Goal: Task Accomplishment & Management: Manage account settings

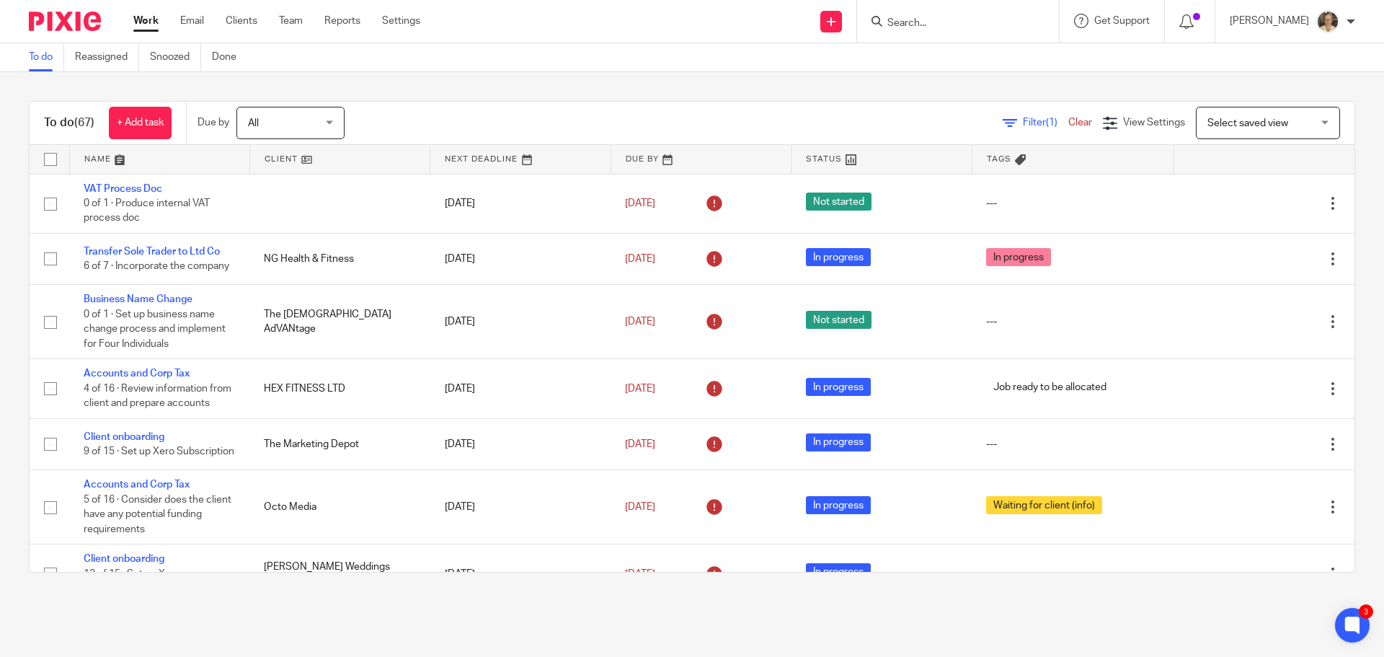
click at [969, 27] on input "Search" at bounding box center [951, 23] width 130 height 13
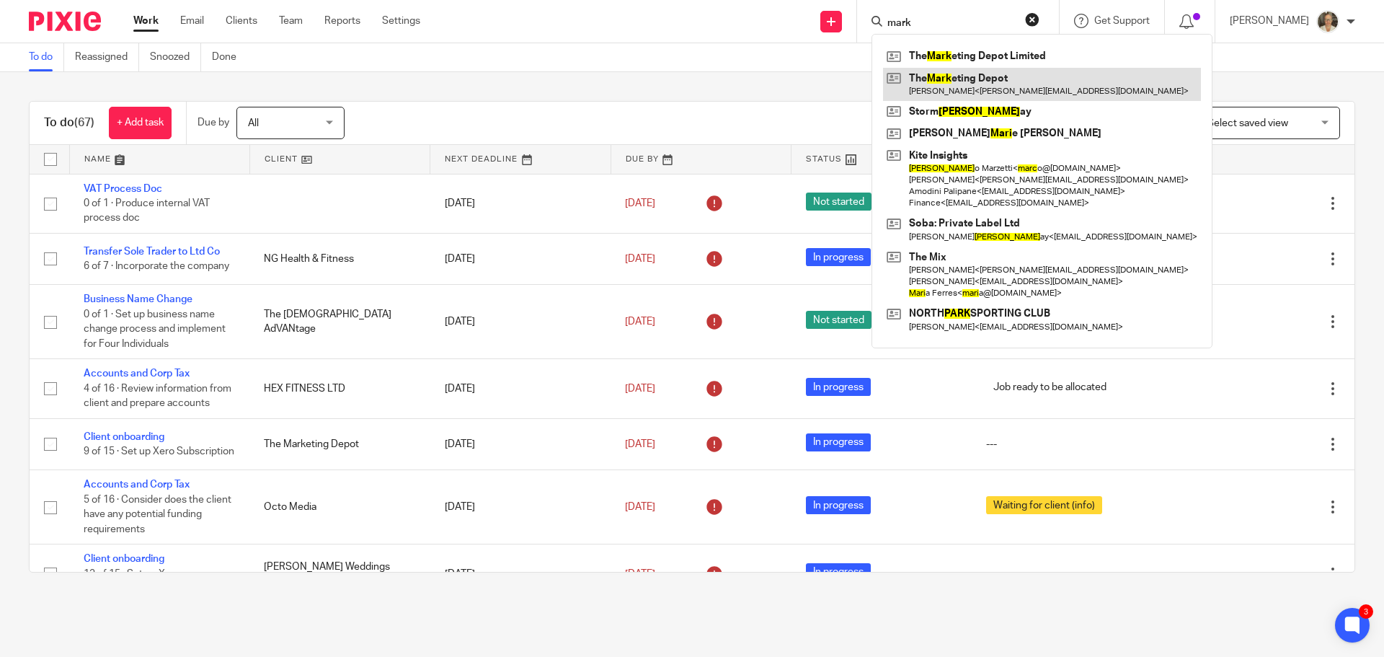
type input "mark"
click at [1001, 86] on link at bounding box center [1042, 84] width 318 height 33
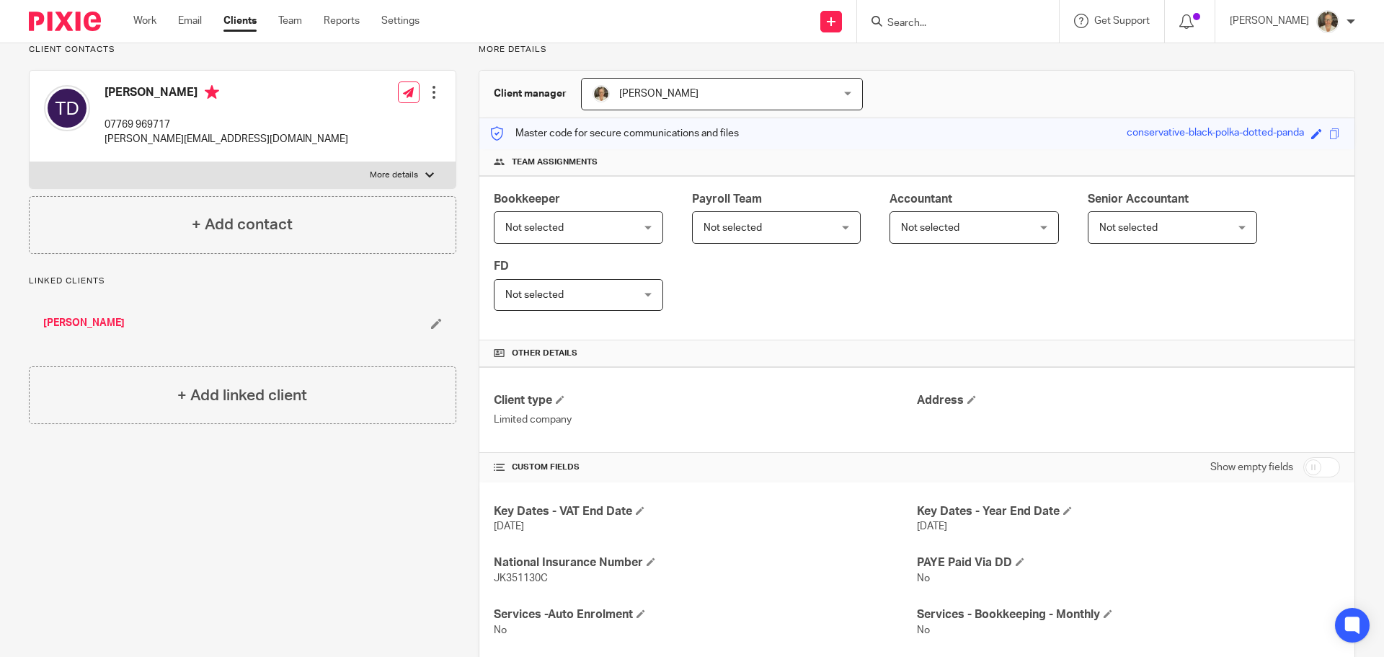
scroll to position [504, 0]
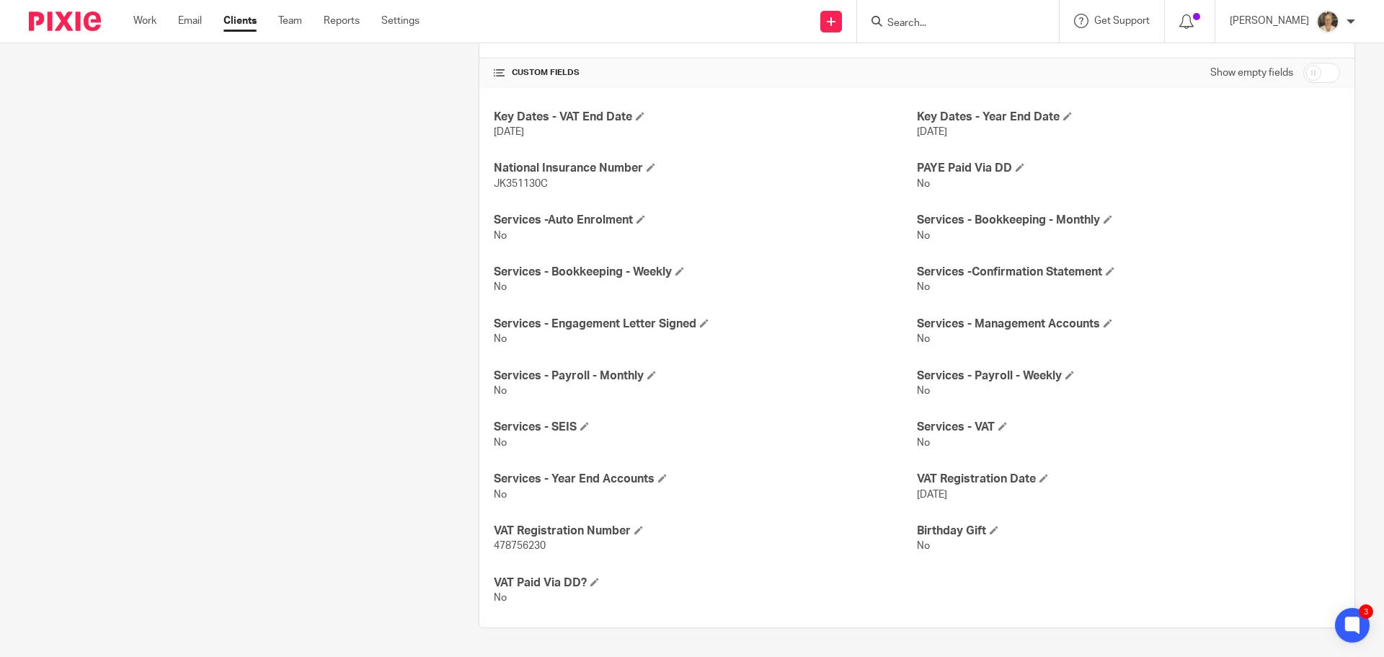
drag, startPoint x: 961, startPoint y: 498, endPoint x: 912, endPoint y: 497, distance: 49.0
click at [917, 497] on span "[DATE]" at bounding box center [932, 494] width 30 height 10
copy span "[DATE]"
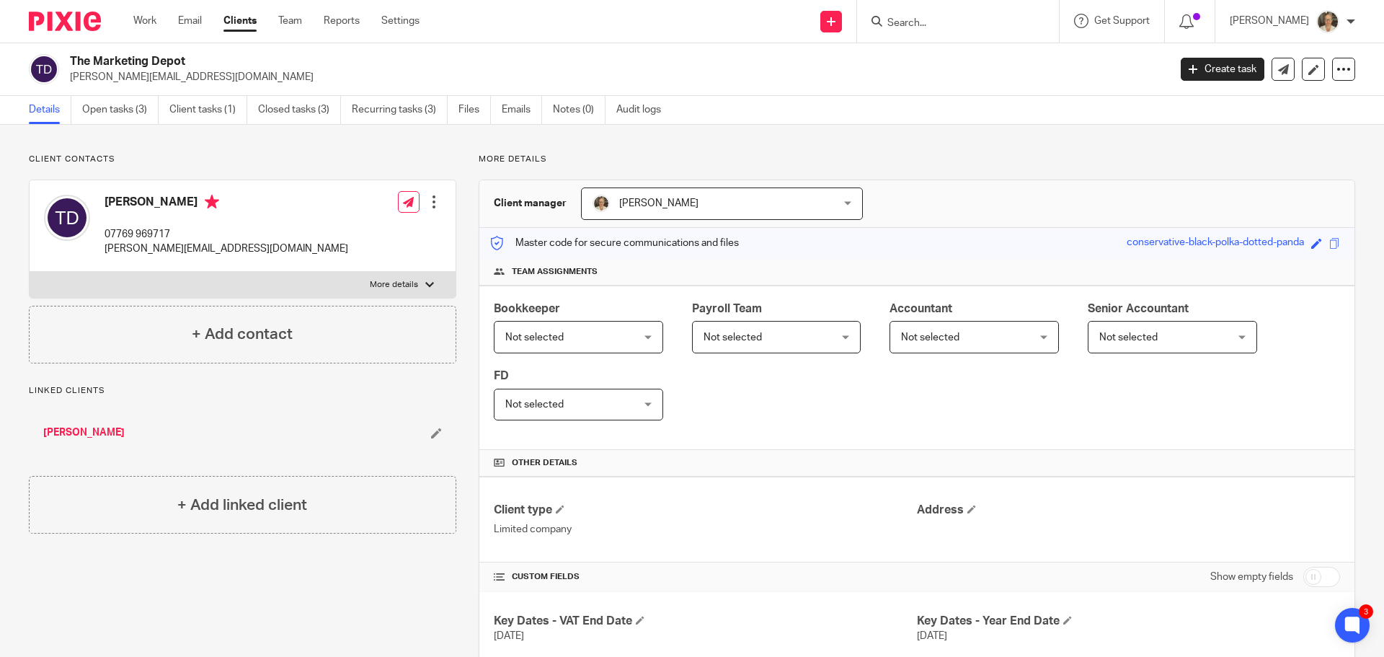
click at [967, 25] on input "Search" at bounding box center [951, 23] width 130 height 13
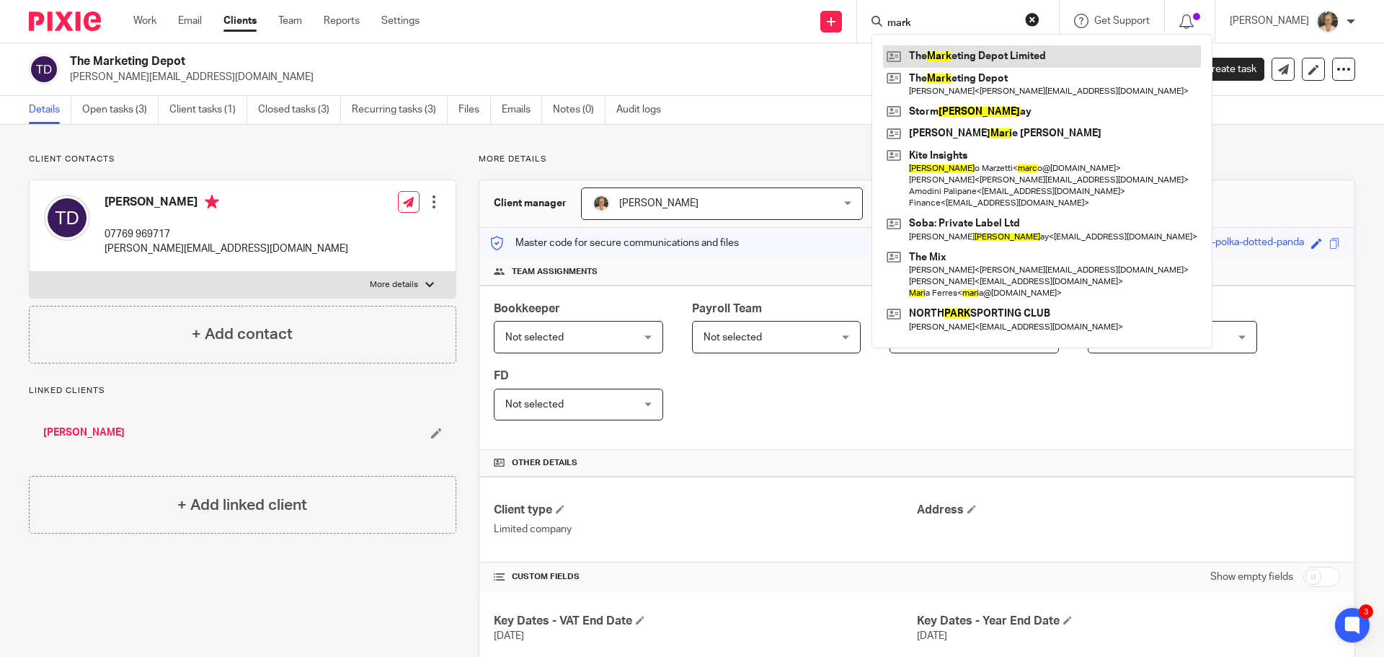
type input "mark"
click at [989, 52] on link at bounding box center [1042, 56] width 318 height 22
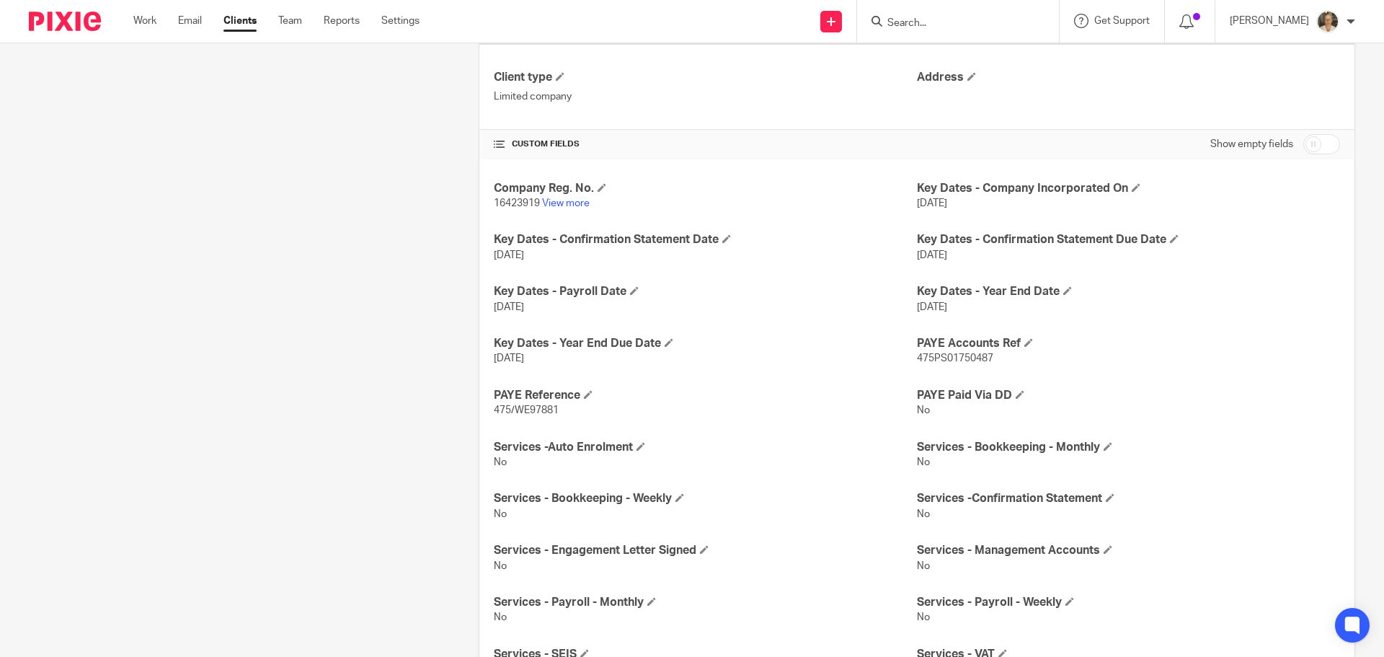
scroll to position [659, 0]
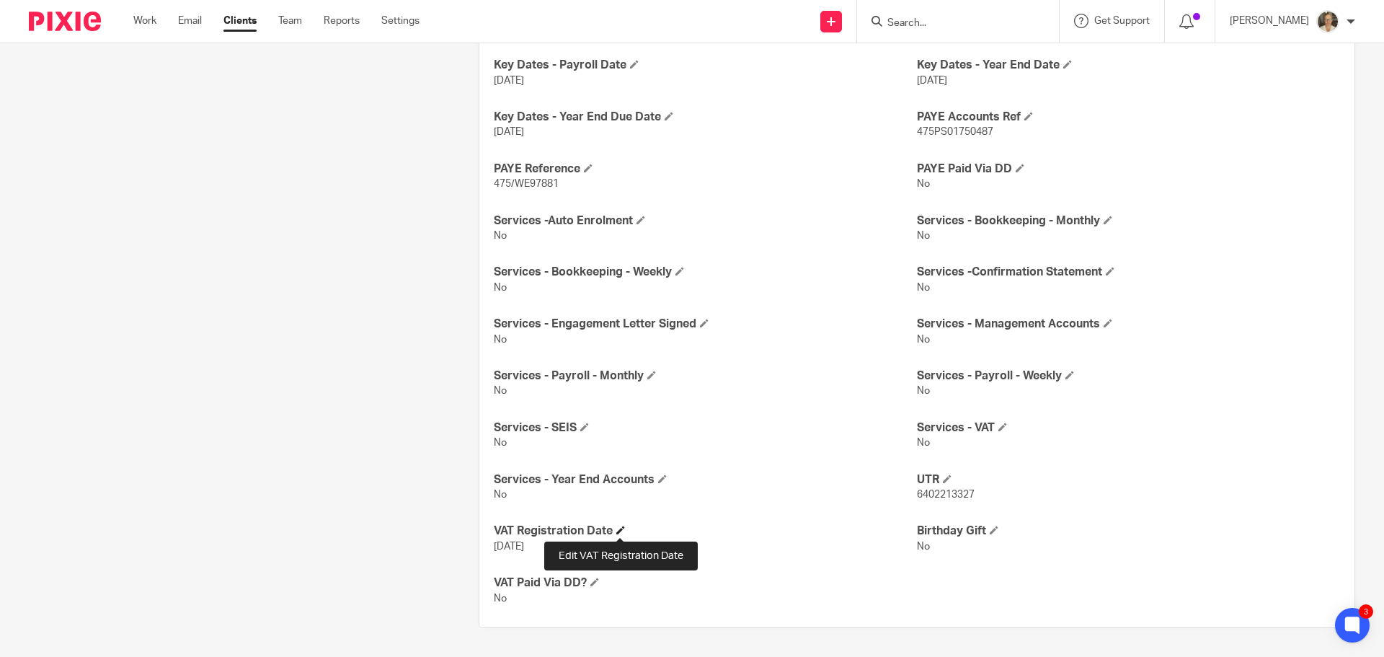
click at [621, 529] on span at bounding box center [620, 529] width 9 height 9
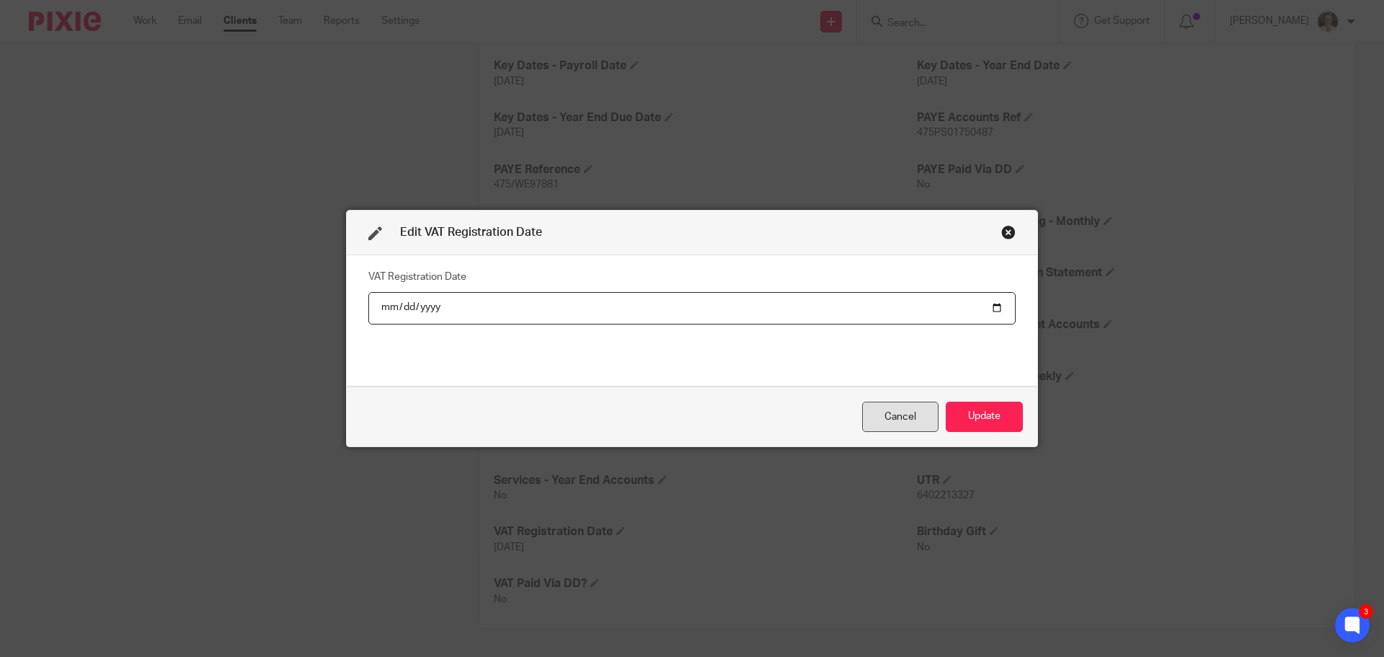
click at [897, 415] on div "Cancel" at bounding box center [900, 417] width 76 height 31
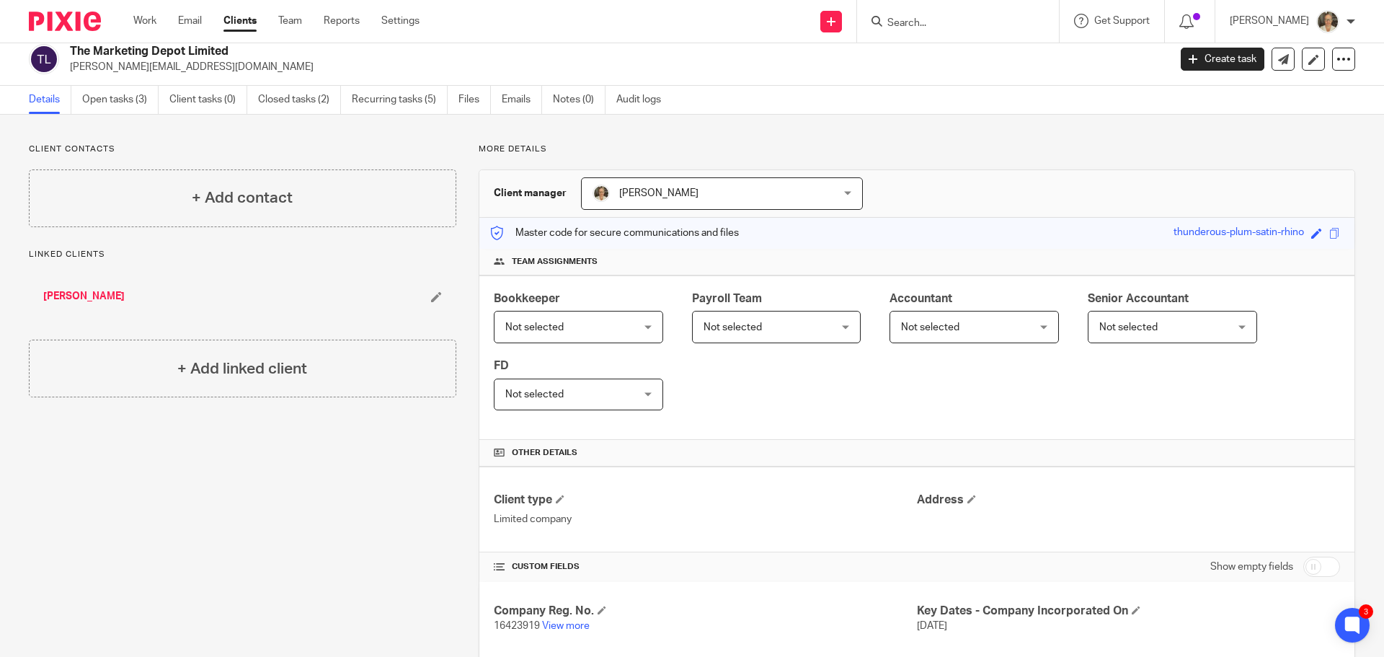
scroll to position [0, 0]
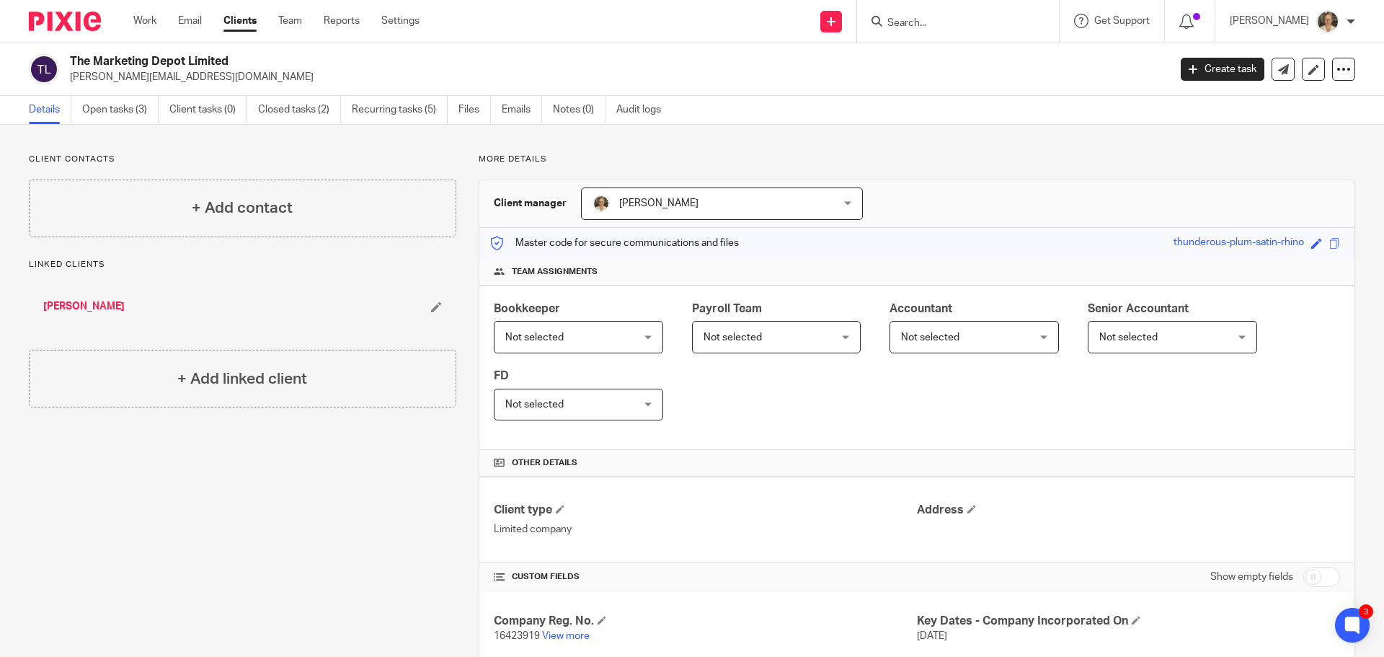
click at [969, 24] on input "Search" at bounding box center [951, 23] width 130 height 13
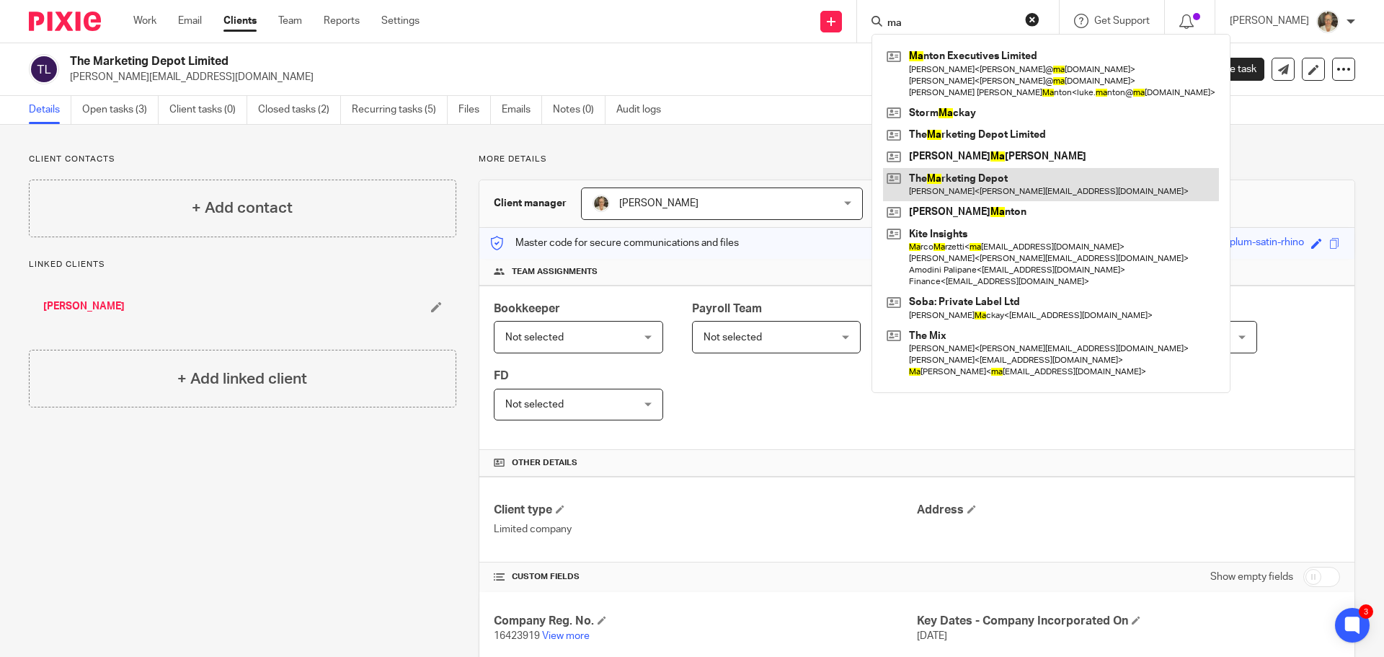
type input "ma"
click at [1028, 183] on link at bounding box center [1051, 184] width 336 height 33
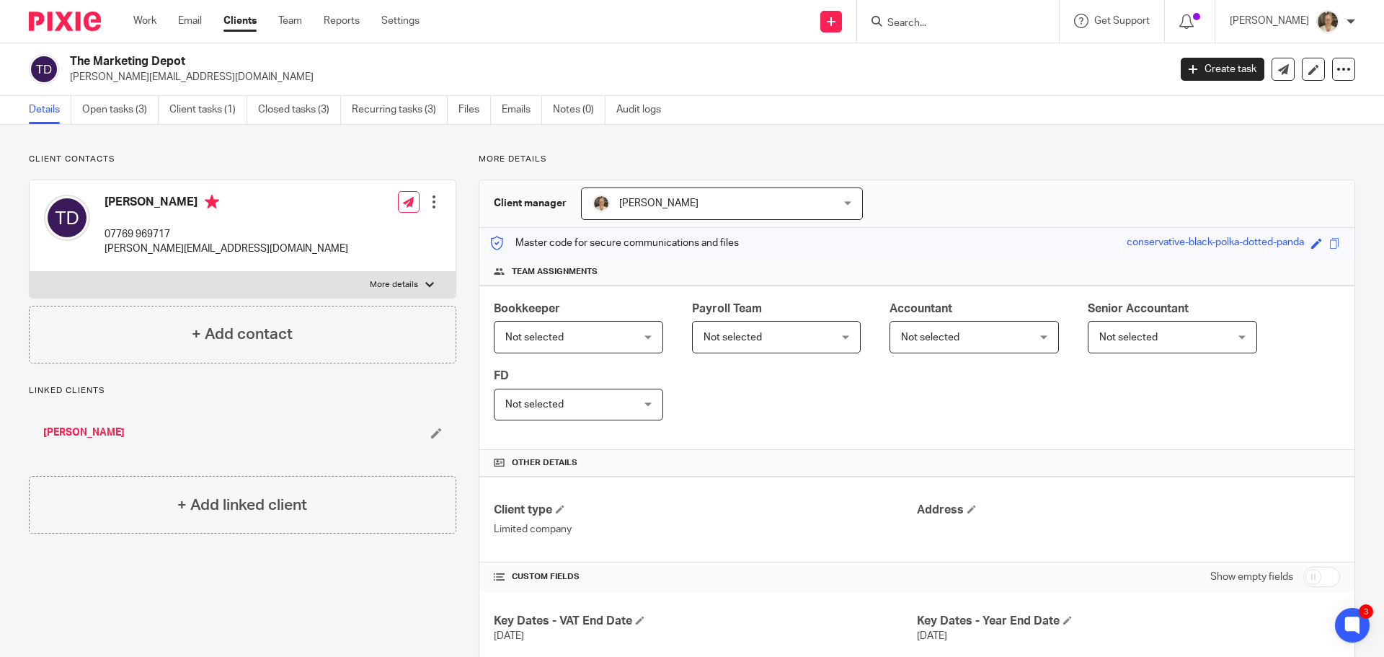
click at [993, 35] on div at bounding box center [958, 21] width 202 height 43
click at [996, 27] on input "Search" at bounding box center [951, 23] width 130 height 13
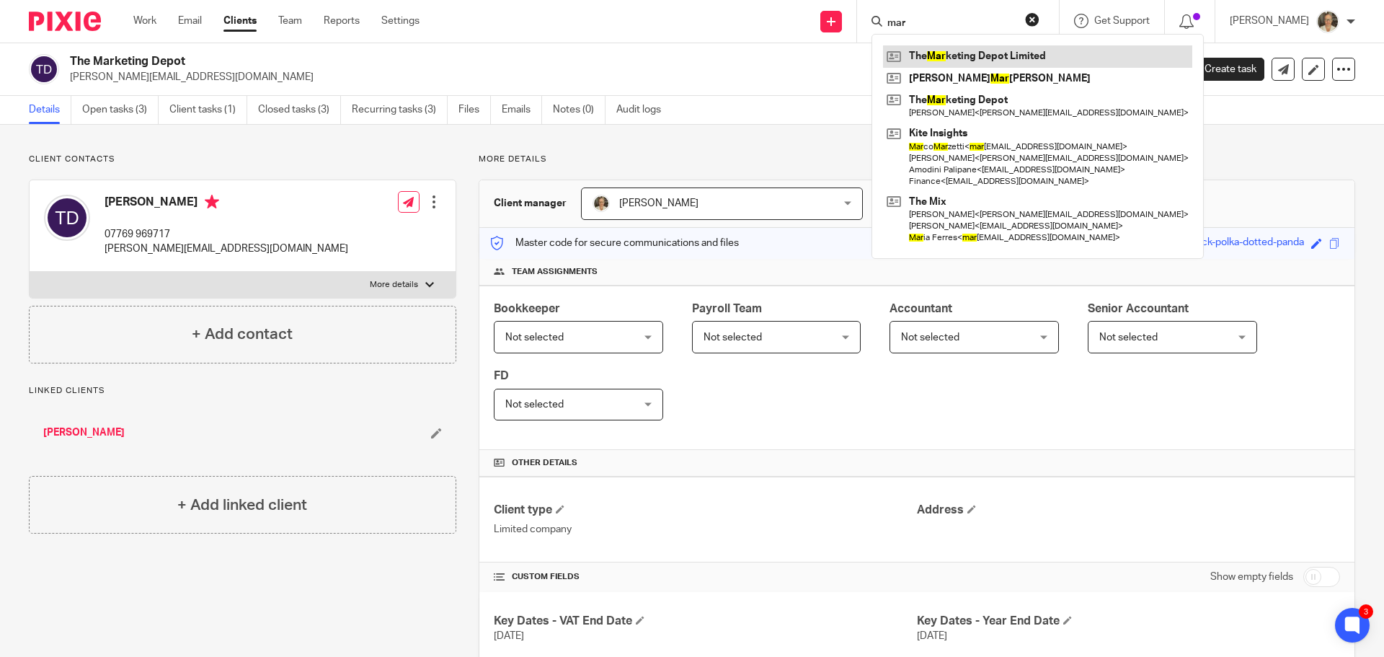
type input "mar"
click at [1010, 55] on link at bounding box center [1037, 56] width 309 height 22
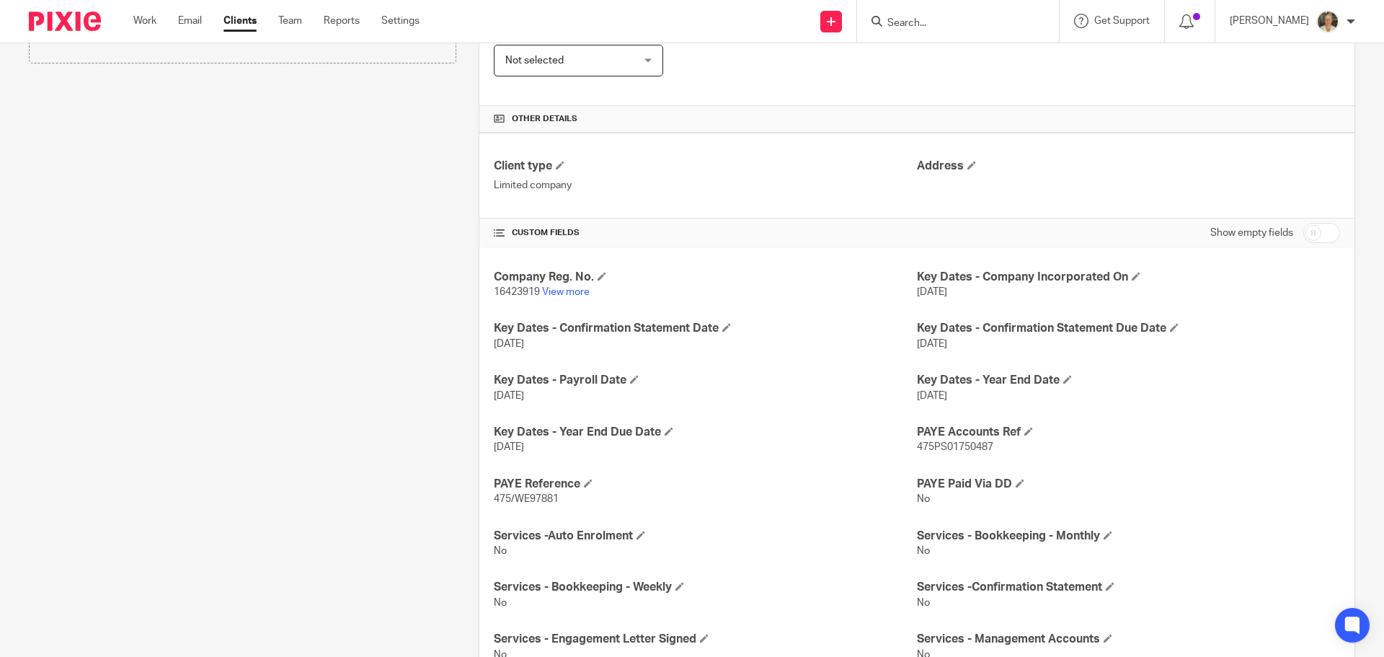
scroll to position [577, 0]
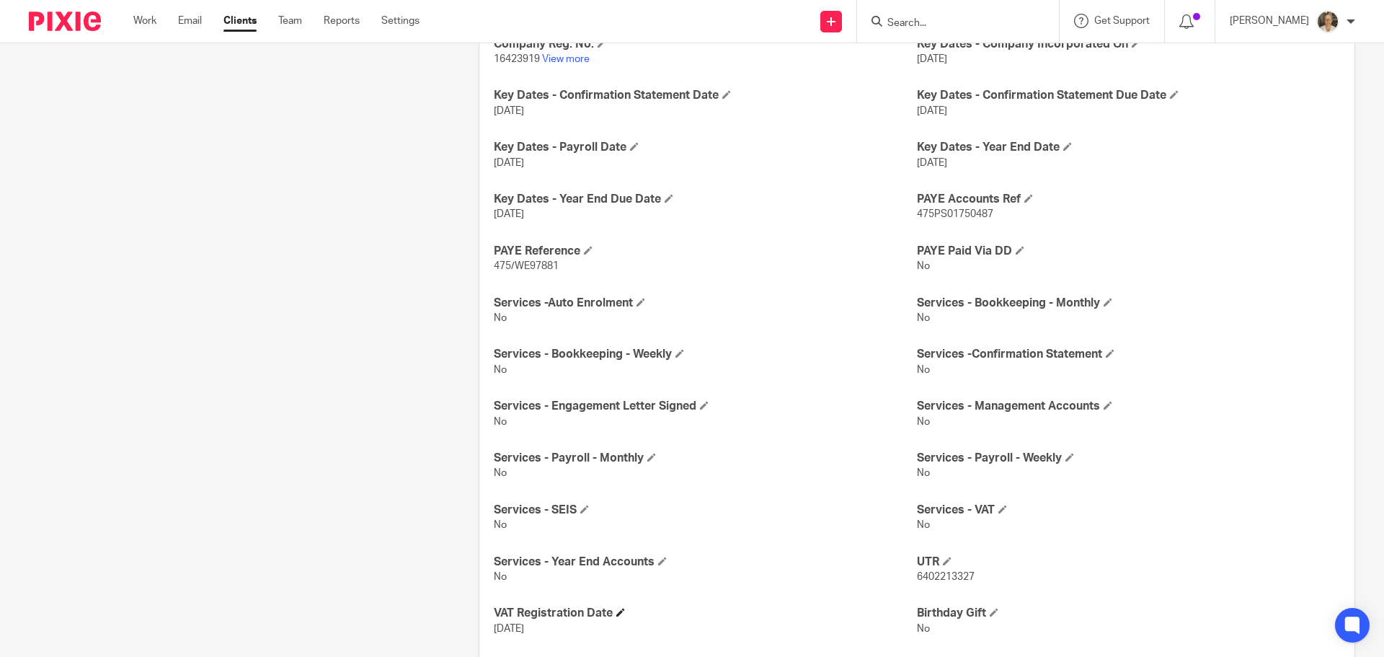
click at [617, 611] on span at bounding box center [620, 612] width 9 height 9
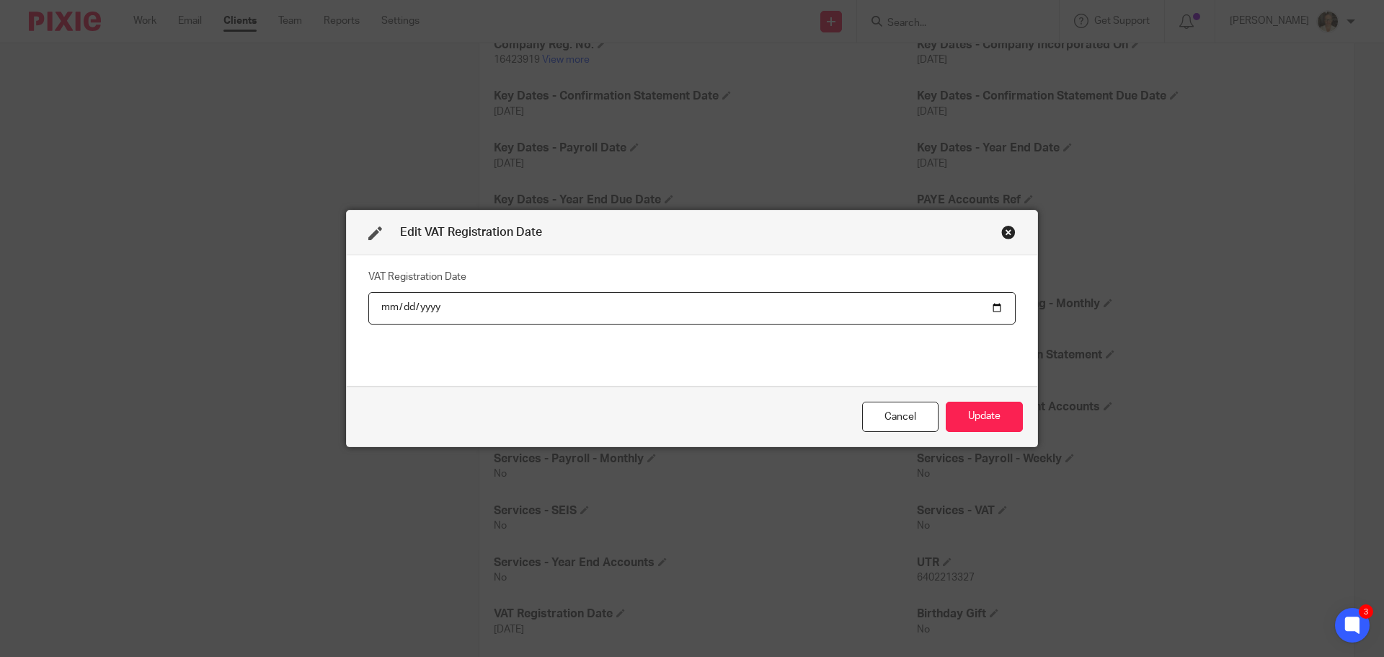
type input "22024-12-01"
type input "2024-12-01"
click at [967, 415] on button "Update" at bounding box center [984, 417] width 77 height 31
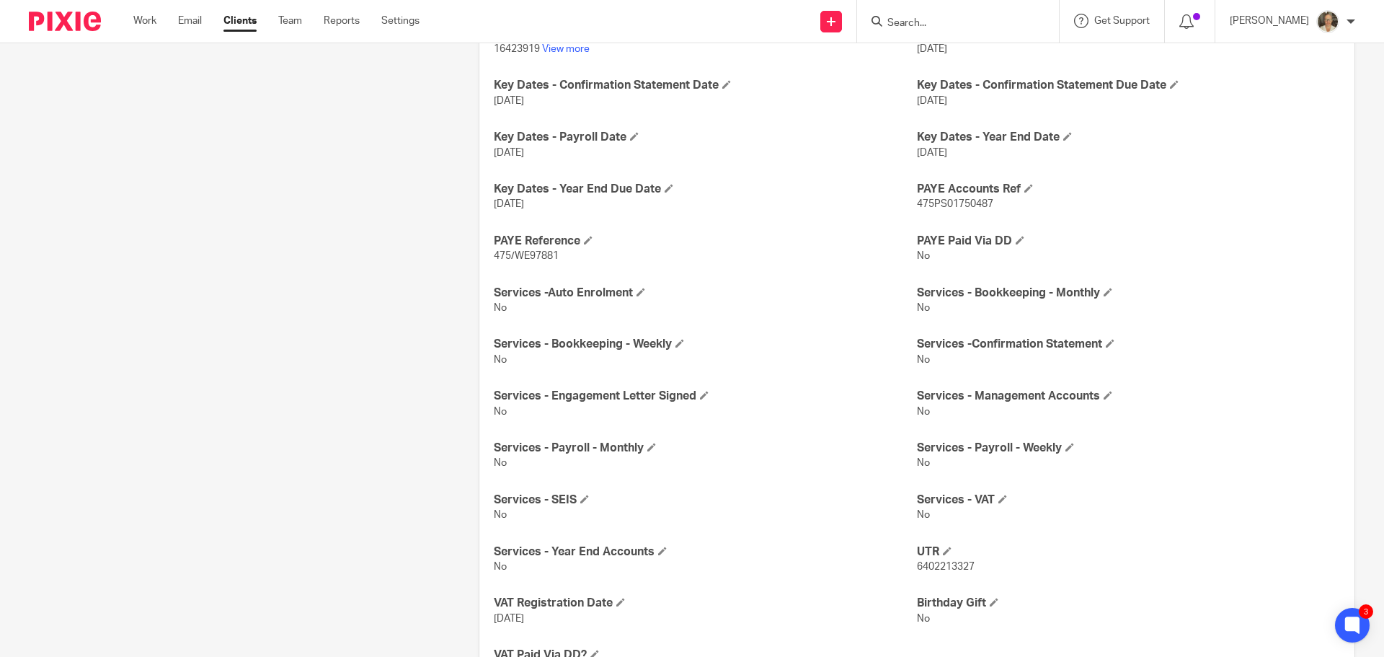
scroll to position [10, 0]
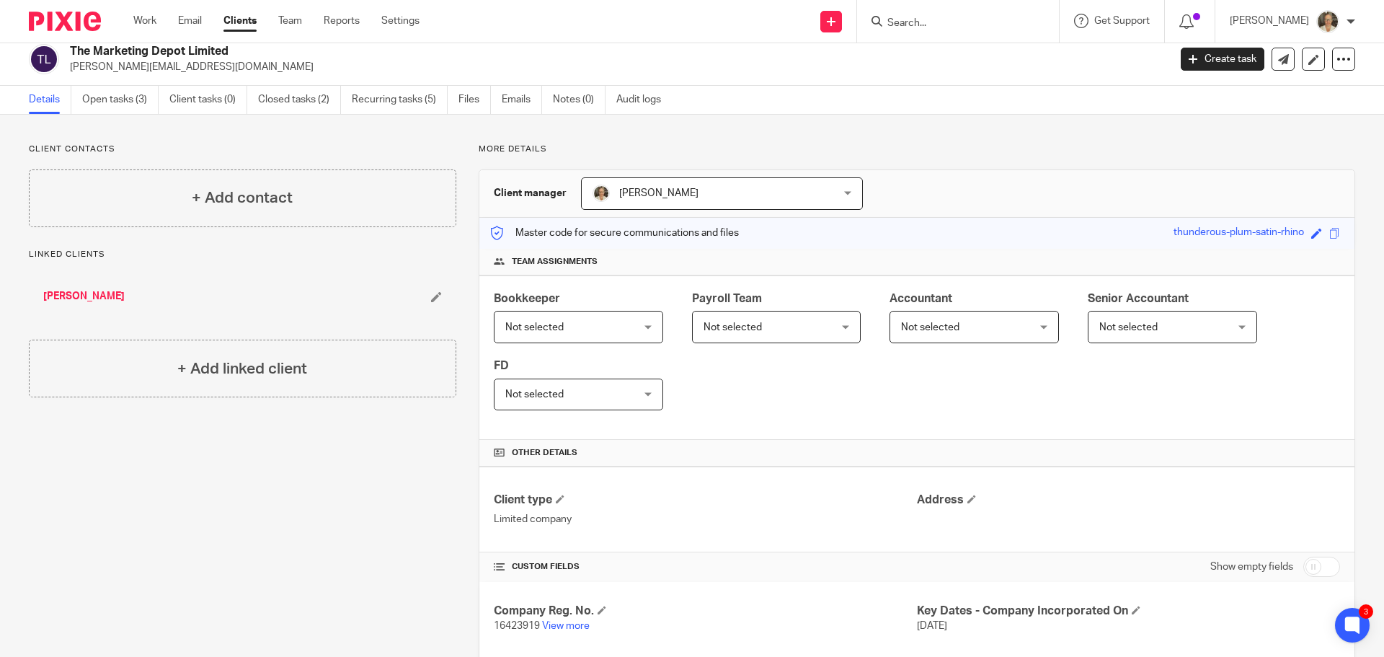
click at [1310, 565] on input "checkbox" at bounding box center [1321, 566] width 37 height 20
checkbox input "true"
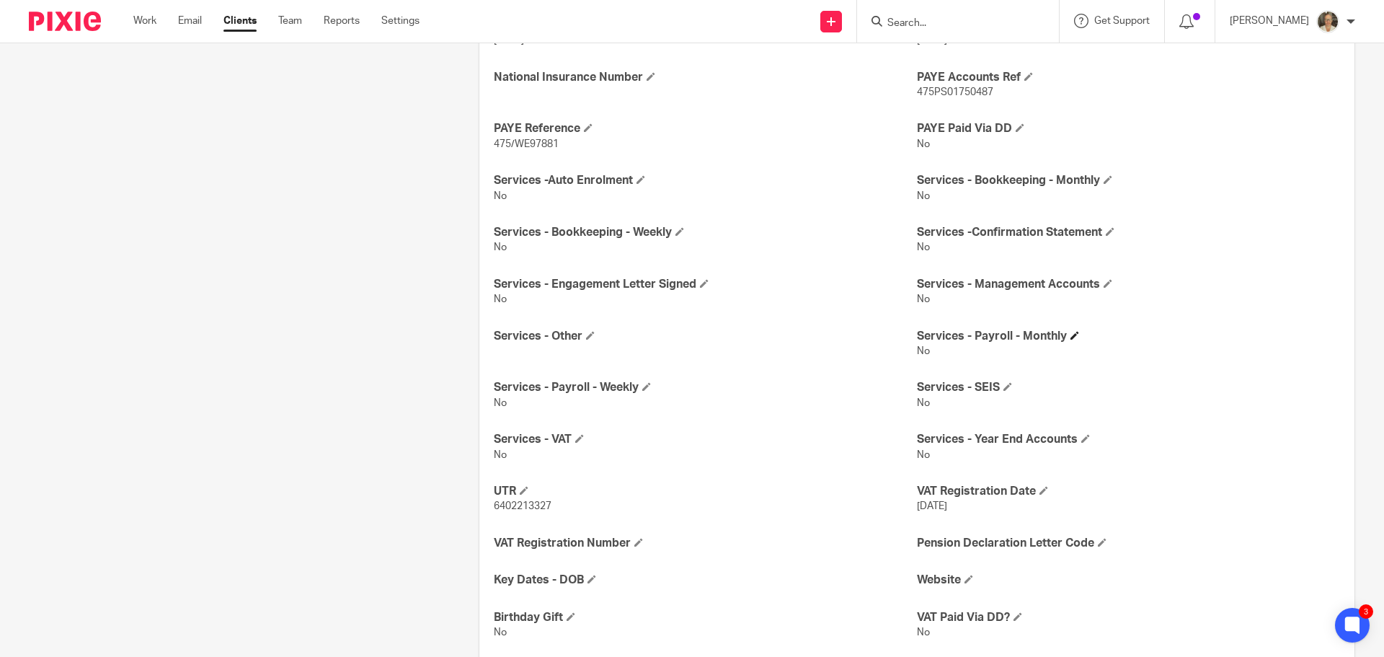
scroll to position [910, 0]
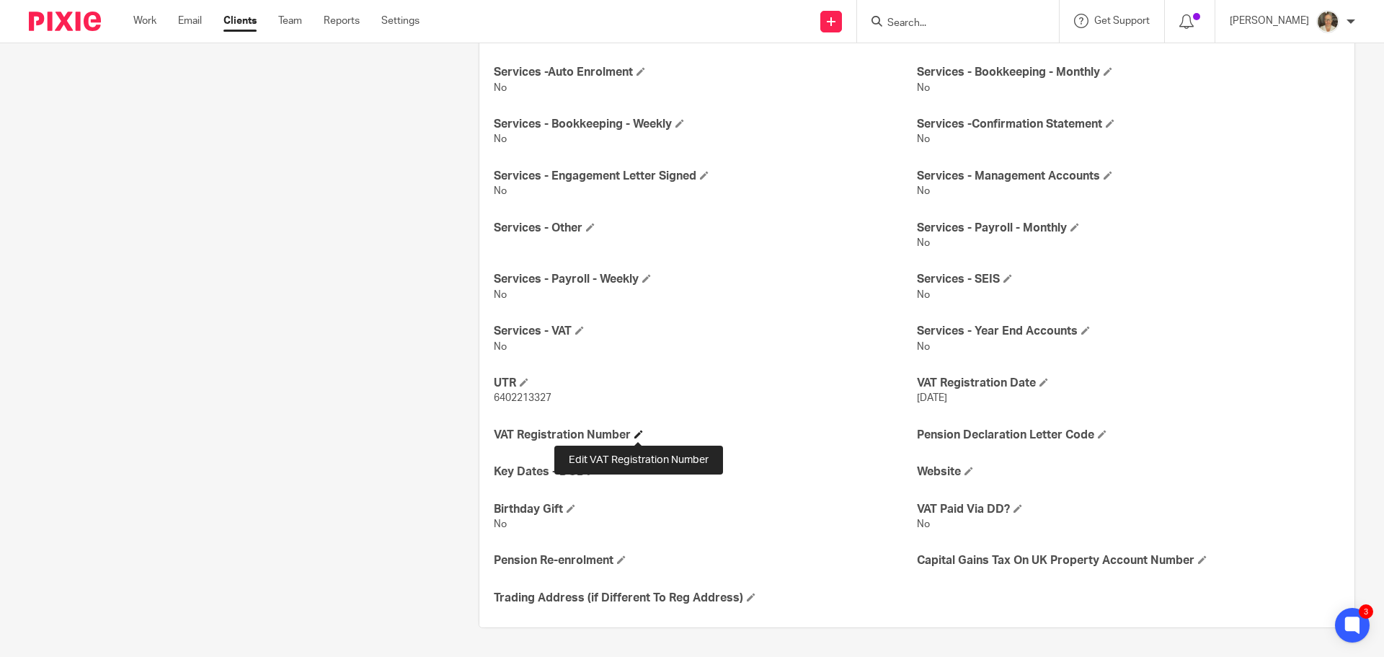
click at [638, 432] on span at bounding box center [638, 434] width 9 height 9
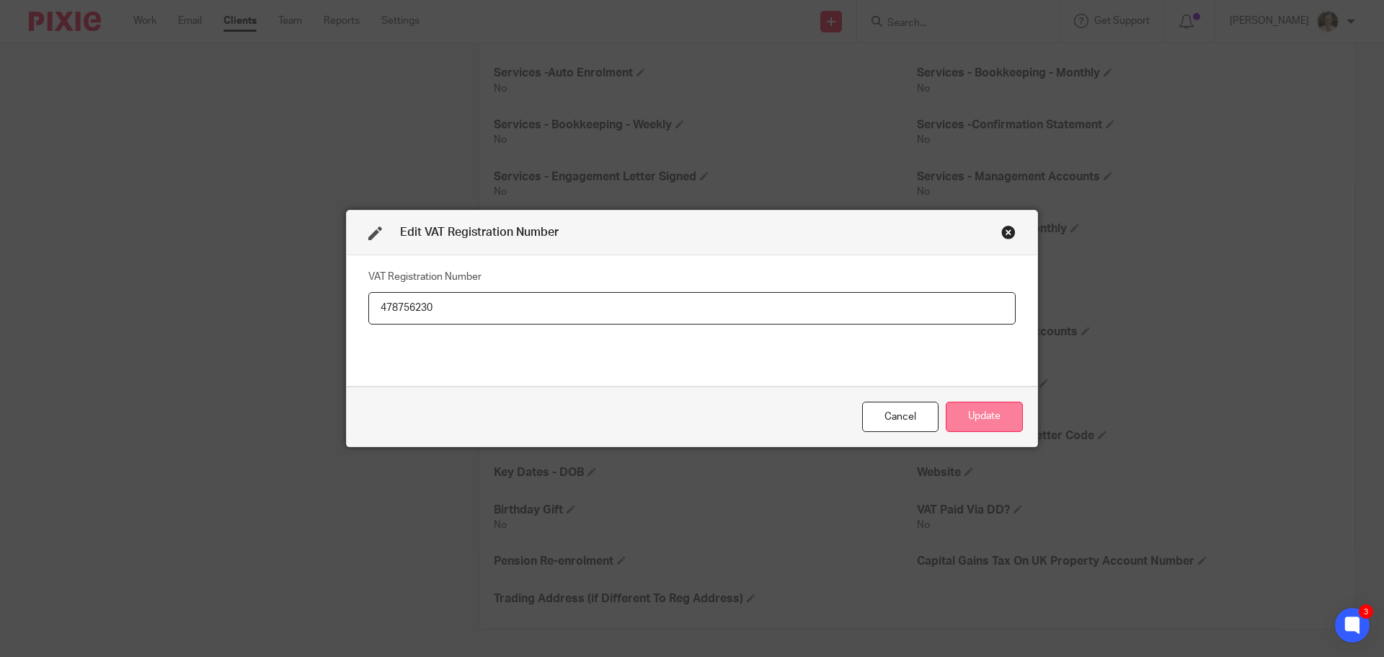
type input "478756230"
click at [985, 416] on button "Update" at bounding box center [984, 417] width 77 height 31
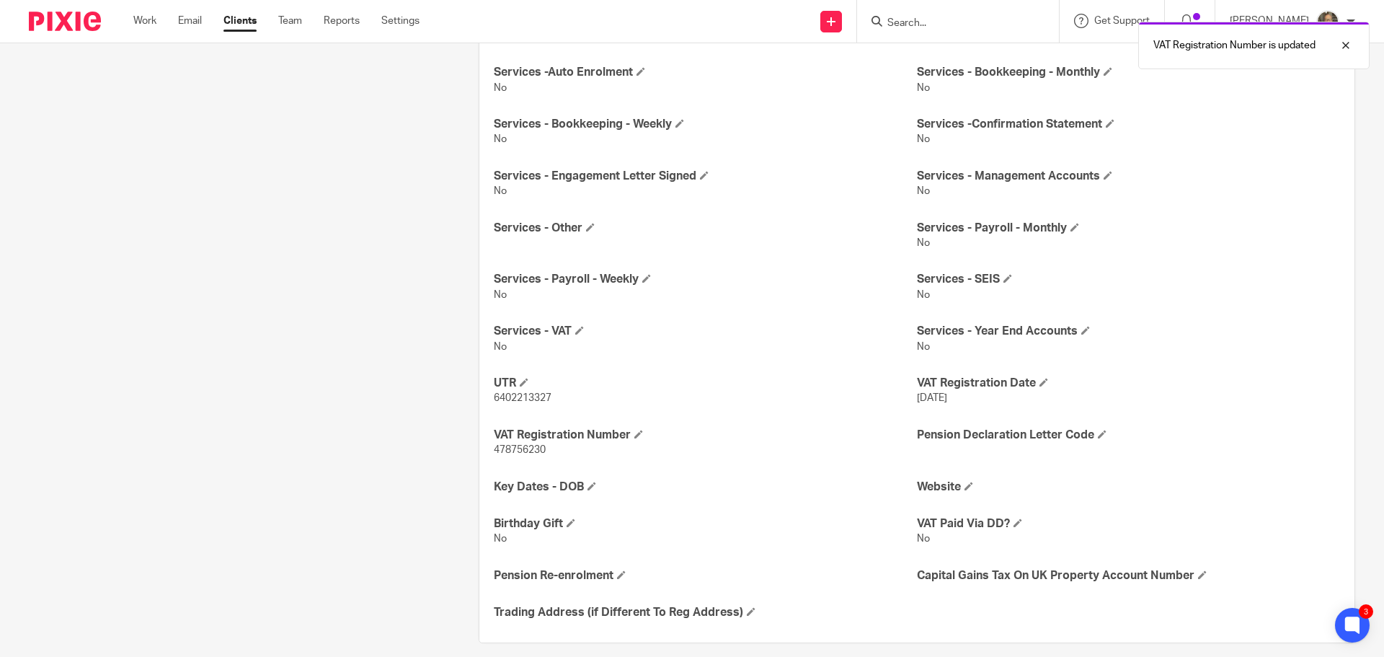
drag, startPoint x: 562, startPoint y: 442, endPoint x: 482, endPoint y: 453, distance: 80.7
click at [482, 453] on div "CH Authentication Code Company Reg. No. 16423919 View more Industry Key Dates -…" at bounding box center [916, 161] width 875 height 961
drag, startPoint x: 537, startPoint y: 467, endPoint x: 543, endPoint y: 458, distance: 11.0
click at [537, 464] on div "CH Authentication Code Company Reg. No. 16423919 View more Industry Key Dates -…" at bounding box center [916, 161] width 875 height 961
drag, startPoint x: 548, startPoint y: 451, endPoint x: 492, endPoint y: 451, distance: 55.5
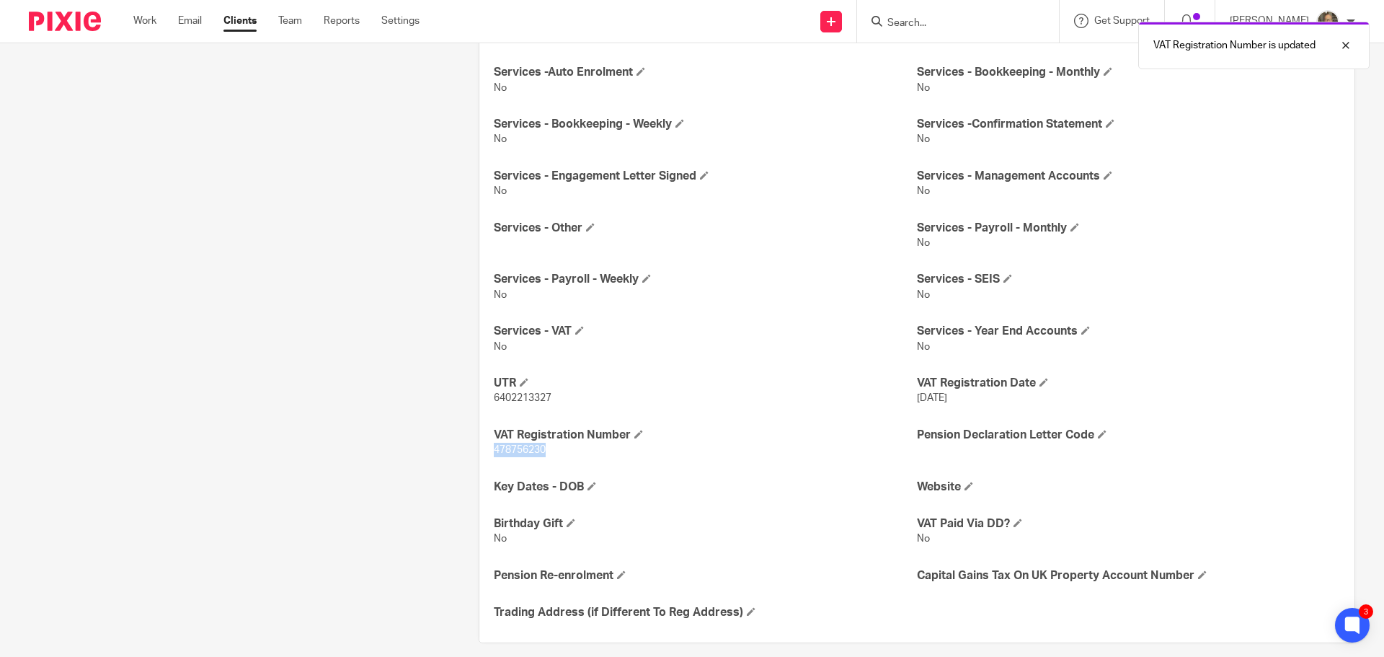
click at [494, 451] on p "478756230" at bounding box center [705, 450] width 423 height 14
copy span "478756230"
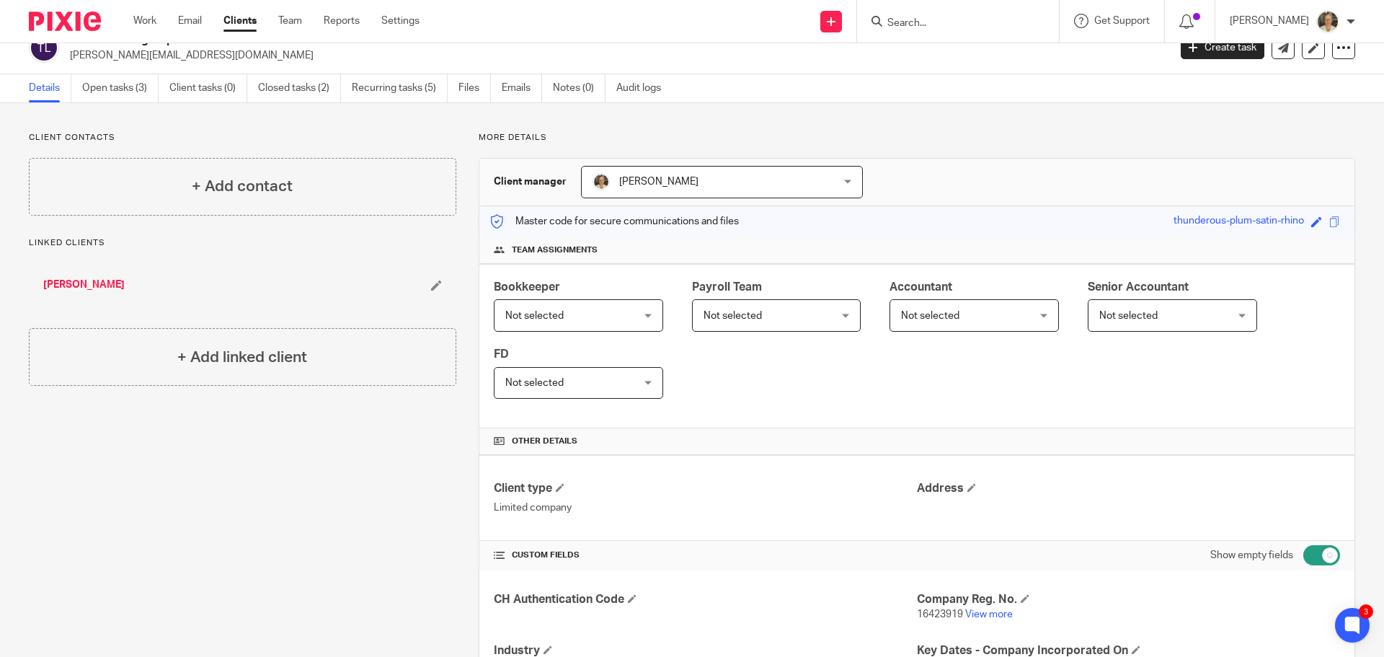
scroll to position [0, 0]
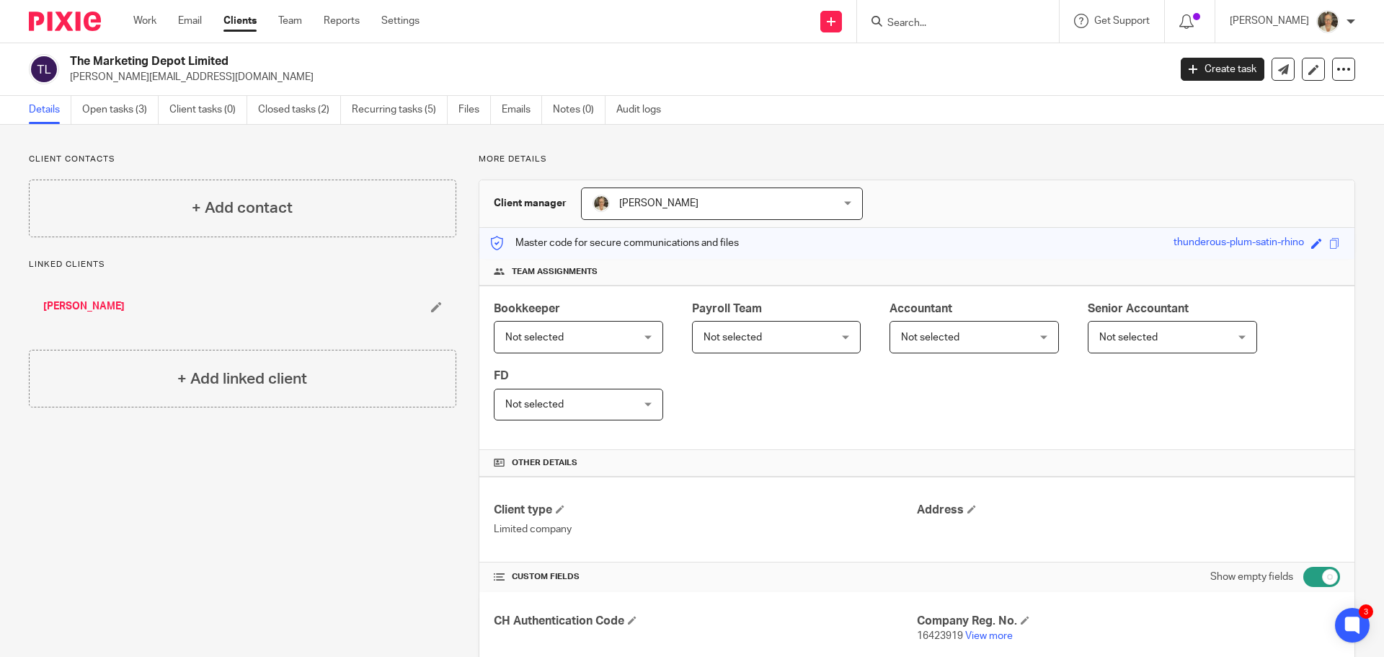
click at [933, 25] on input "Search" at bounding box center [951, 23] width 130 height 13
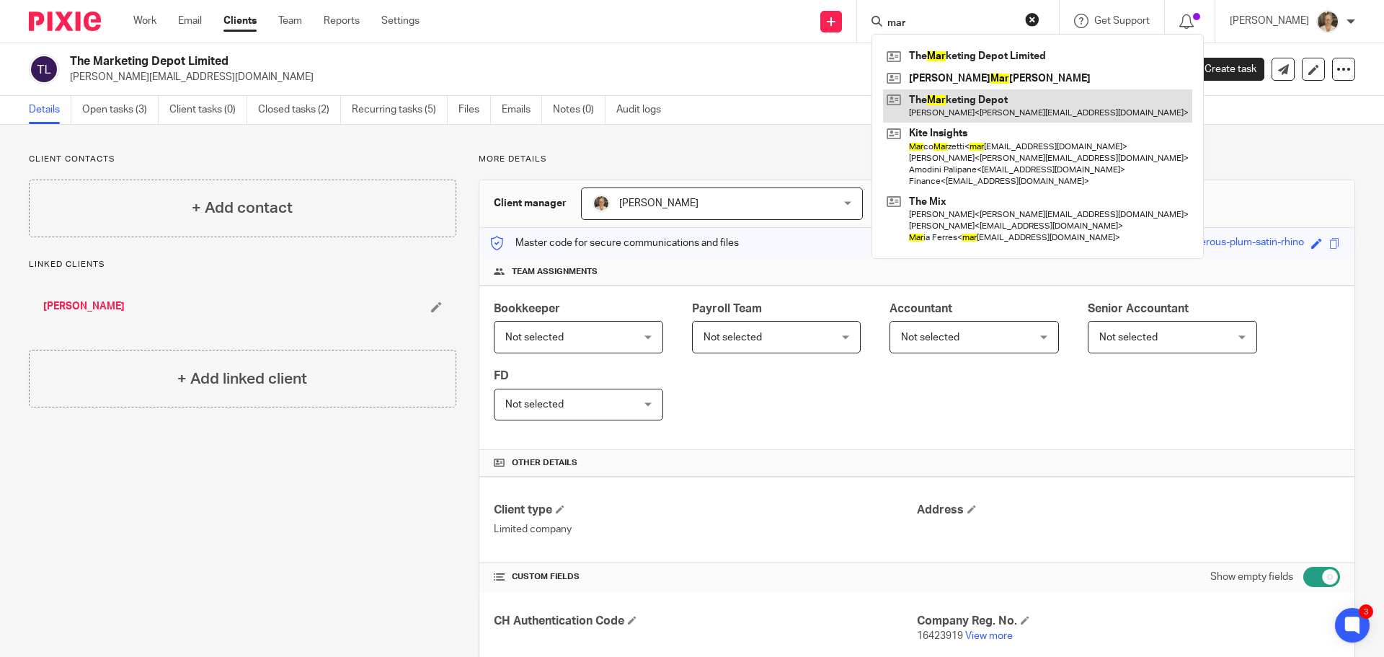
type input "mar"
click at [1003, 107] on link at bounding box center [1037, 105] width 309 height 33
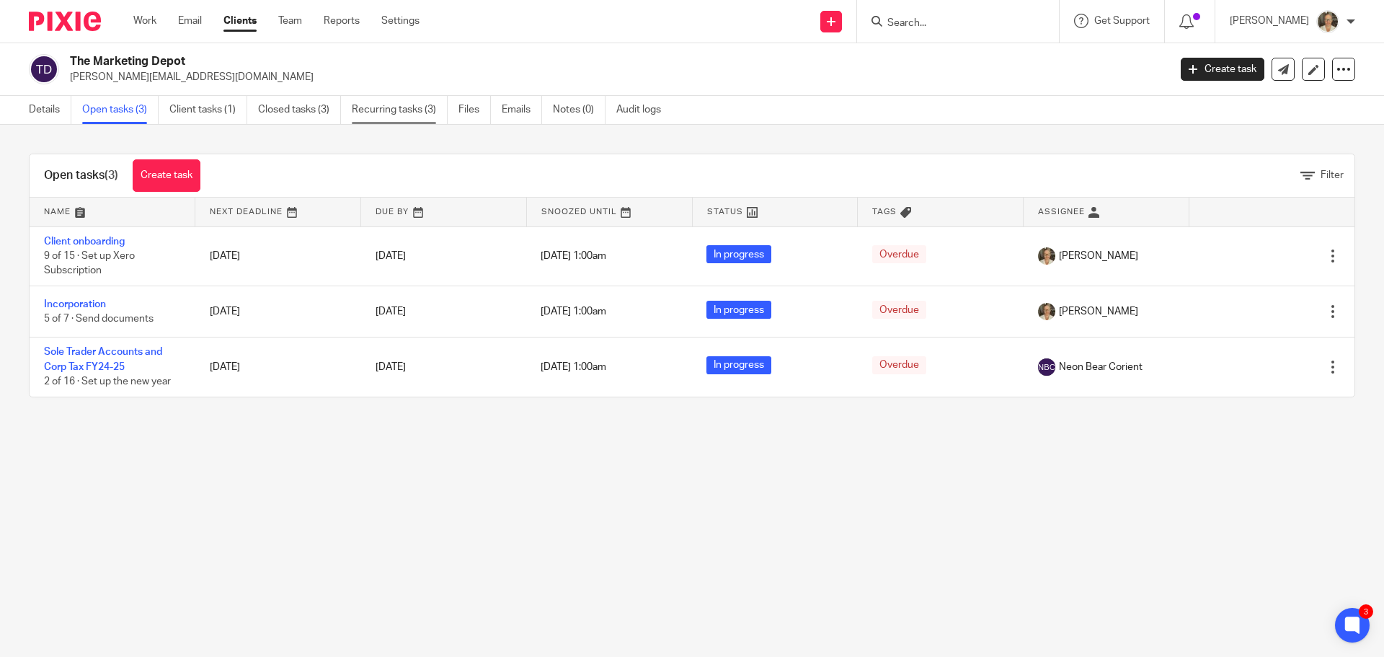
click at [408, 107] on link "Recurring tasks (3)" at bounding box center [400, 110] width 96 height 28
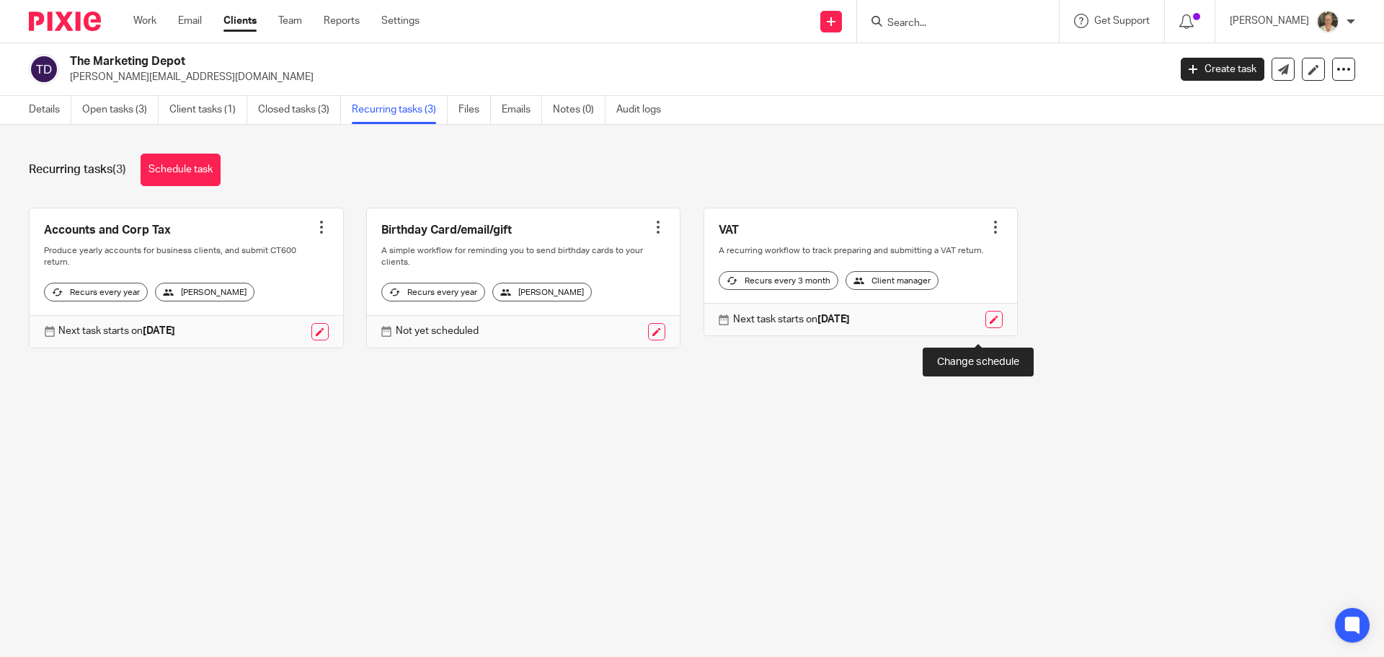
click at [985, 328] on link at bounding box center [993, 319] width 17 height 17
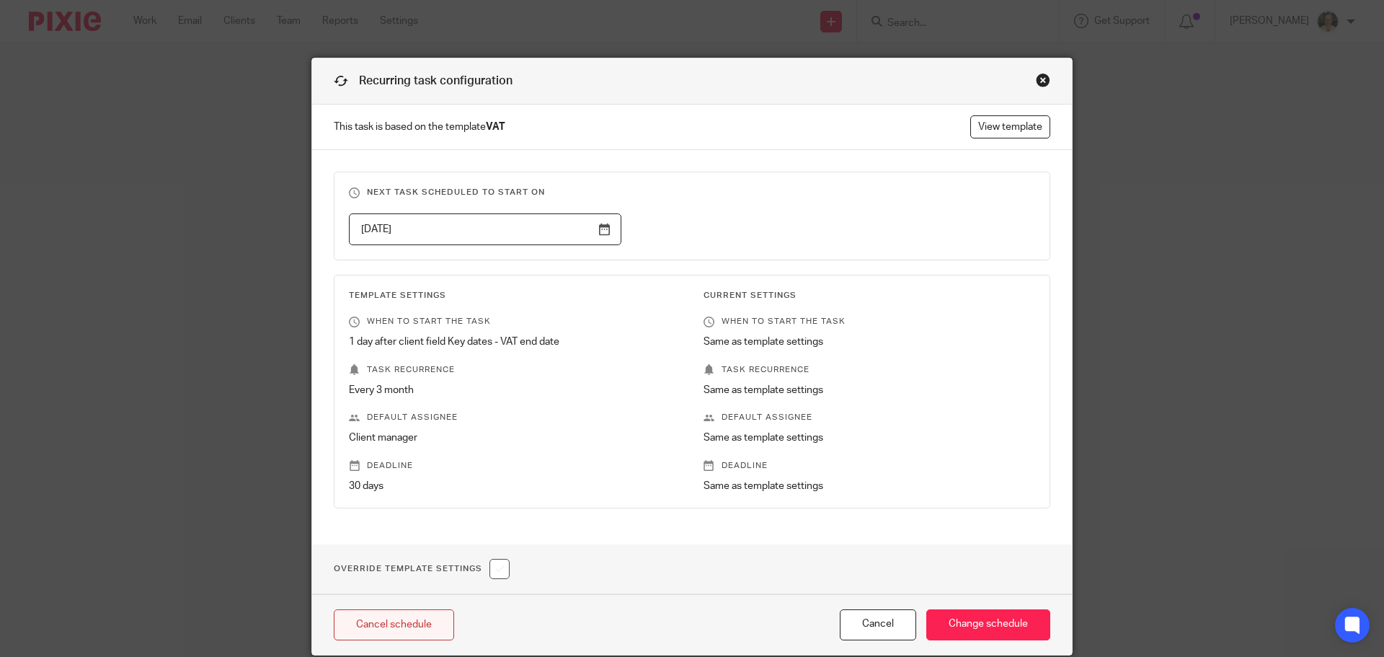
click at [385, 629] on link "Cancel schedule" at bounding box center [394, 624] width 120 height 31
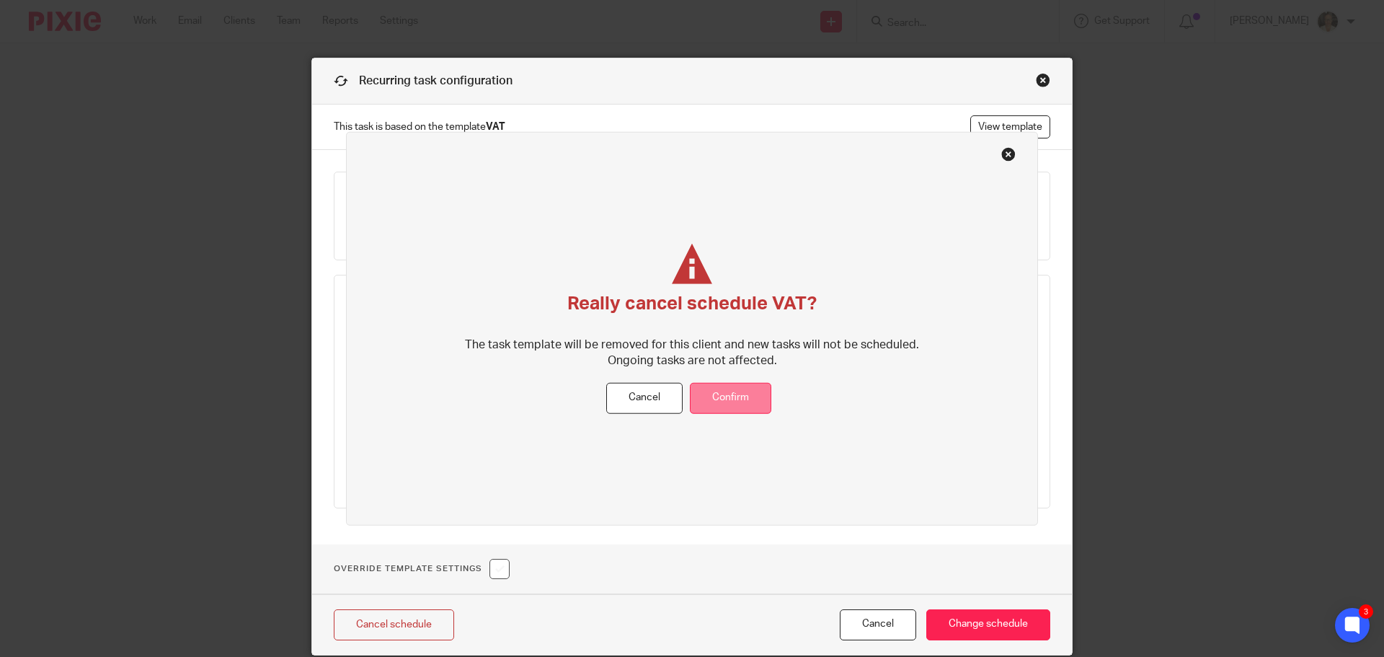
click at [740, 399] on button "Confirm" at bounding box center [730, 398] width 81 height 31
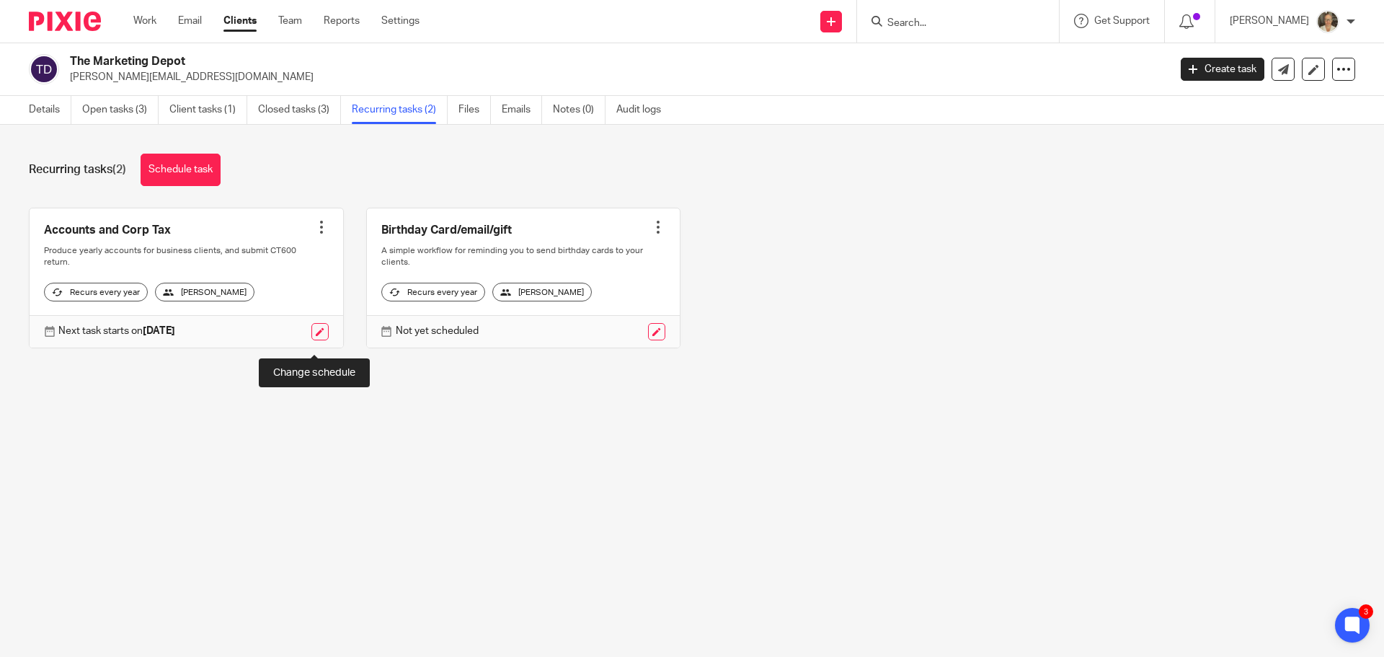
click at [318, 340] on link at bounding box center [319, 331] width 17 height 17
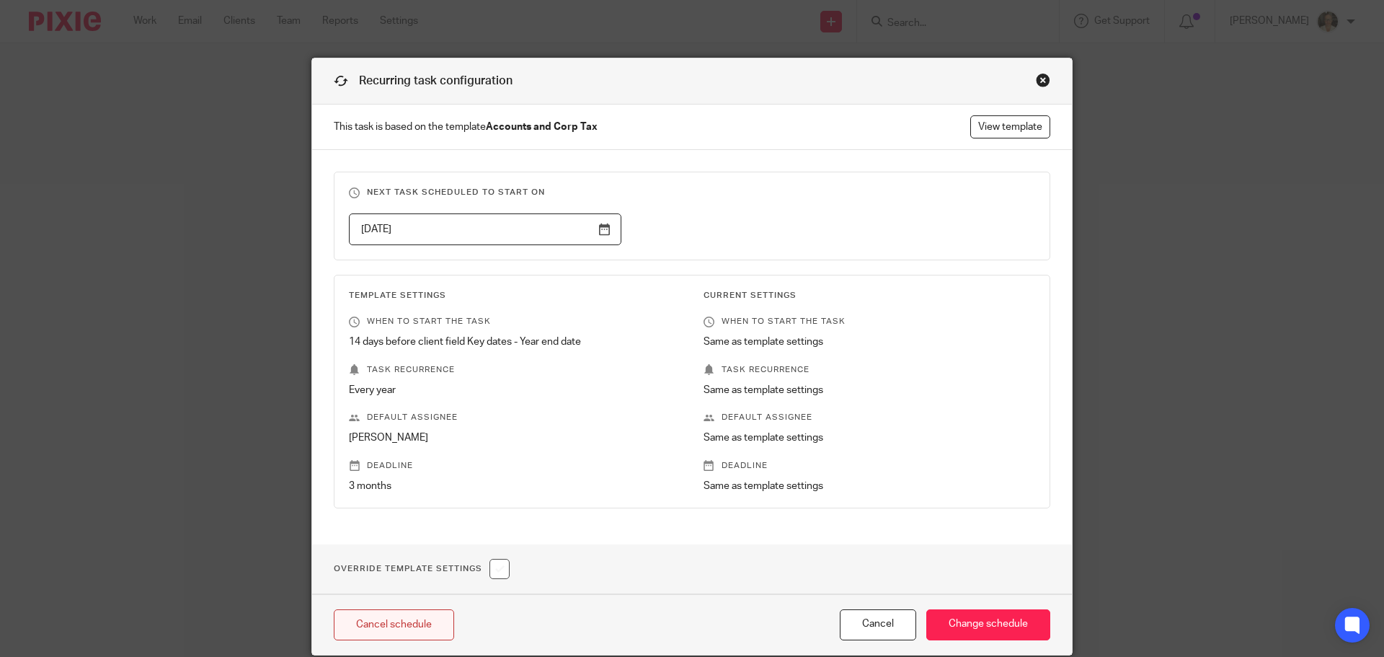
click at [385, 617] on link "Cancel schedule" at bounding box center [394, 624] width 120 height 31
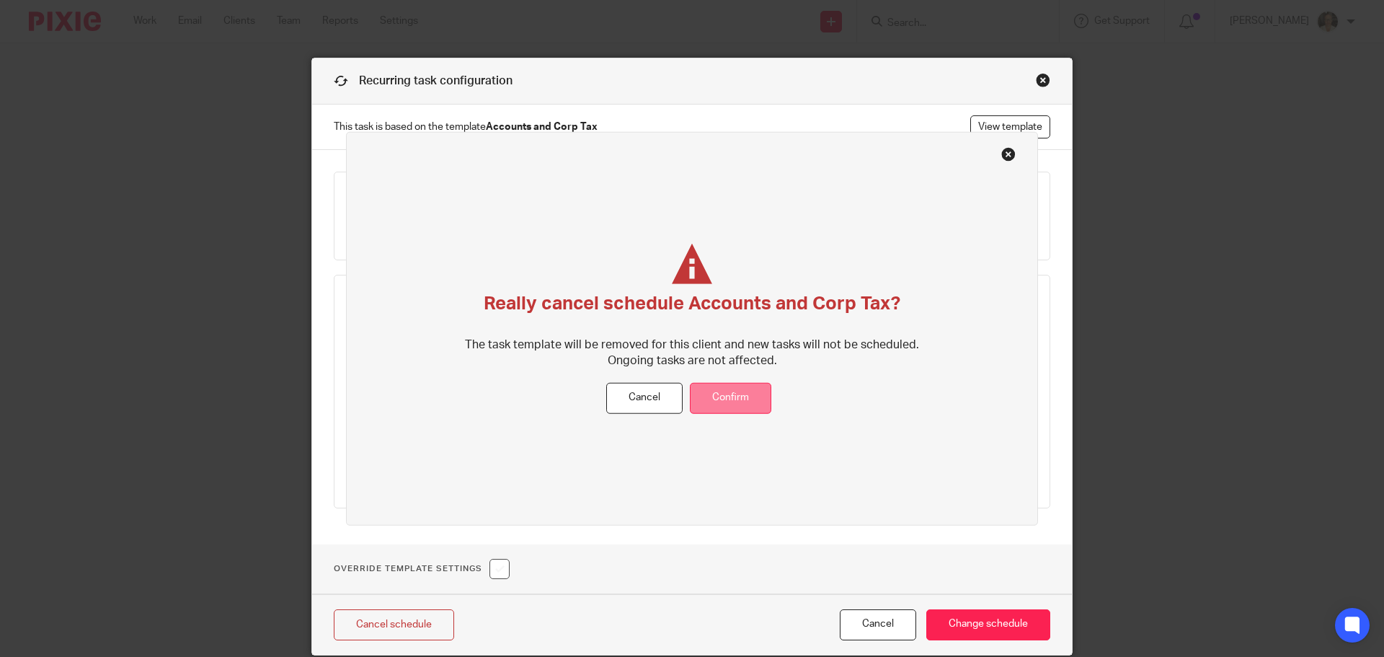
click at [741, 395] on button "Confirm" at bounding box center [730, 398] width 81 height 31
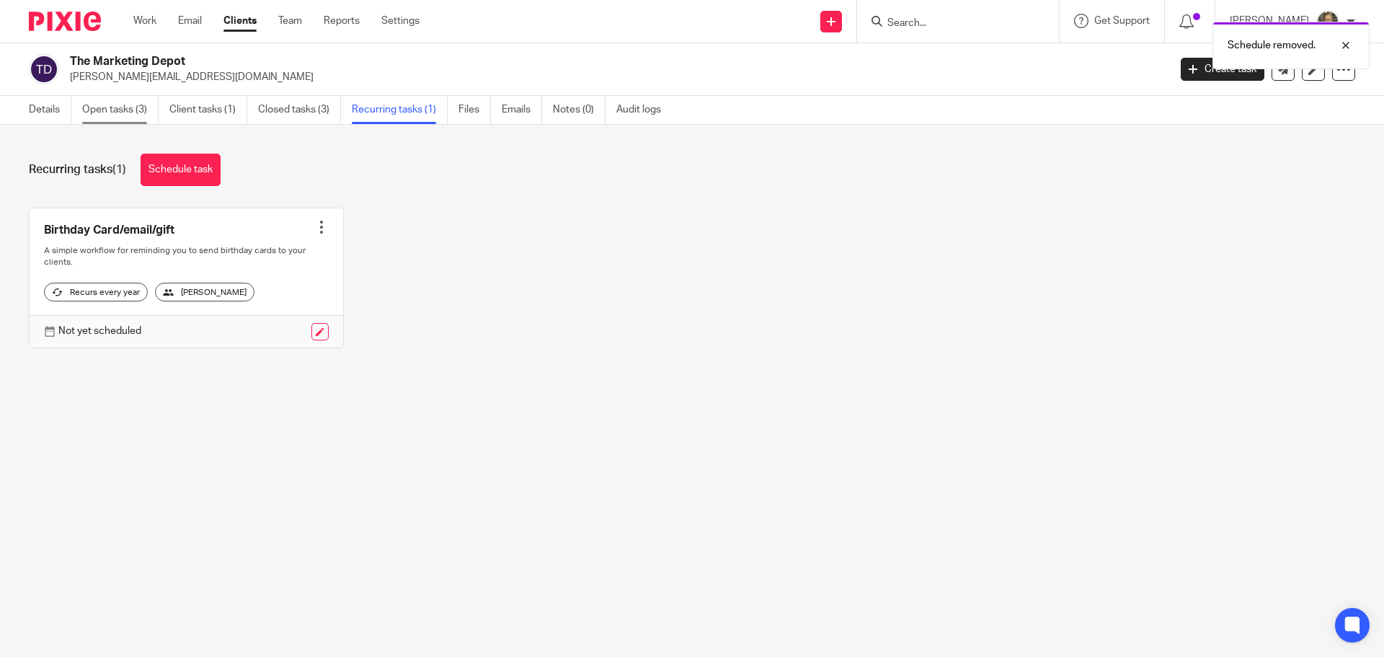
click at [118, 109] on link "Open tasks (3)" at bounding box center [120, 110] width 76 height 28
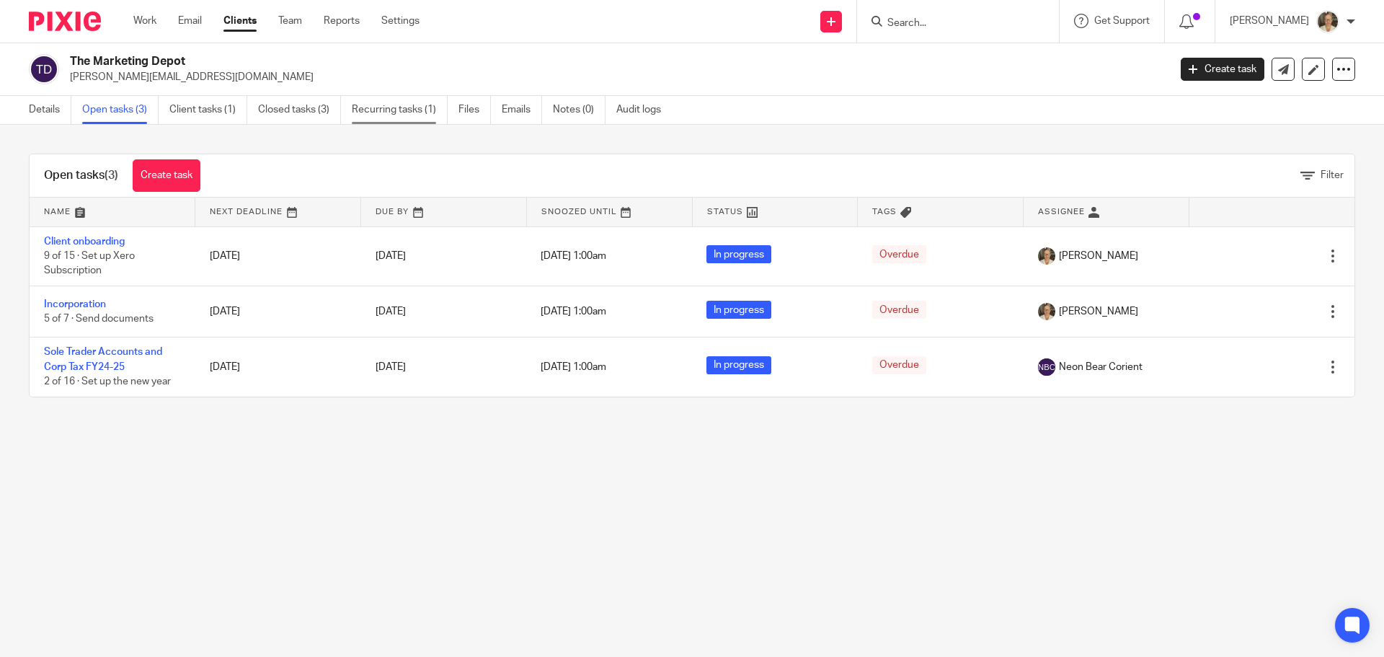
click at [399, 107] on link "Recurring tasks (1)" at bounding box center [400, 110] width 96 height 28
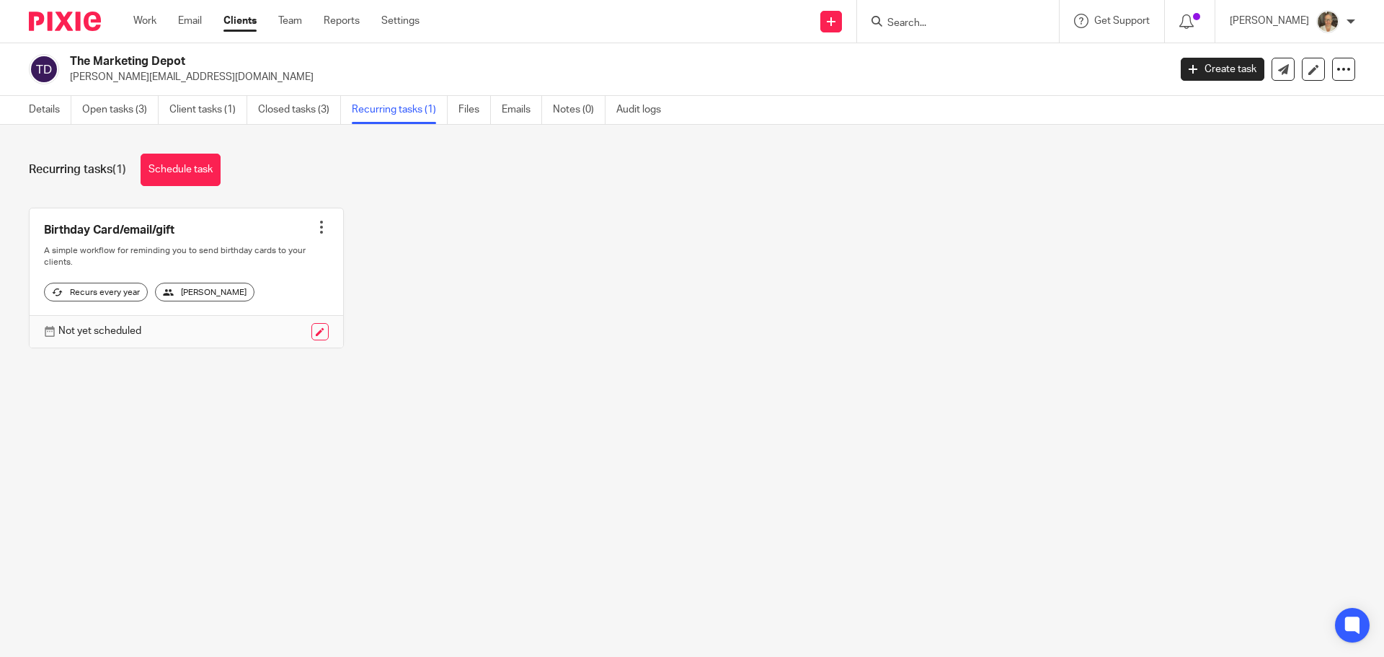
click at [303, 338] on div at bounding box center [234, 331] width 187 height 17
click at [321, 340] on link at bounding box center [319, 331] width 17 height 17
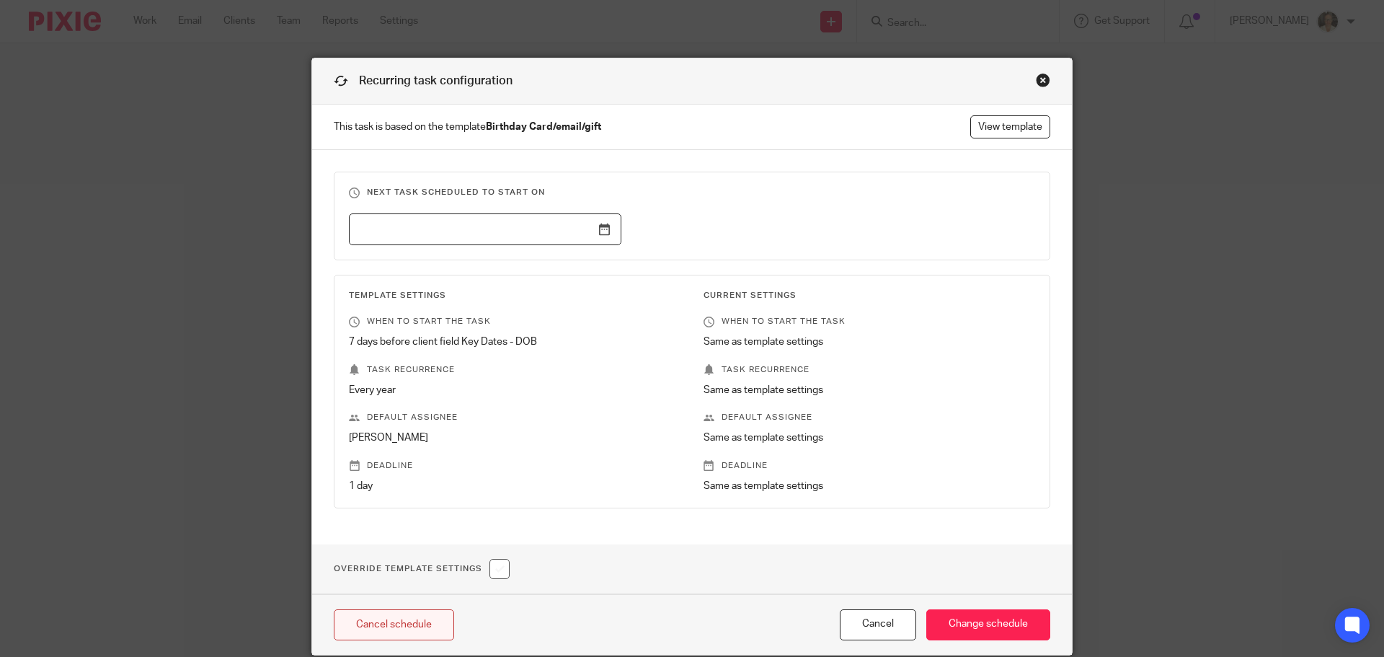
click at [412, 631] on link "Cancel schedule" at bounding box center [394, 624] width 120 height 31
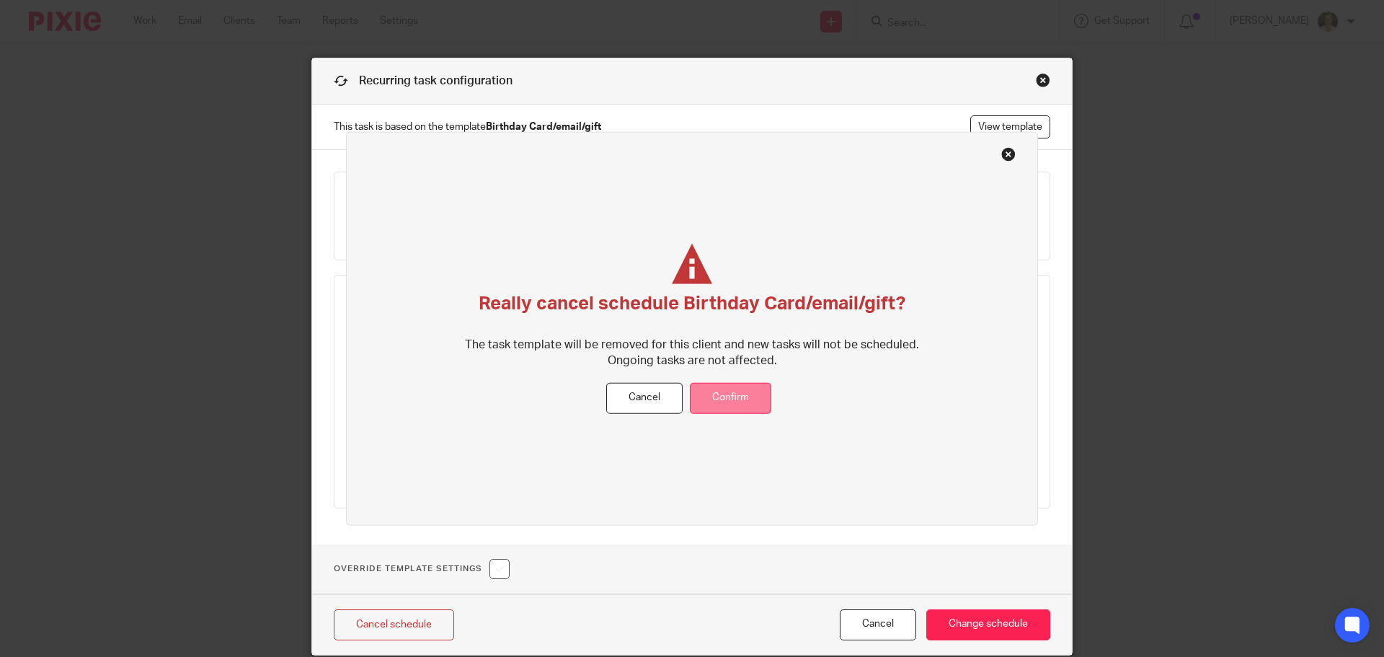
click at [720, 400] on button "Confirm" at bounding box center [730, 398] width 81 height 31
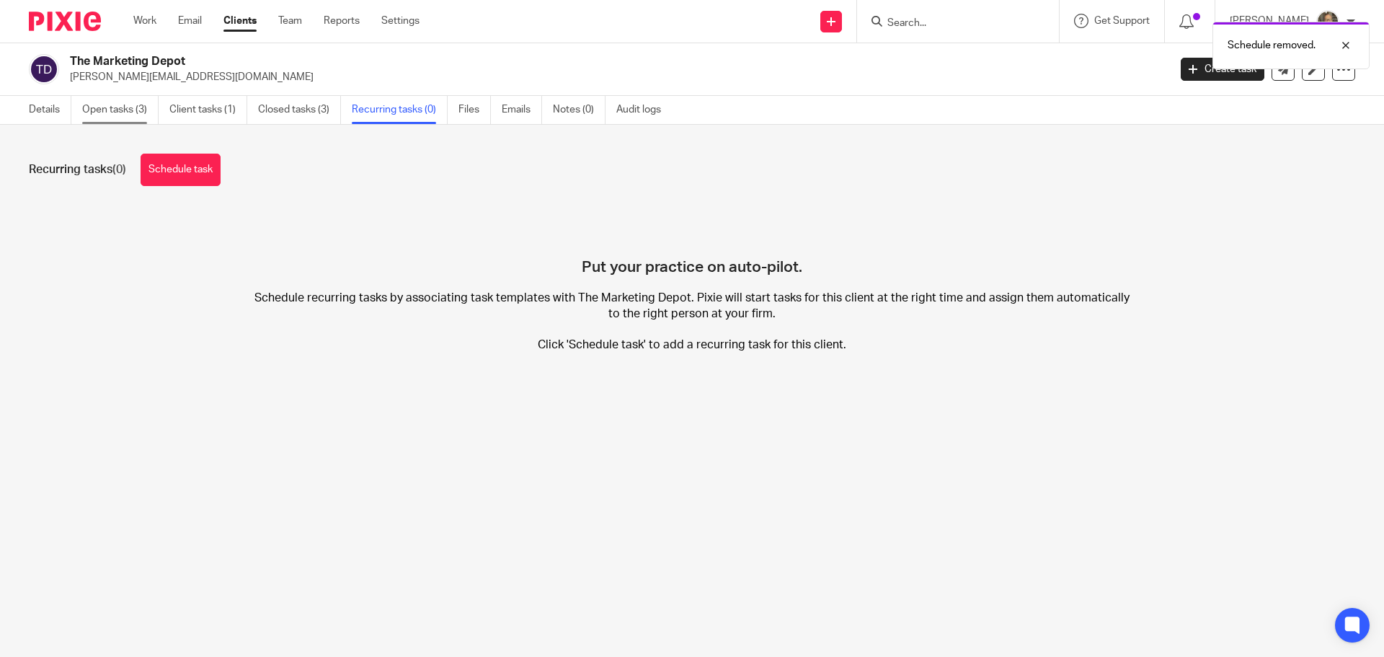
click at [112, 110] on link "Open tasks (3)" at bounding box center [120, 110] width 76 height 28
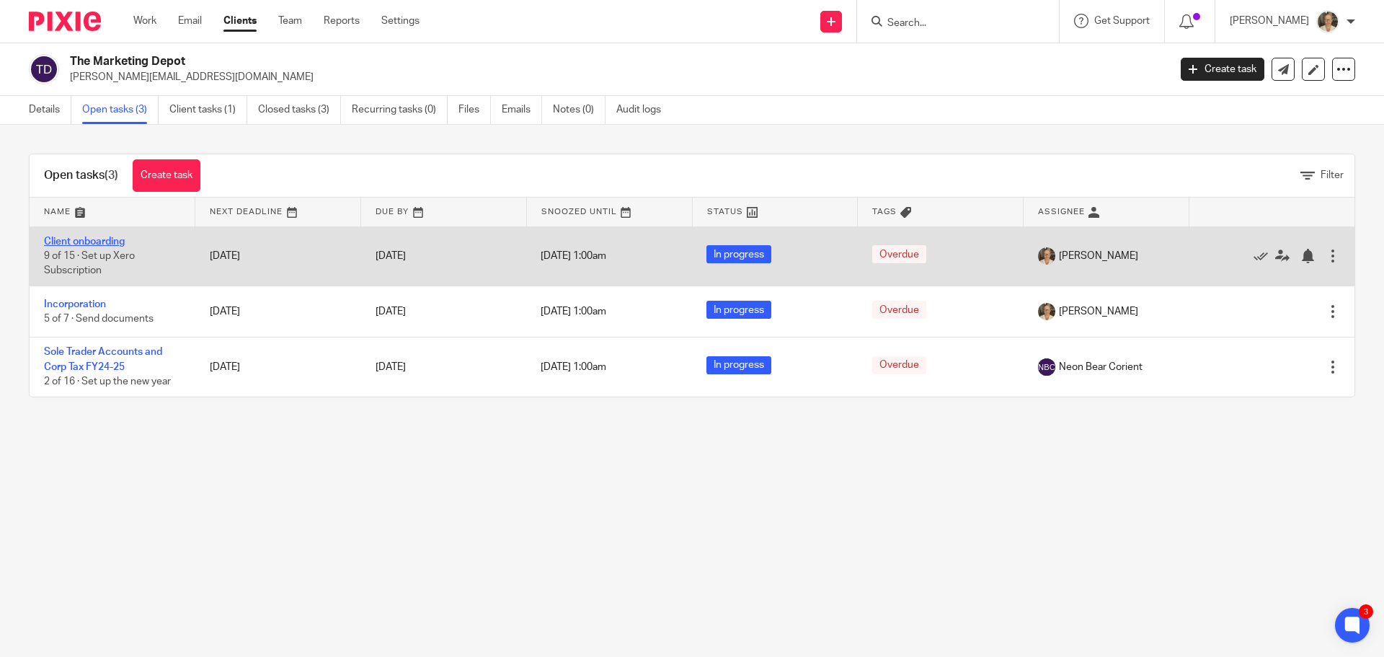
click at [102, 240] on link "Client onboarding" at bounding box center [84, 241] width 81 height 10
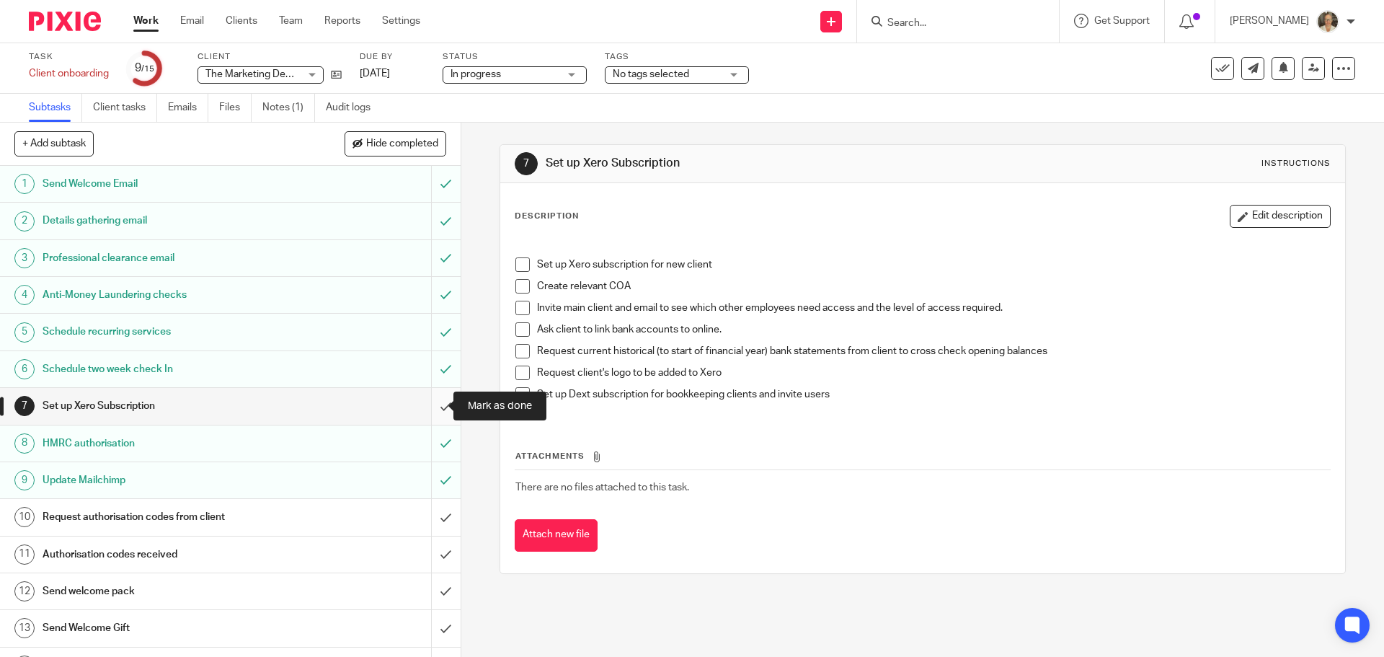
click at [435, 405] on input "submit" at bounding box center [230, 406] width 461 height 36
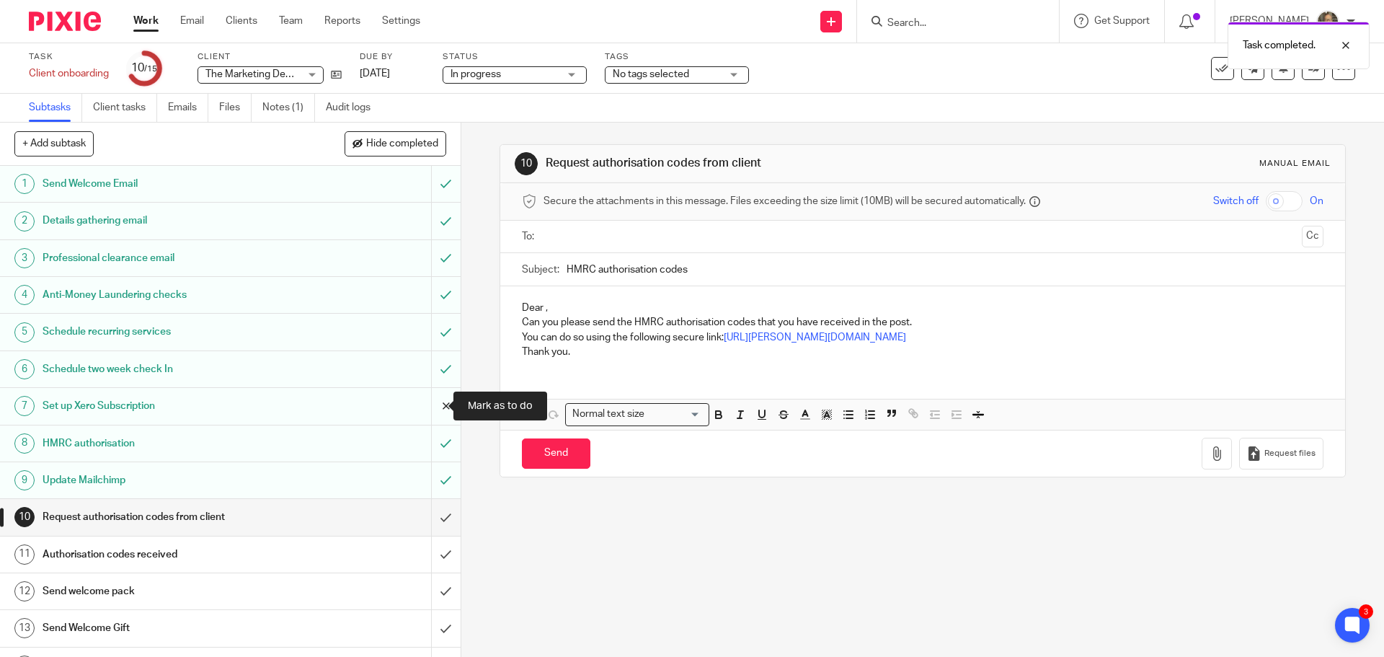
click at [438, 410] on input "submit" at bounding box center [230, 406] width 461 height 36
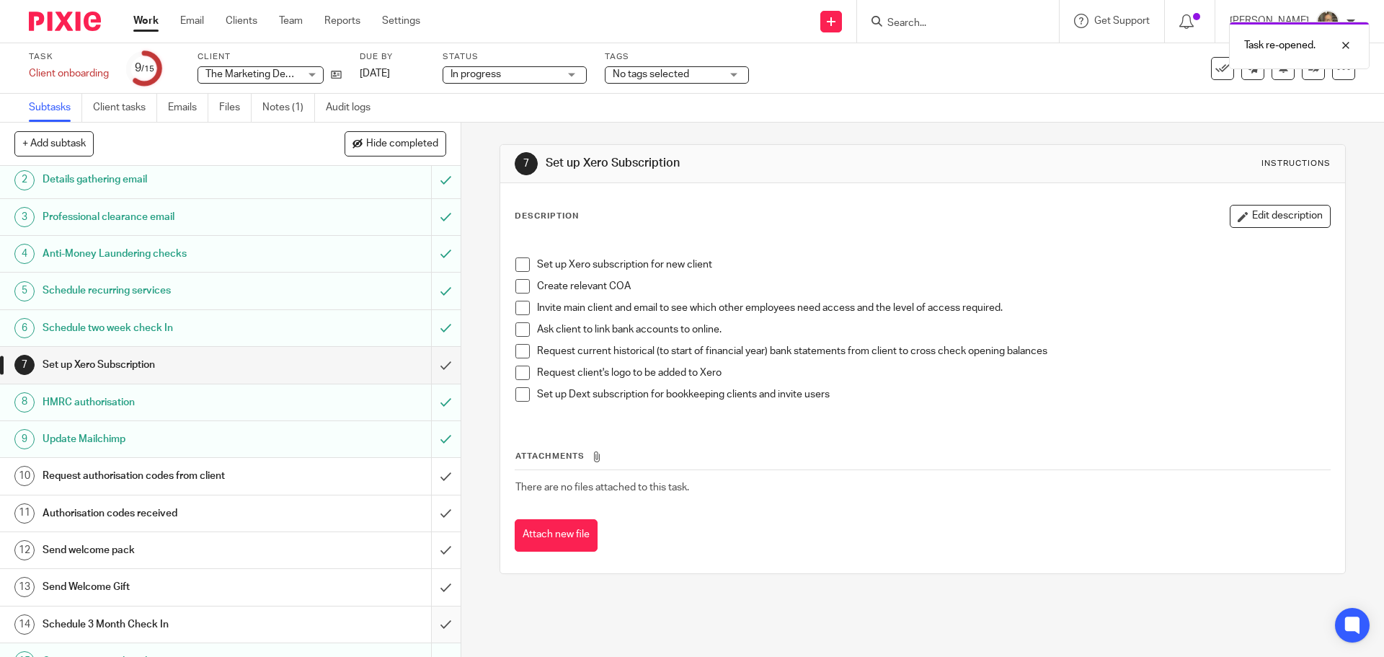
scroll to position [64, 0]
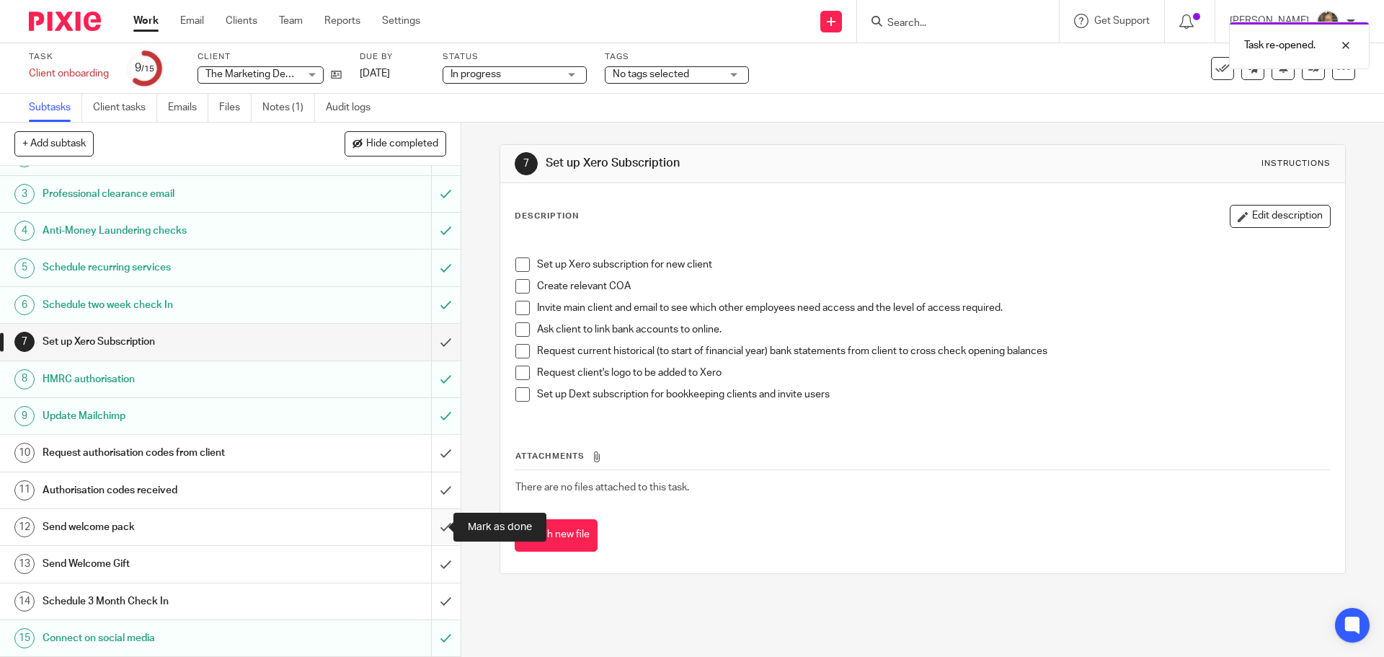
click at [432, 527] on input "submit" at bounding box center [230, 527] width 461 height 36
click at [433, 569] on input "submit" at bounding box center [230, 564] width 461 height 36
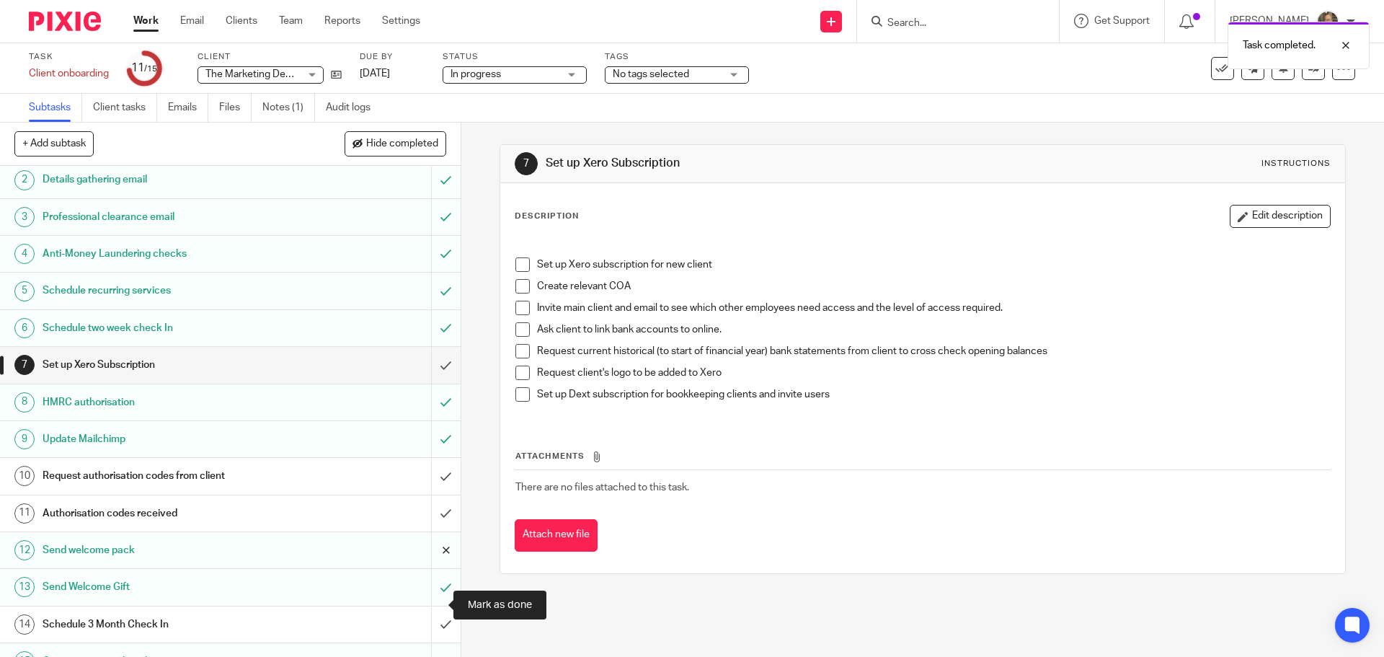
scroll to position [64, 0]
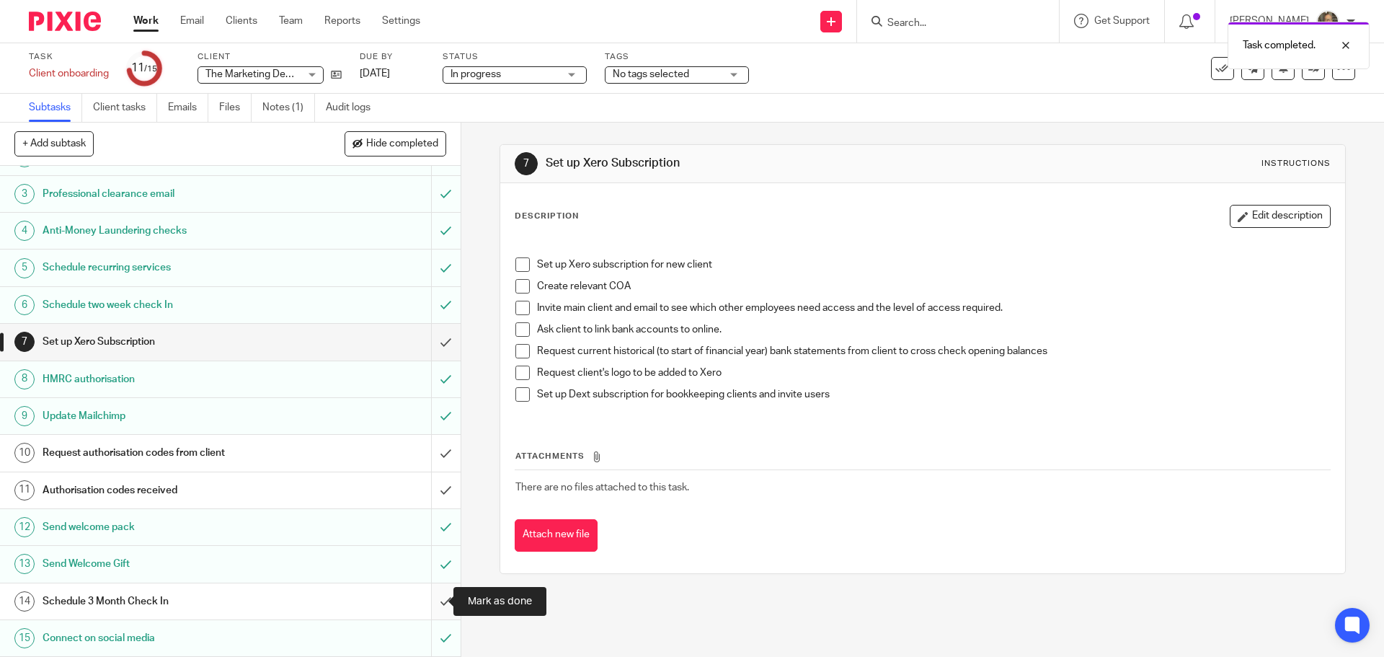
click at [434, 594] on input "submit" at bounding box center [230, 601] width 461 height 36
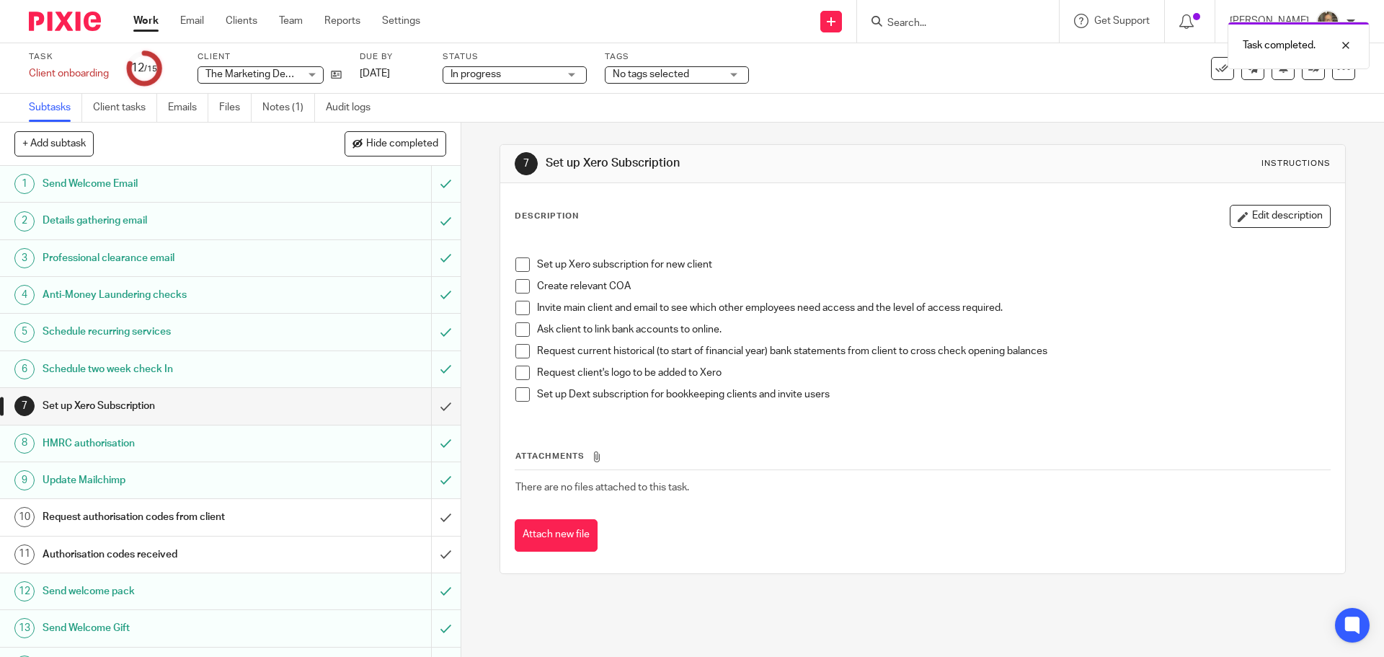
click at [964, 19] on div "Task completed." at bounding box center [1031, 41] width 678 height 55
click at [962, 30] on div "Task completed." at bounding box center [1031, 41] width 678 height 55
click at [927, 25] on div "Task completed." at bounding box center [1031, 41] width 678 height 55
click at [923, 19] on div "Task completed." at bounding box center [1031, 41] width 678 height 55
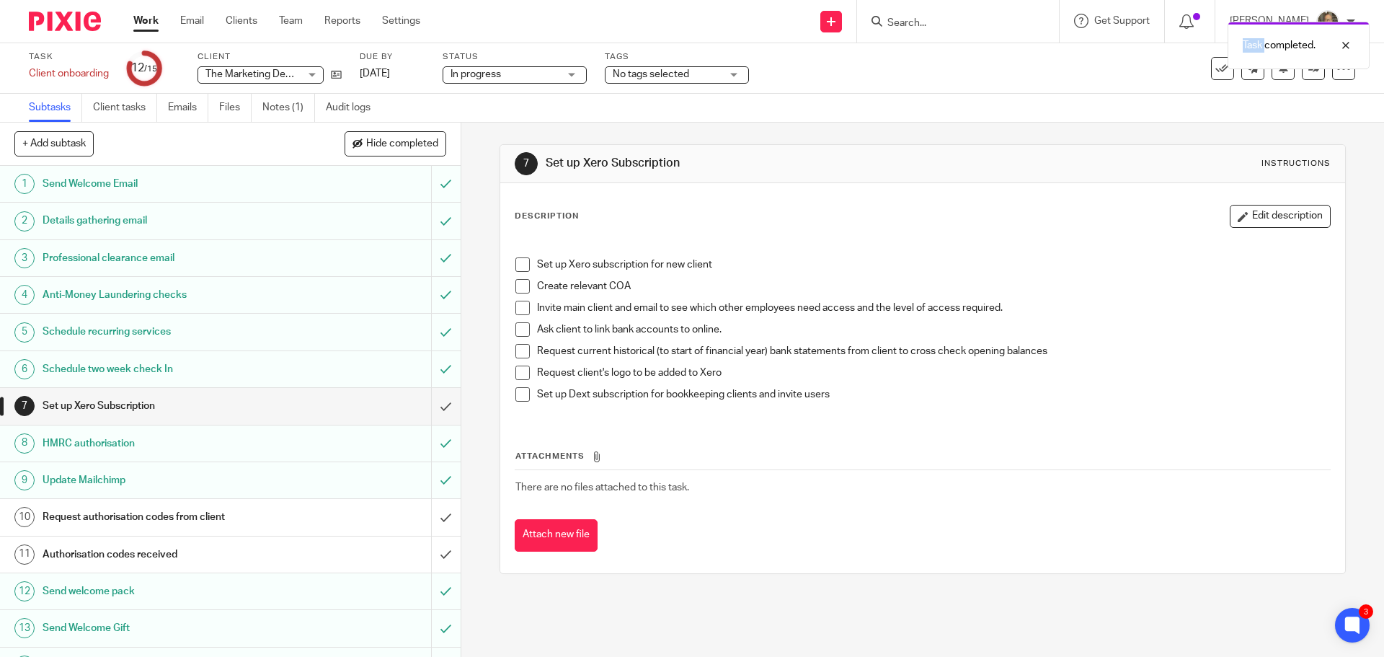
click at [910, 20] on div "Task completed." at bounding box center [1031, 41] width 678 height 55
click at [1350, 46] on div at bounding box center [1335, 45] width 39 height 17
click at [924, 17] on div "Task completed." at bounding box center [1031, 41] width 678 height 55
click at [924, 17] on input "Search" at bounding box center [951, 23] width 130 height 13
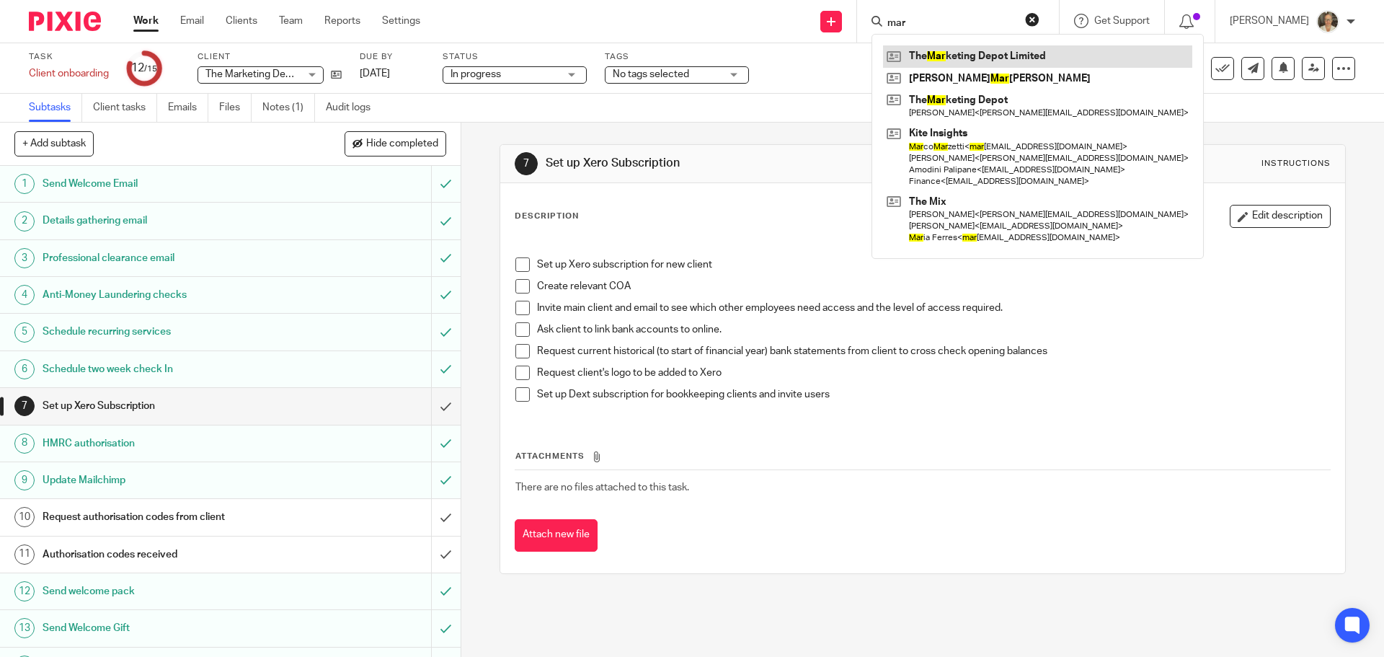
type input "mar"
click at [972, 50] on link at bounding box center [1037, 56] width 309 height 22
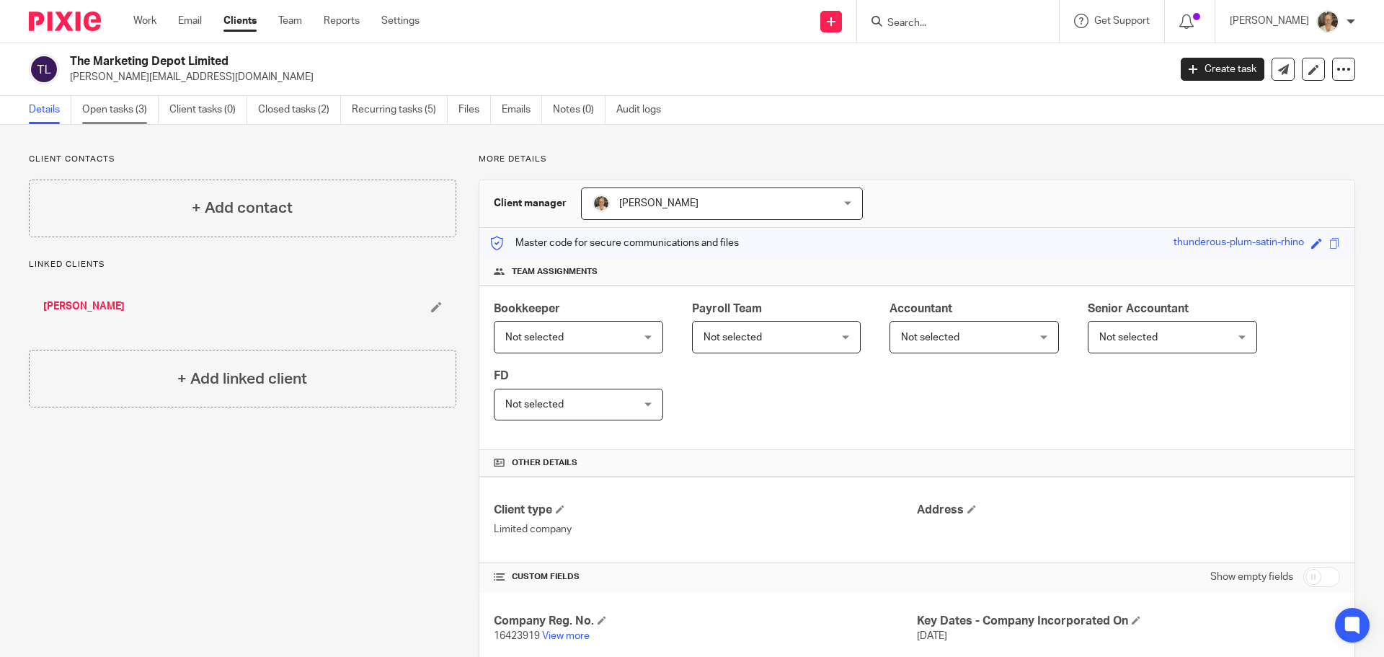
click at [102, 122] on link "Open tasks (3)" at bounding box center [120, 110] width 76 height 28
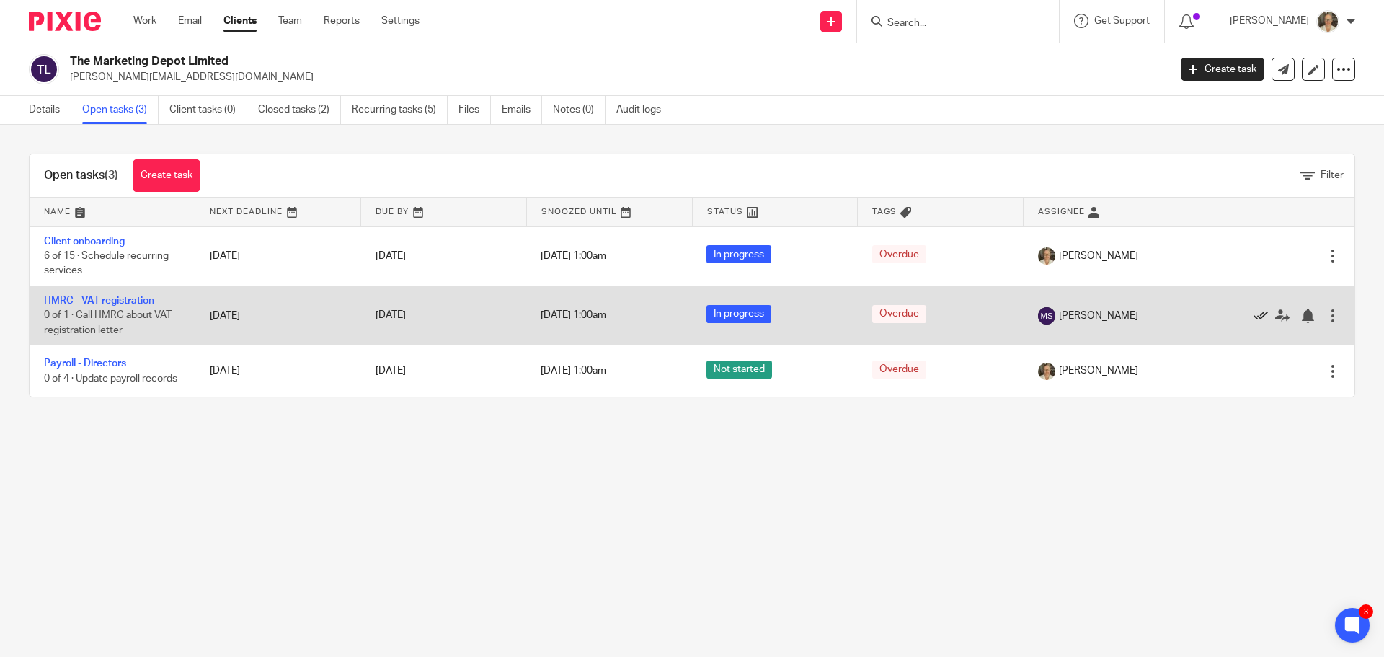
click at [1254, 313] on icon at bounding box center [1261, 316] width 14 height 14
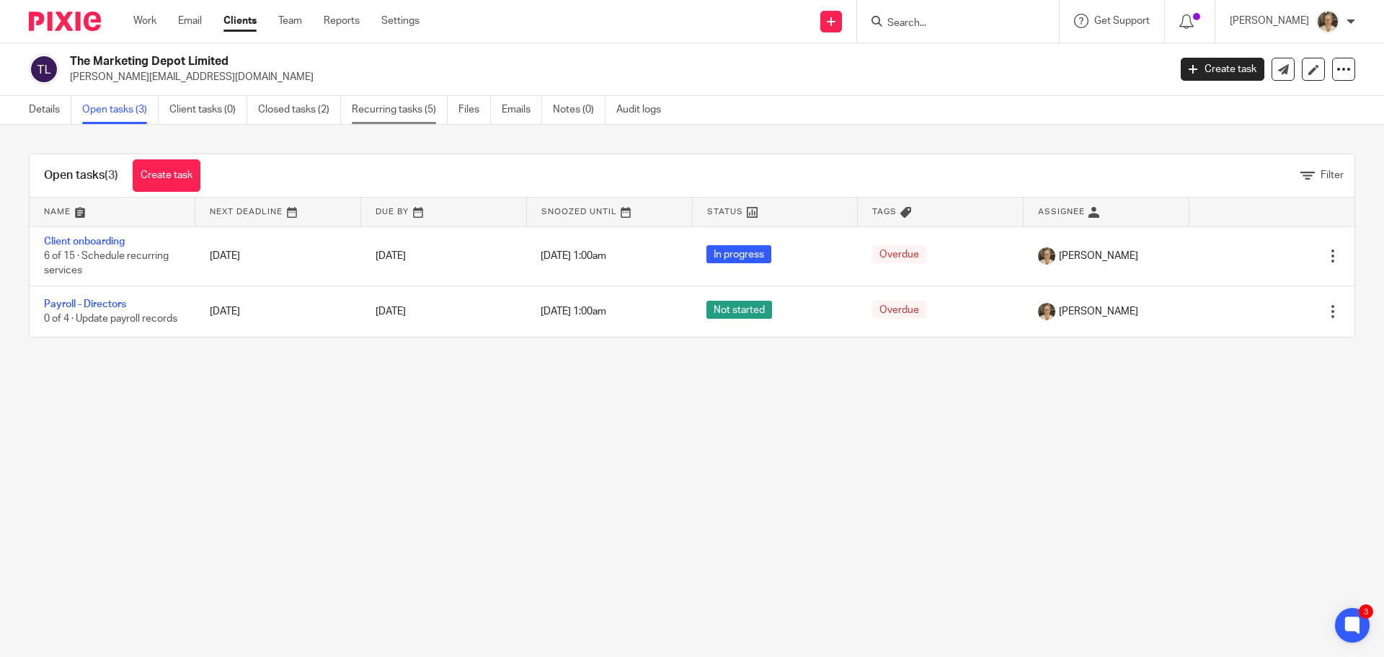
click at [386, 110] on link "Recurring tasks (5)" at bounding box center [400, 110] width 96 height 28
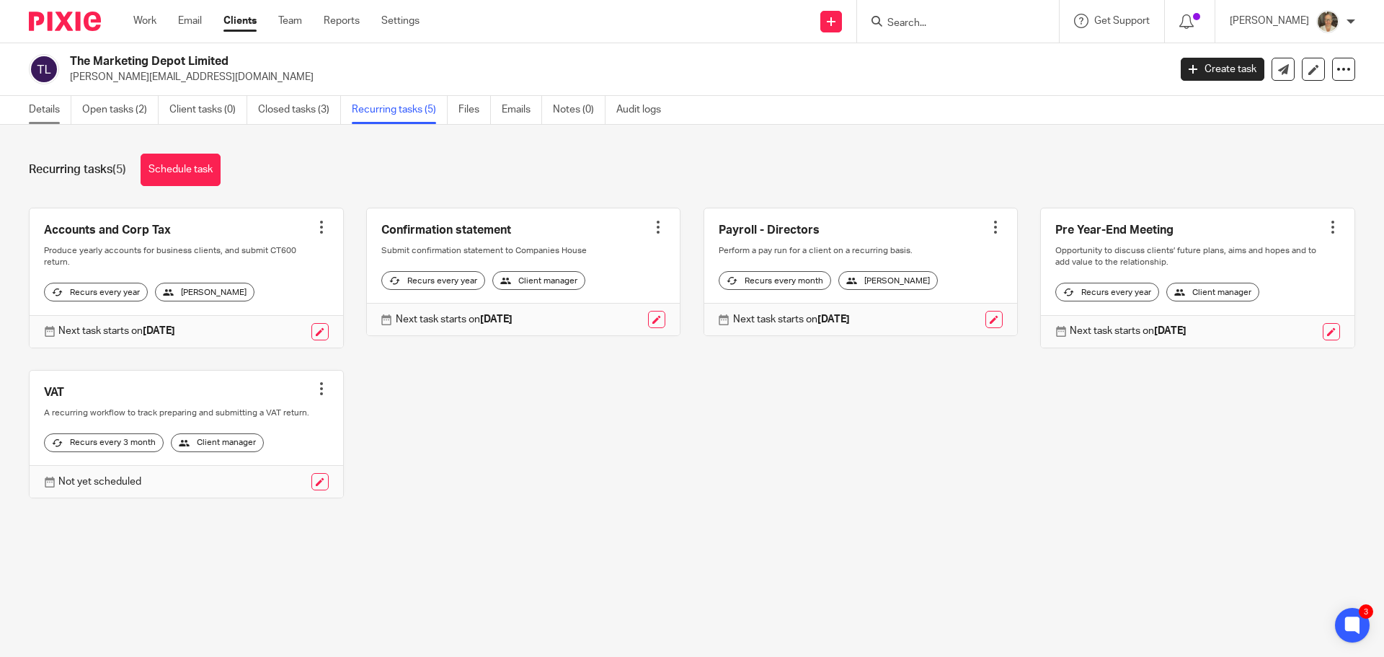
click at [49, 112] on link "Details" at bounding box center [50, 110] width 43 height 28
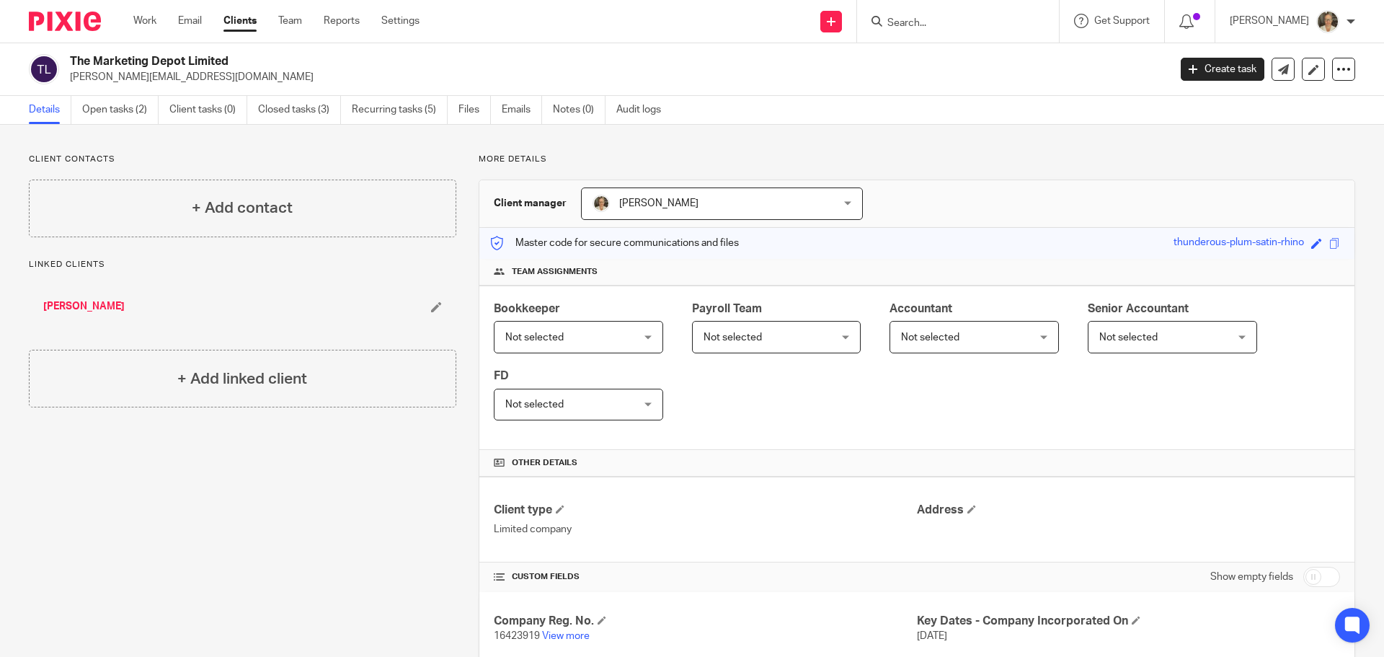
scroll to position [432, 0]
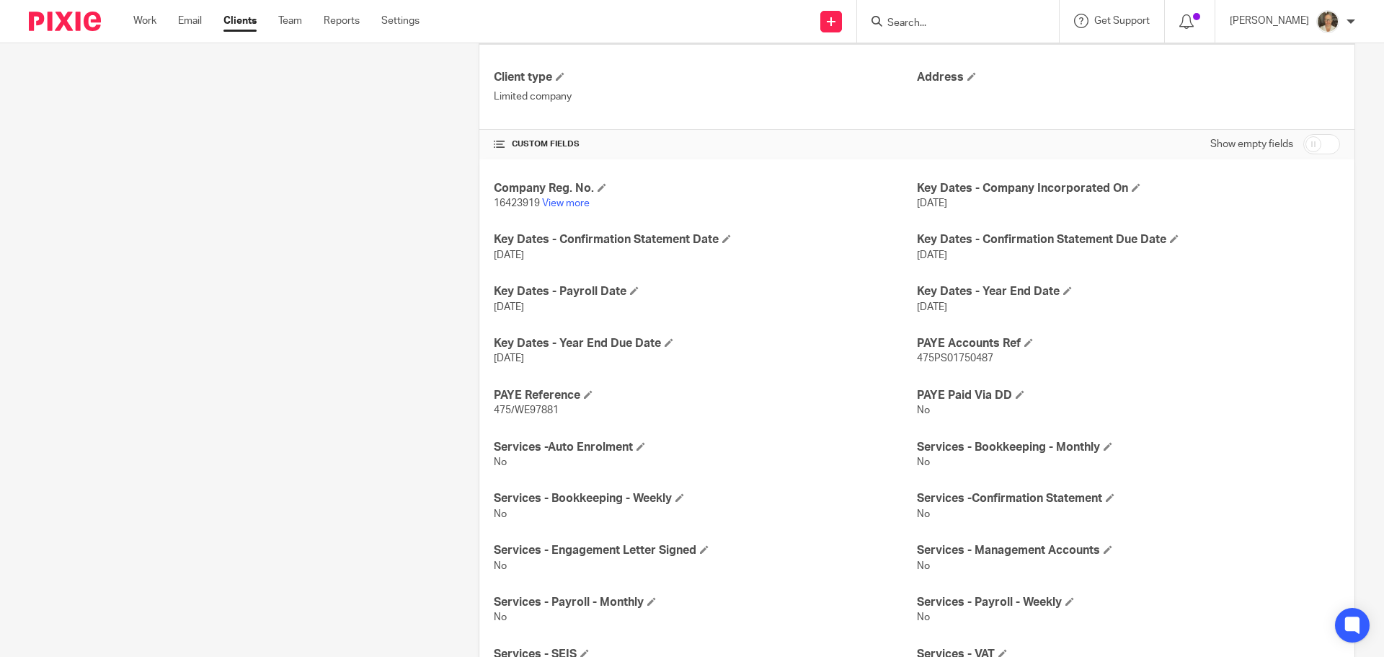
click at [1322, 148] on input "checkbox" at bounding box center [1321, 144] width 37 height 20
checkbox input "true"
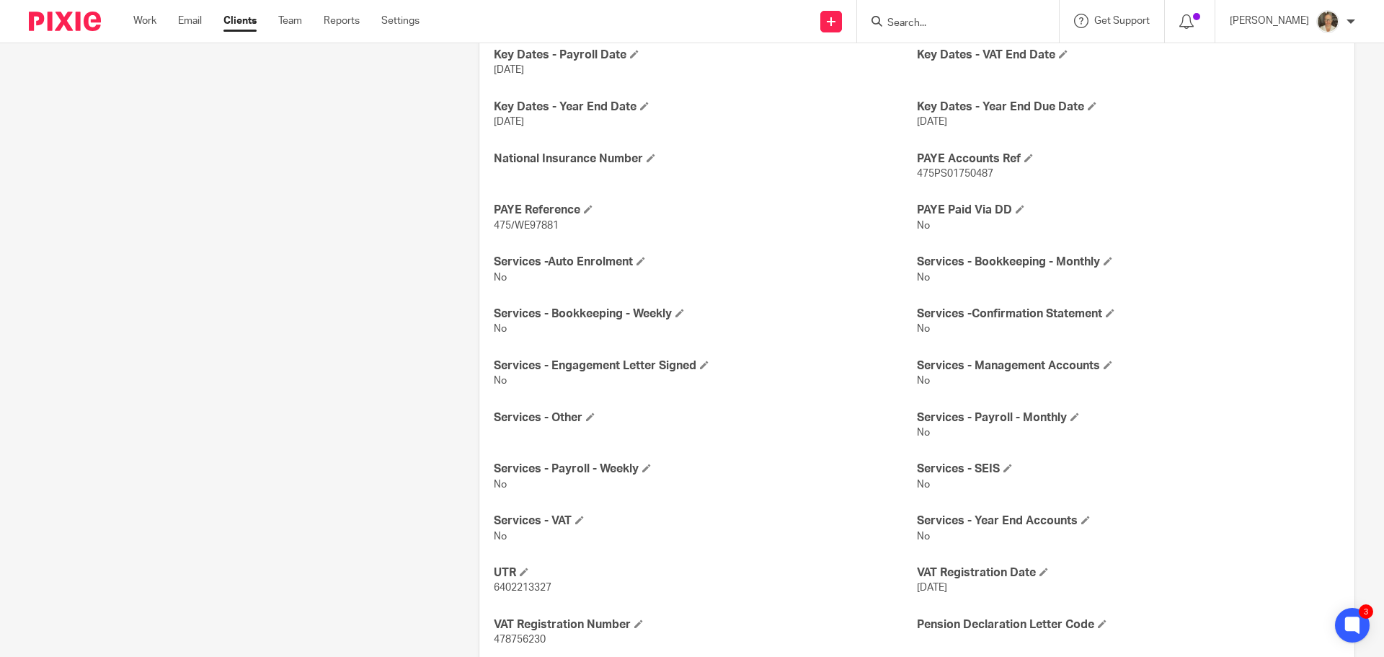
scroll to position [649, 0]
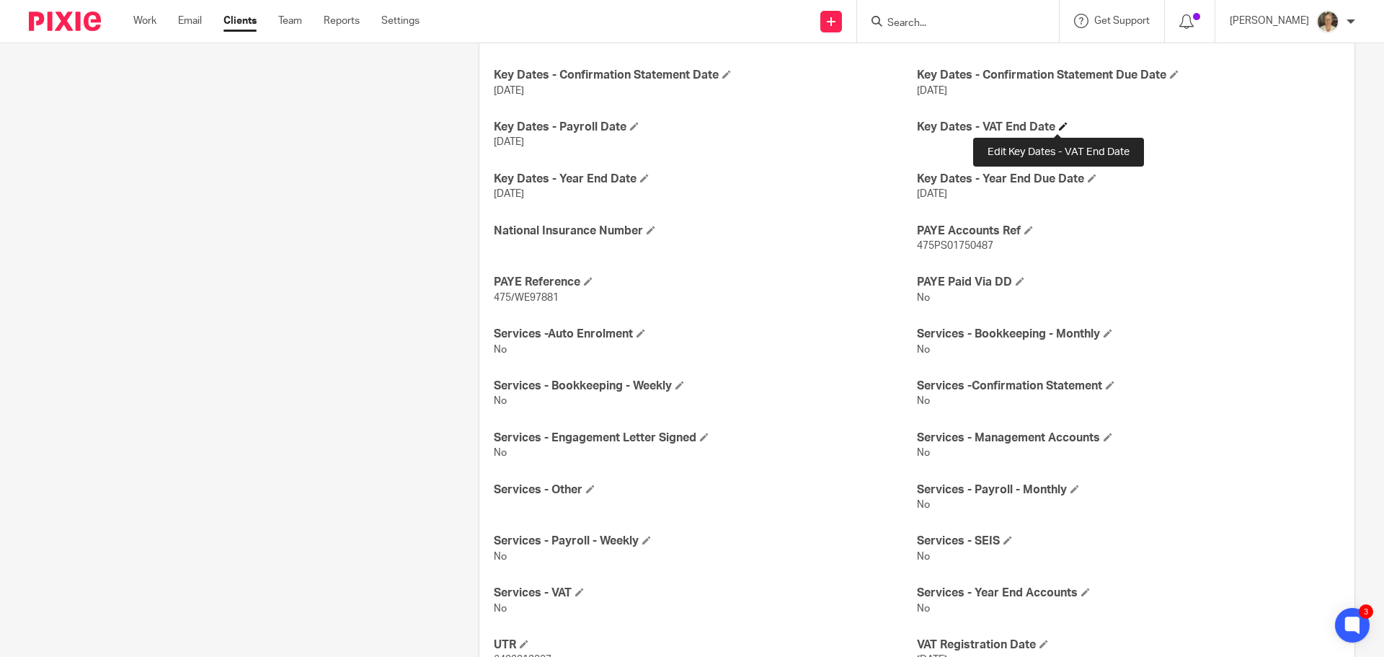
click at [1059, 128] on span at bounding box center [1063, 126] width 9 height 9
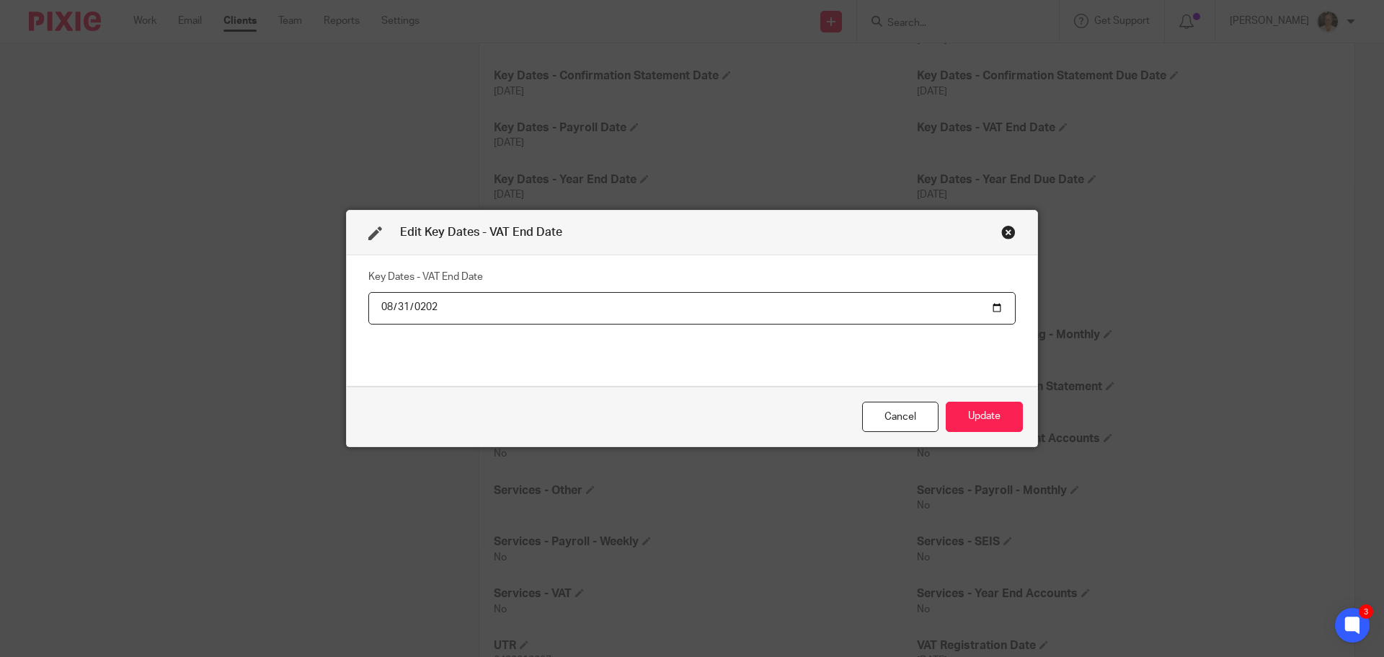
type input "2025-08-31"
click at [993, 414] on button "Update" at bounding box center [984, 417] width 77 height 31
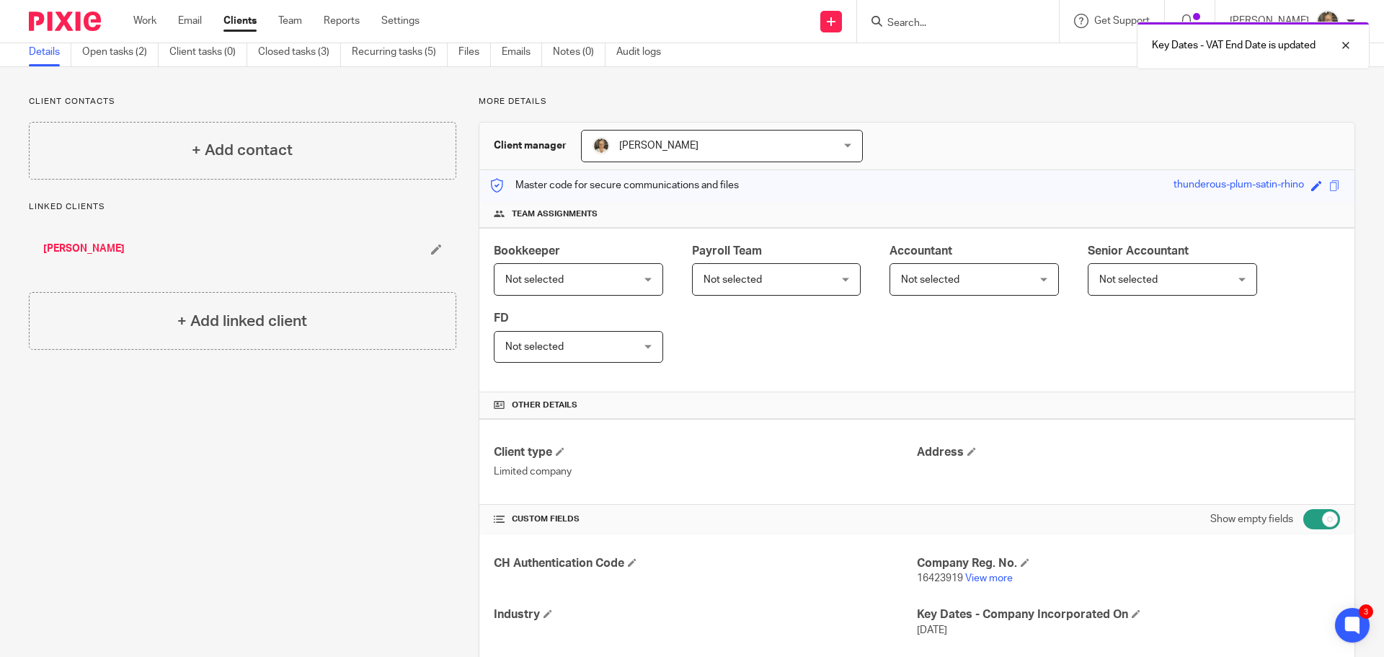
scroll to position [0, 0]
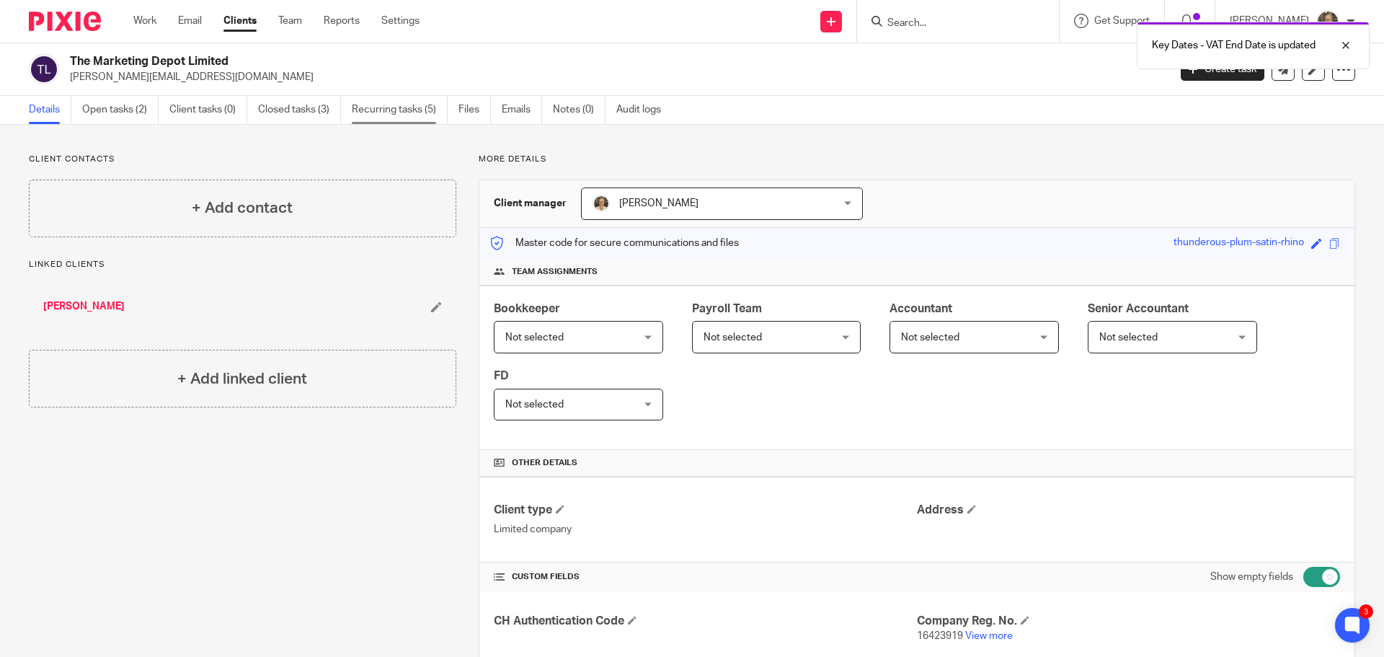
click at [396, 105] on link "Recurring tasks (5)" at bounding box center [400, 110] width 96 height 28
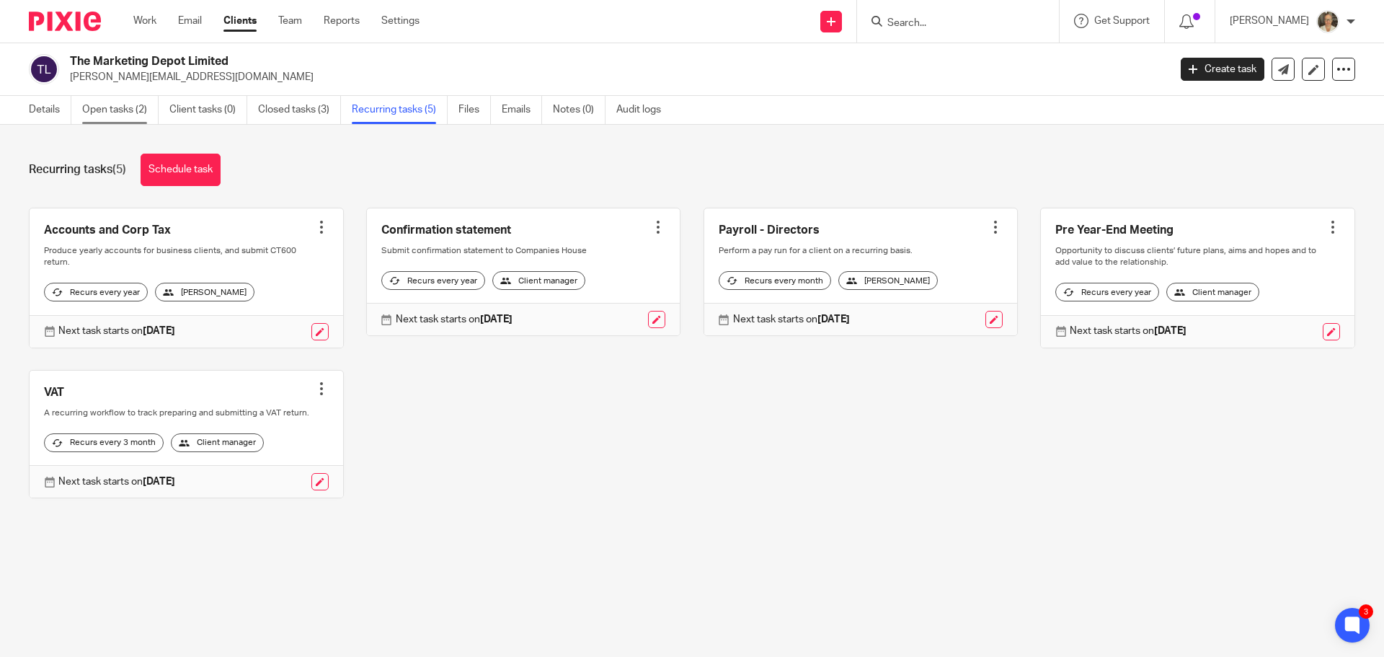
click at [125, 114] on link "Open tasks (2)" at bounding box center [120, 110] width 76 height 28
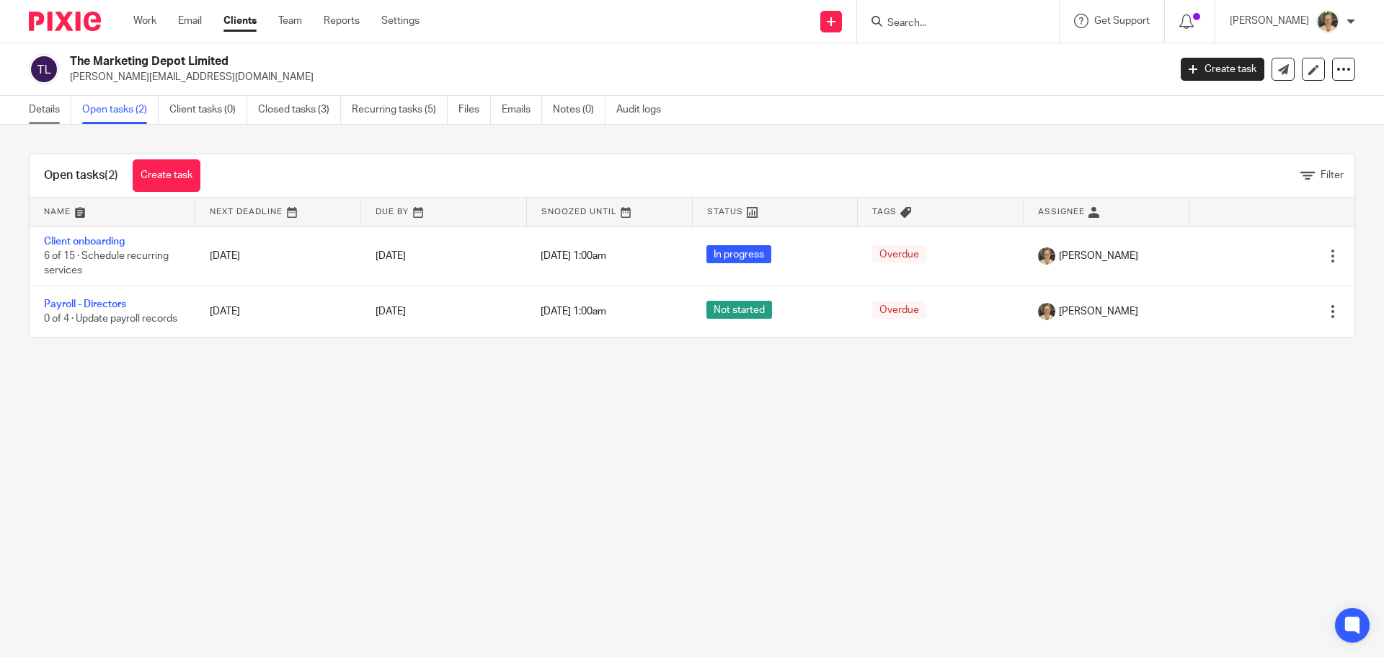
click at [37, 112] on link "Details" at bounding box center [50, 110] width 43 height 28
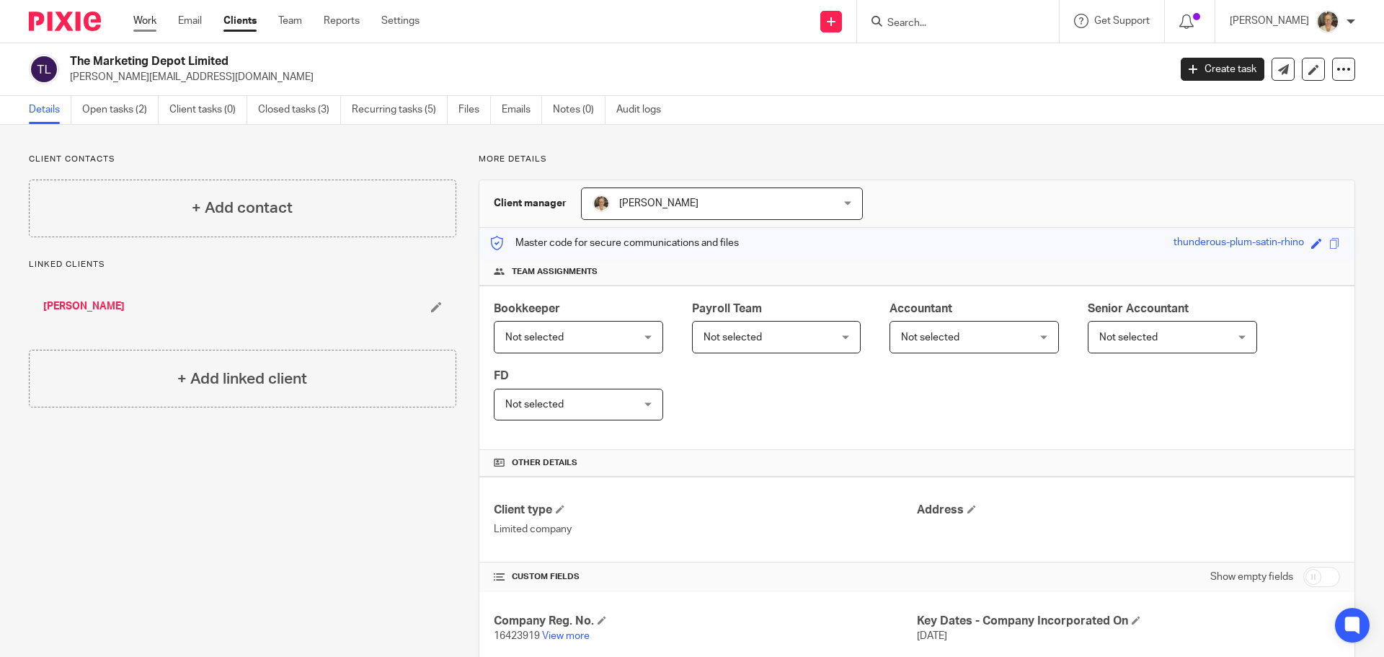
click at [154, 17] on link "Work" at bounding box center [144, 21] width 23 height 14
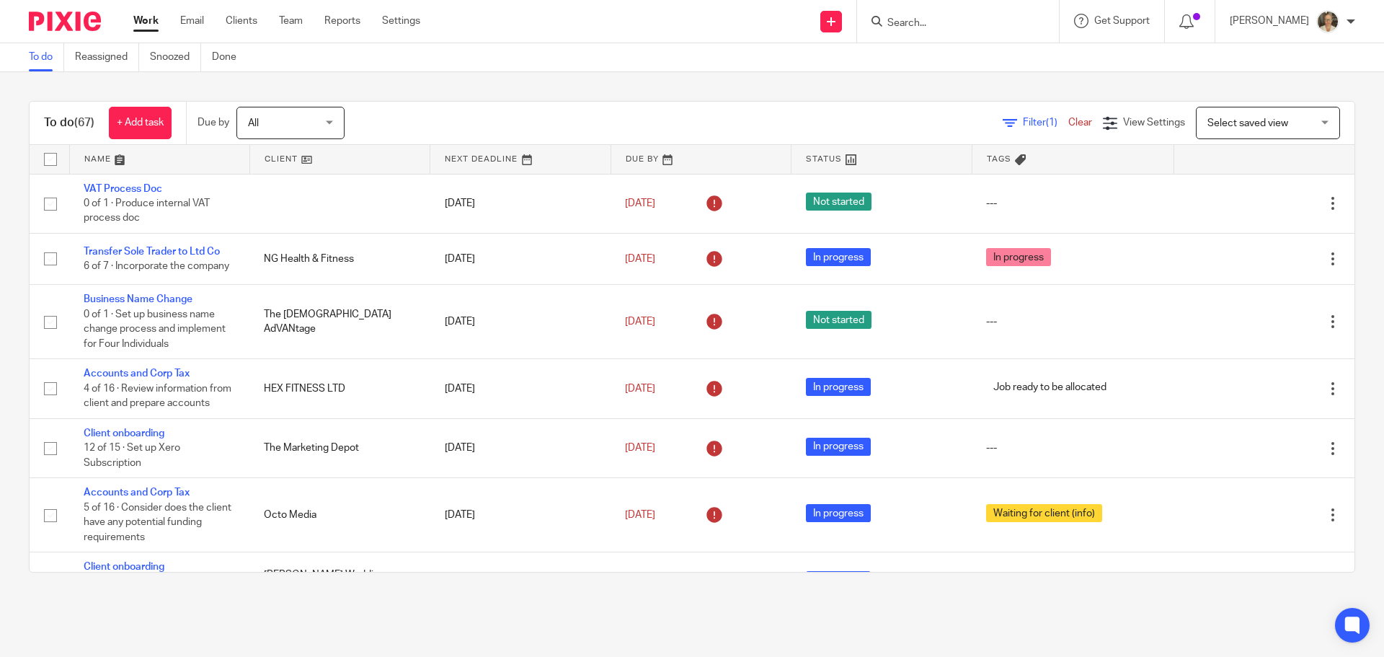
click at [949, 25] on input "Search" at bounding box center [951, 23] width 130 height 13
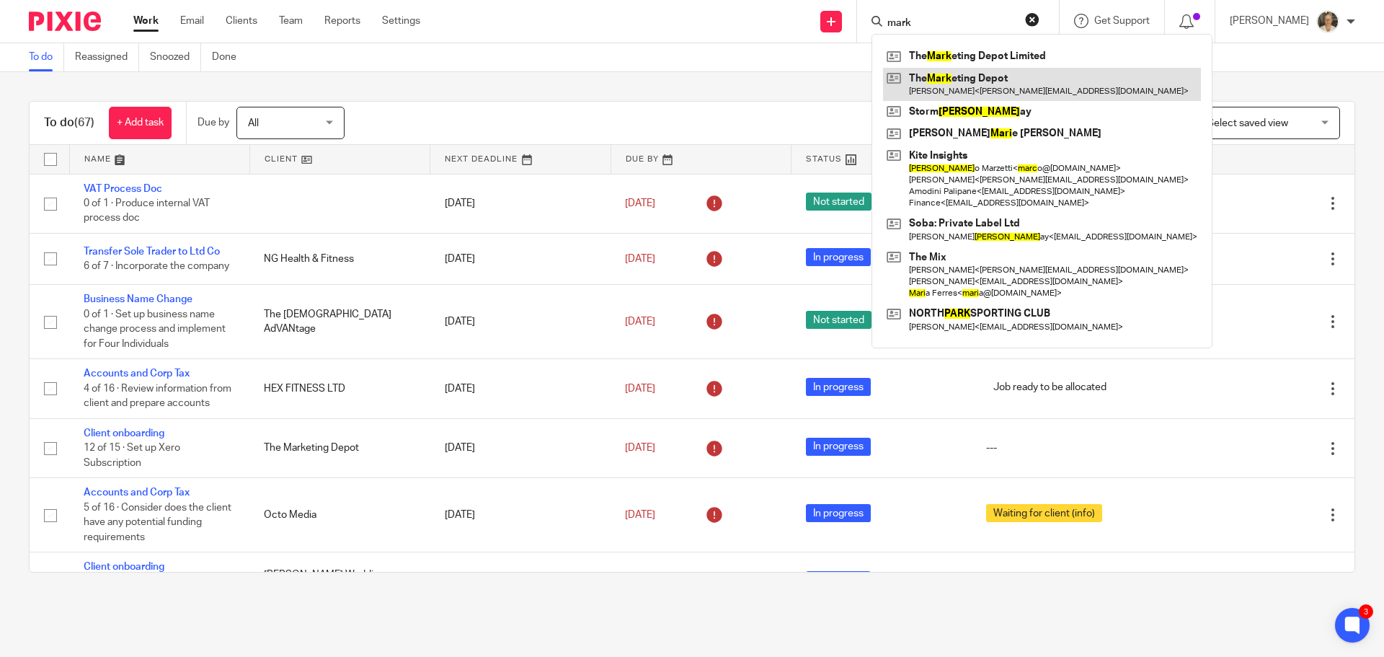
type input "mark"
click at [995, 80] on link at bounding box center [1042, 84] width 318 height 33
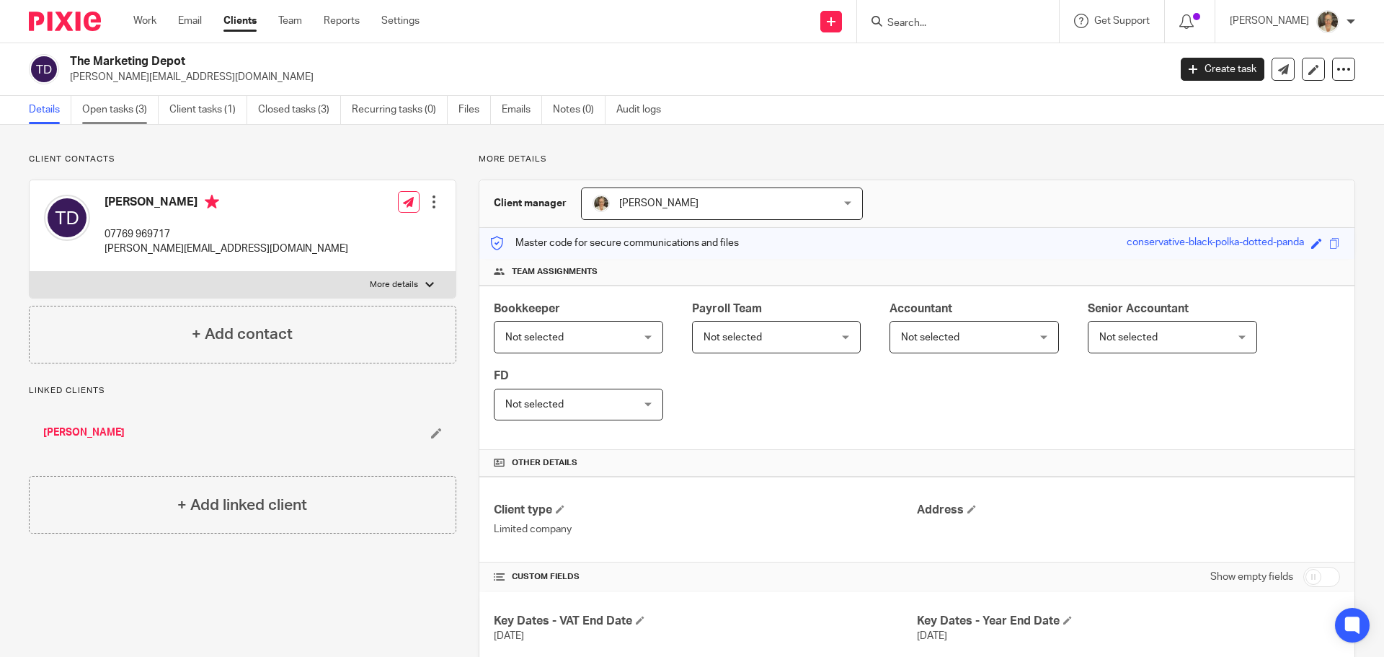
click at [94, 115] on link "Open tasks (3)" at bounding box center [120, 110] width 76 height 28
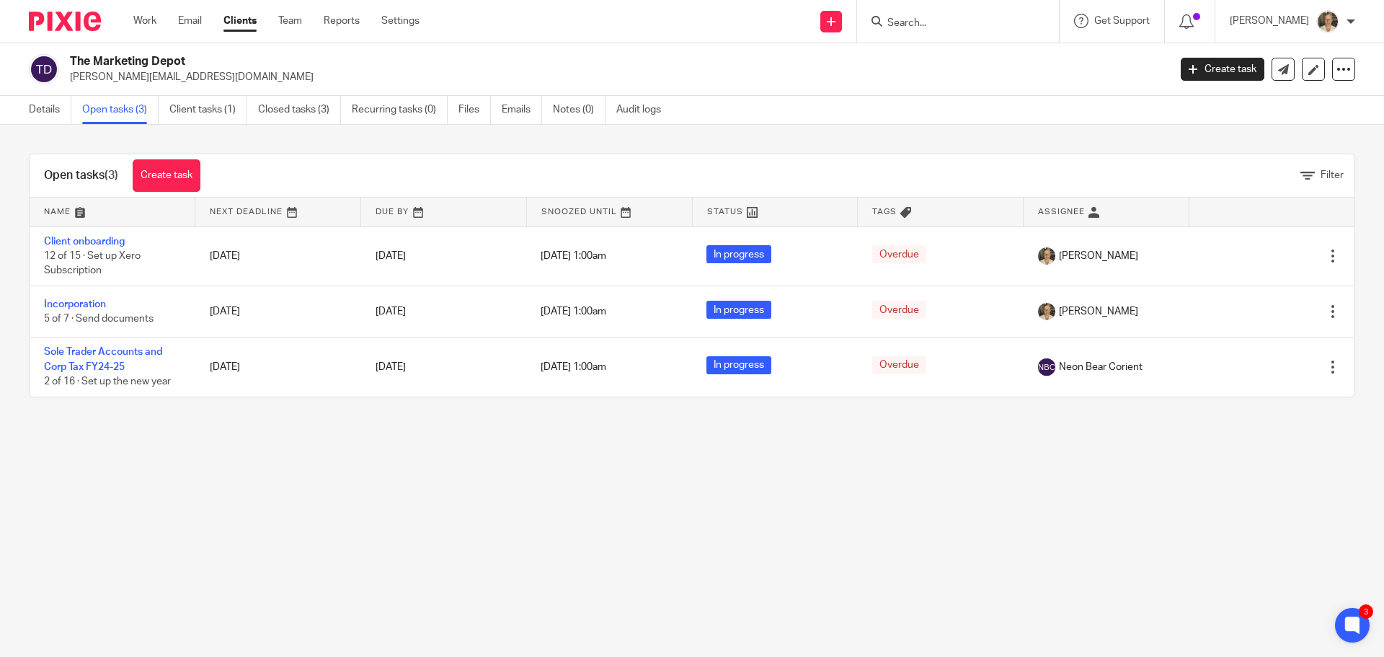
click at [954, 17] on input "Search" at bounding box center [951, 23] width 130 height 13
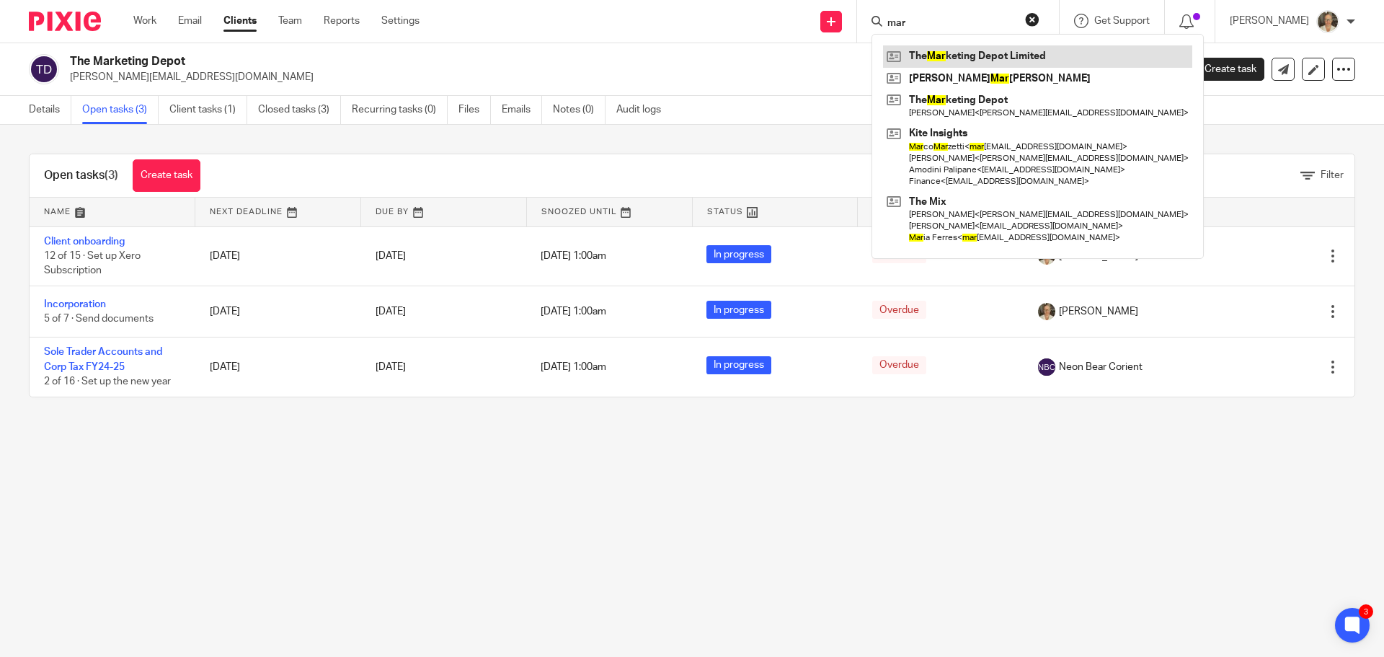
type input "mar"
click at [1004, 53] on link at bounding box center [1037, 56] width 309 height 22
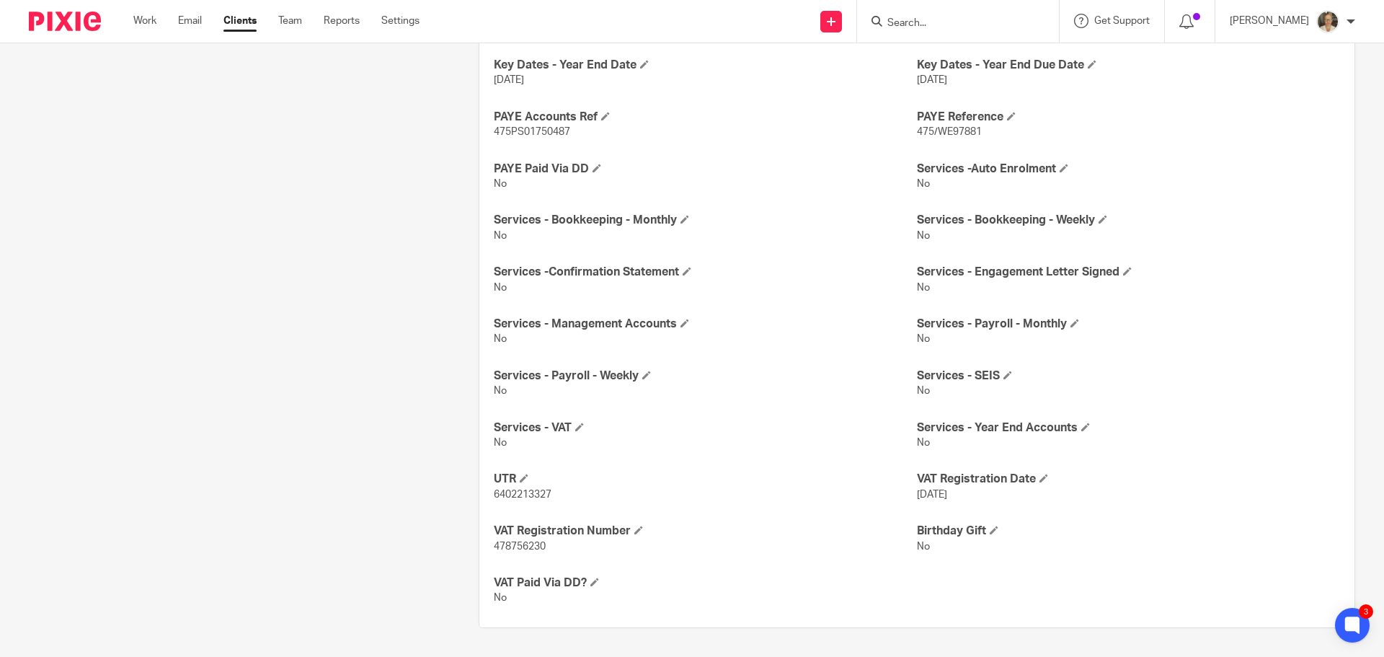
scroll to position [62, 0]
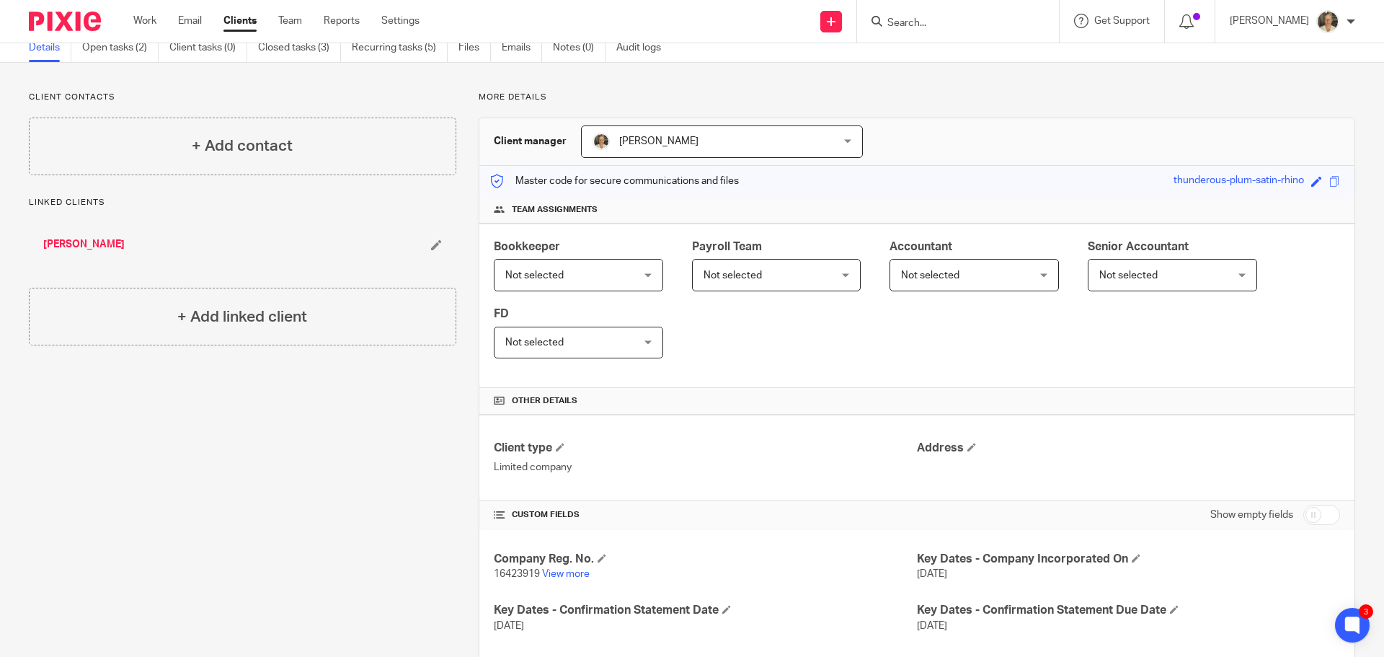
click at [997, 27] on input "Search" at bounding box center [951, 23] width 130 height 13
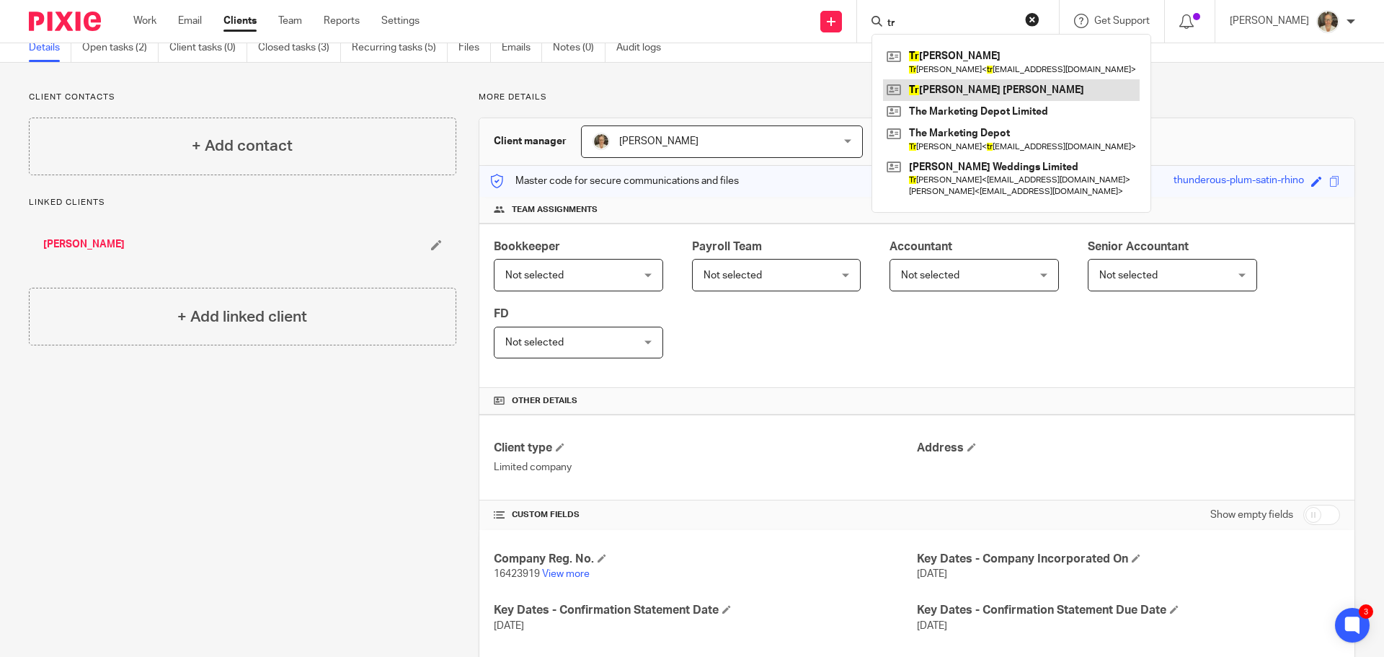
type input "tr"
click at [989, 91] on link at bounding box center [1011, 90] width 257 height 22
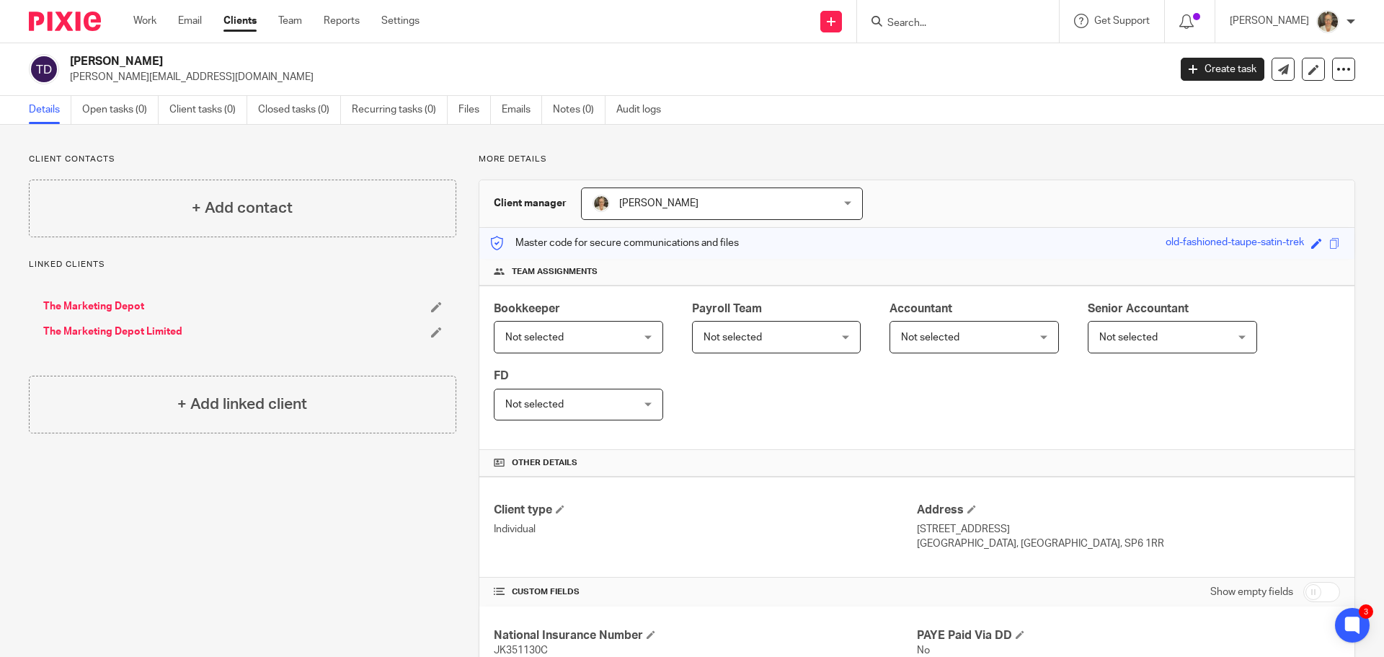
click at [959, 30] on input "Search" at bounding box center [951, 23] width 130 height 13
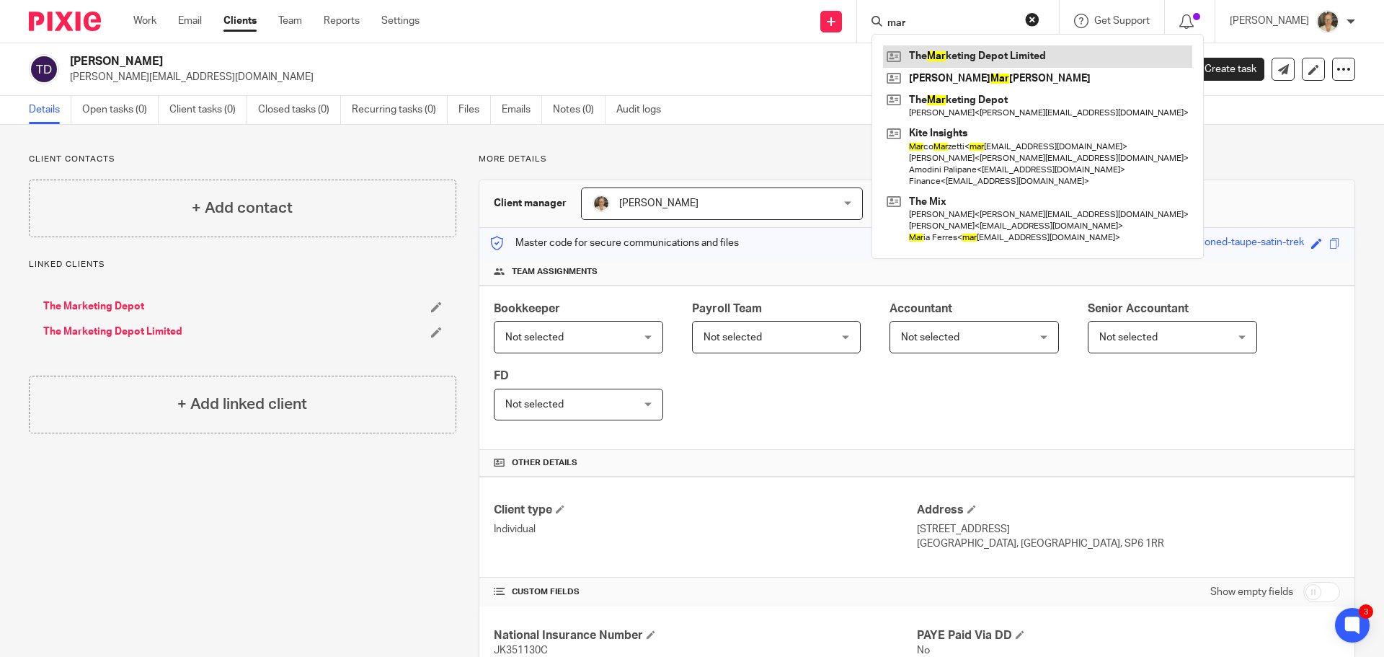
type input "mar"
click at [977, 52] on link at bounding box center [1037, 56] width 309 height 22
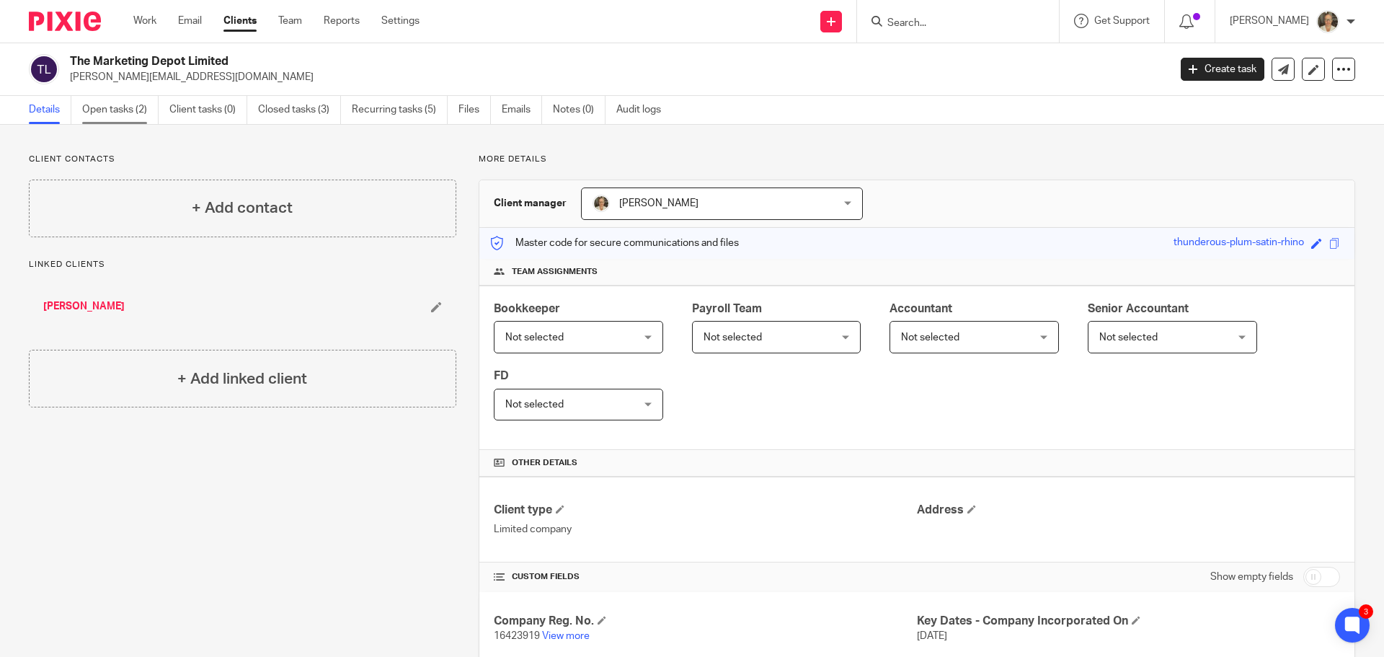
click at [121, 111] on link "Open tasks (2)" at bounding box center [120, 110] width 76 height 28
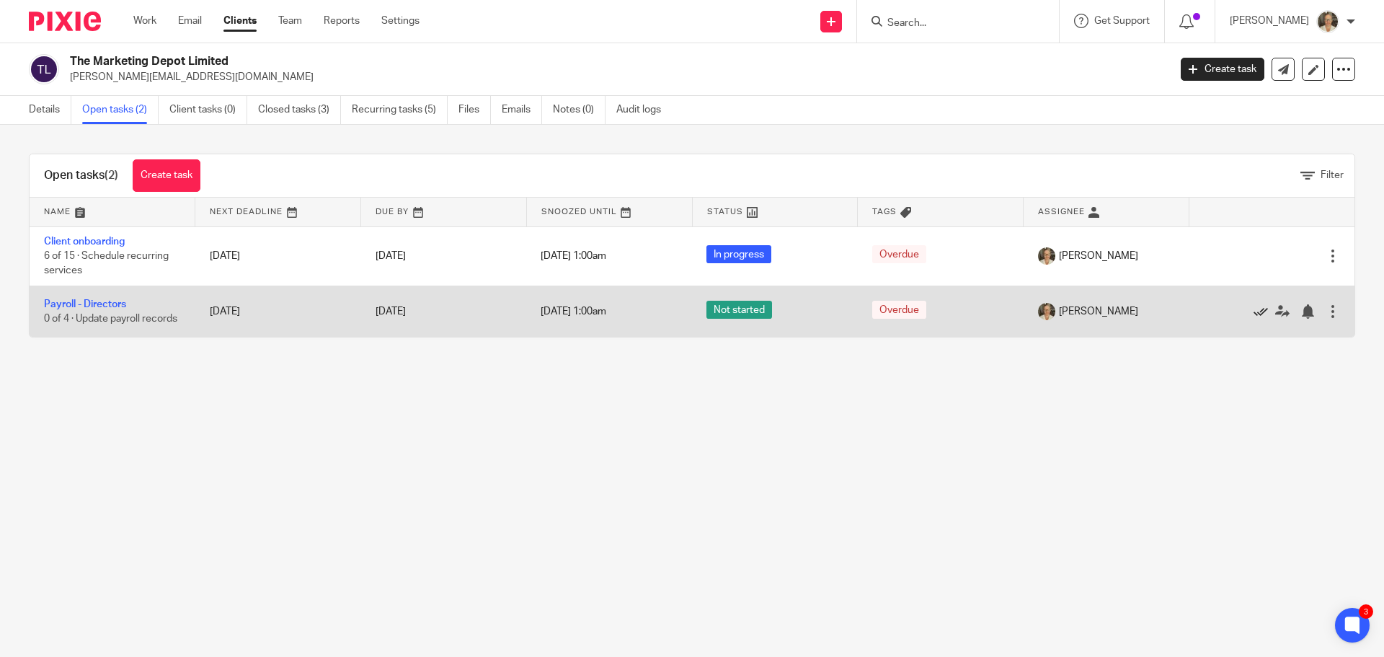
click at [1254, 313] on icon at bounding box center [1261, 311] width 14 height 14
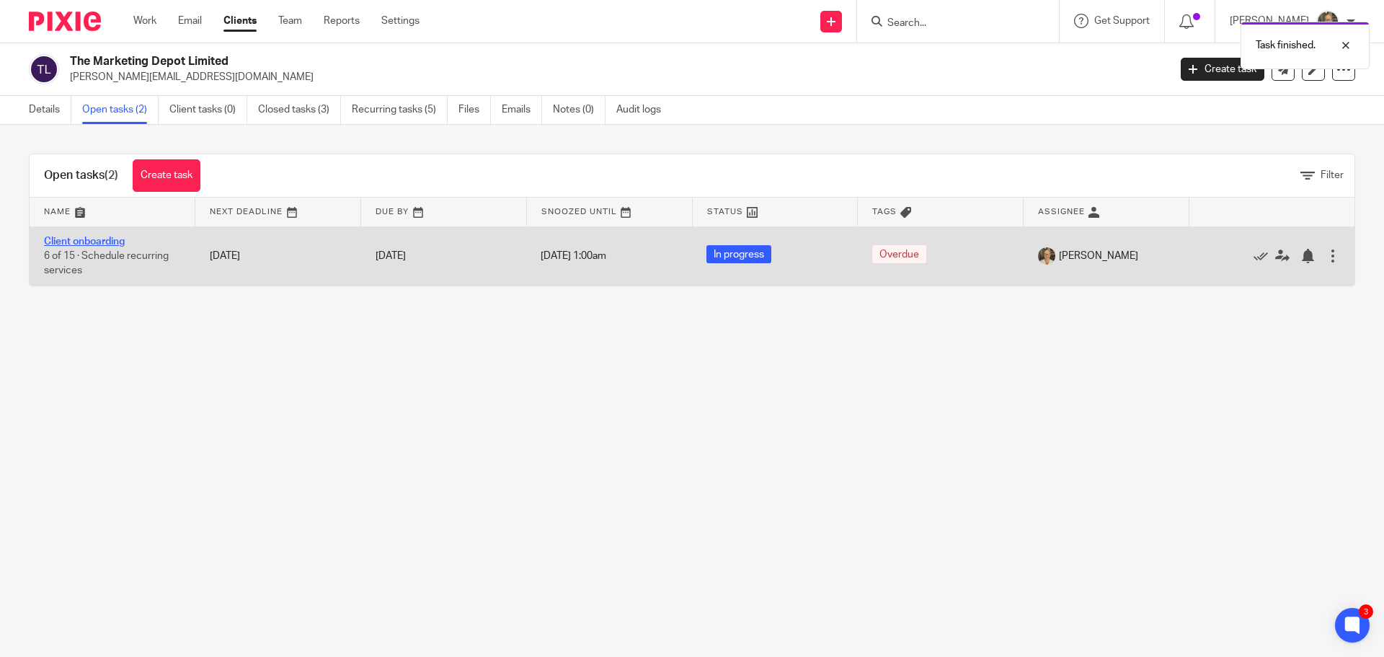
click at [97, 239] on link "Client onboarding" at bounding box center [84, 241] width 81 height 10
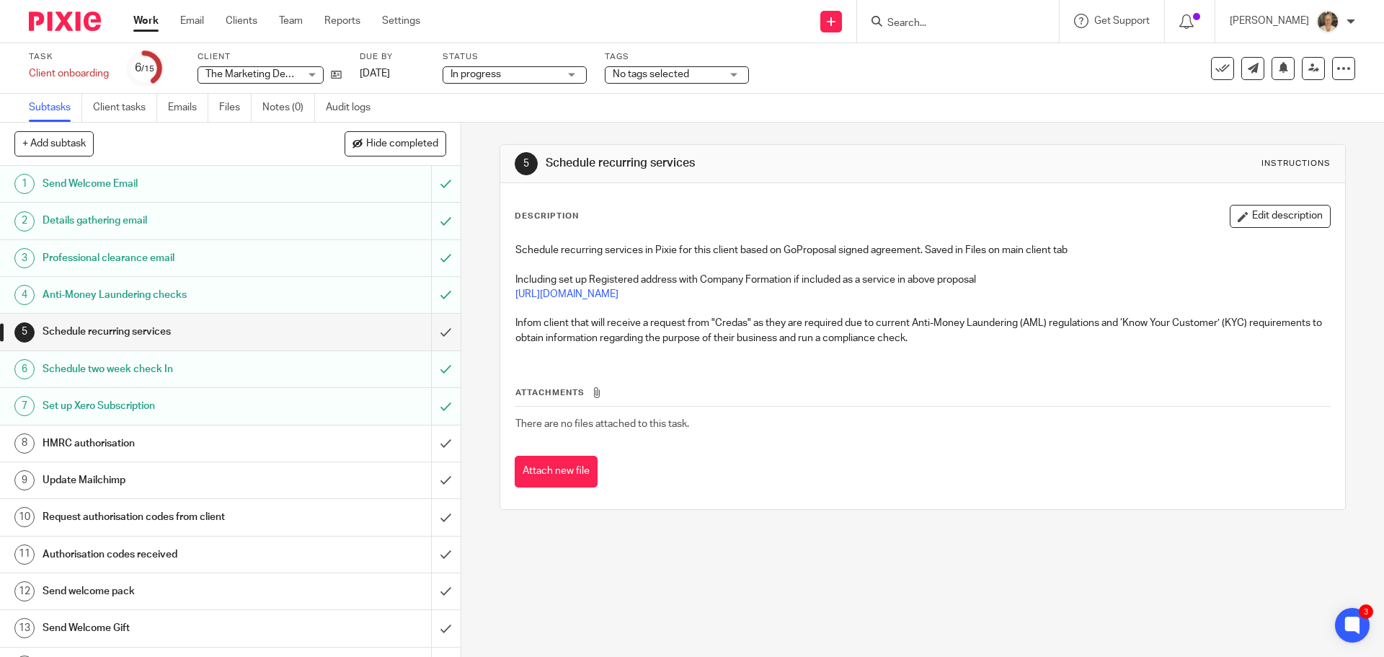
click at [130, 445] on h1 "HMRC authorisation" at bounding box center [167, 443] width 249 height 22
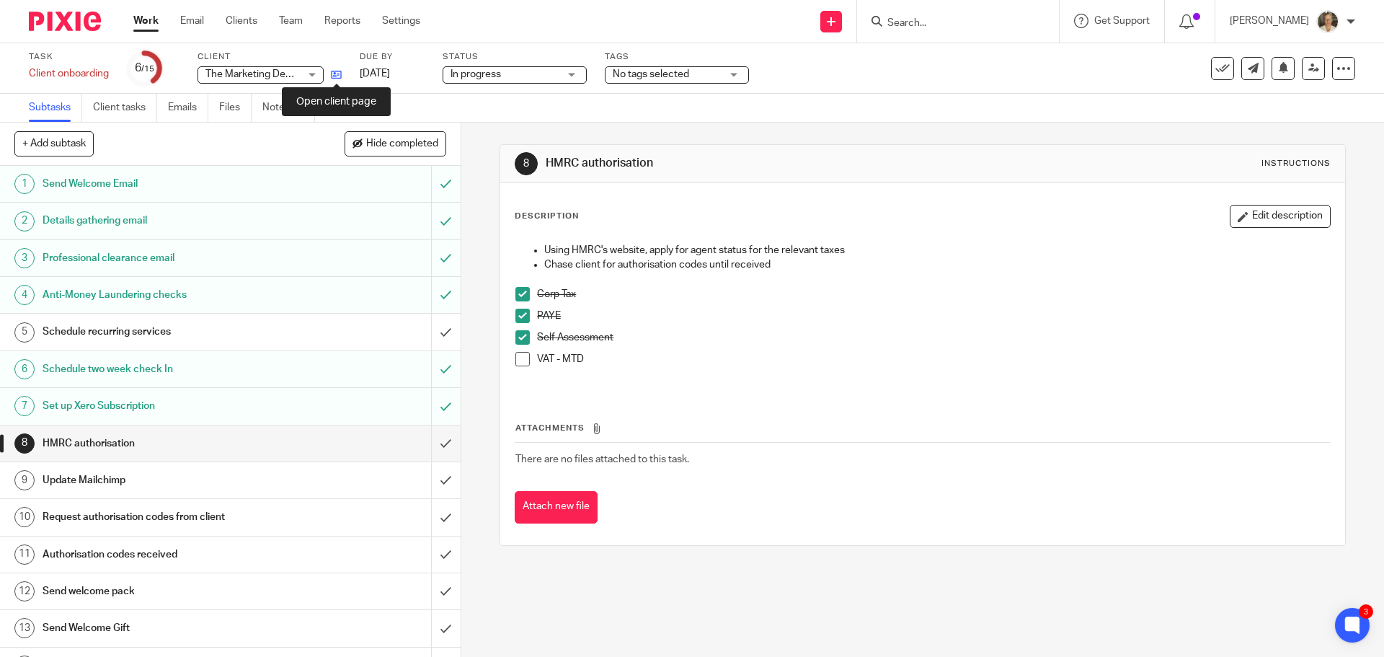
click at [338, 75] on icon at bounding box center [336, 74] width 11 height 11
click at [520, 316] on span at bounding box center [522, 316] width 14 height 14
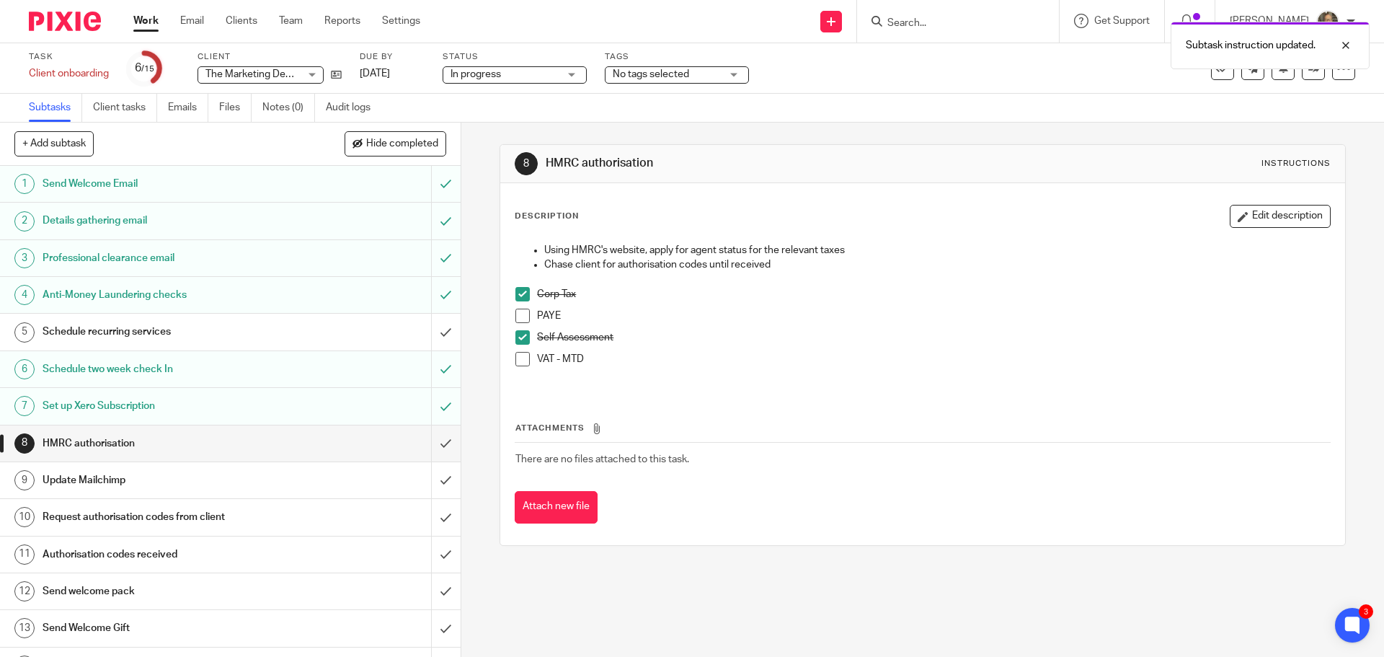
click at [519, 359] on span at bounding box center [522, 359] width 14 height 14
click at [160, 334] on h1 "Schedule recurring services" at bounding box center [167, 332] width 249 height 22
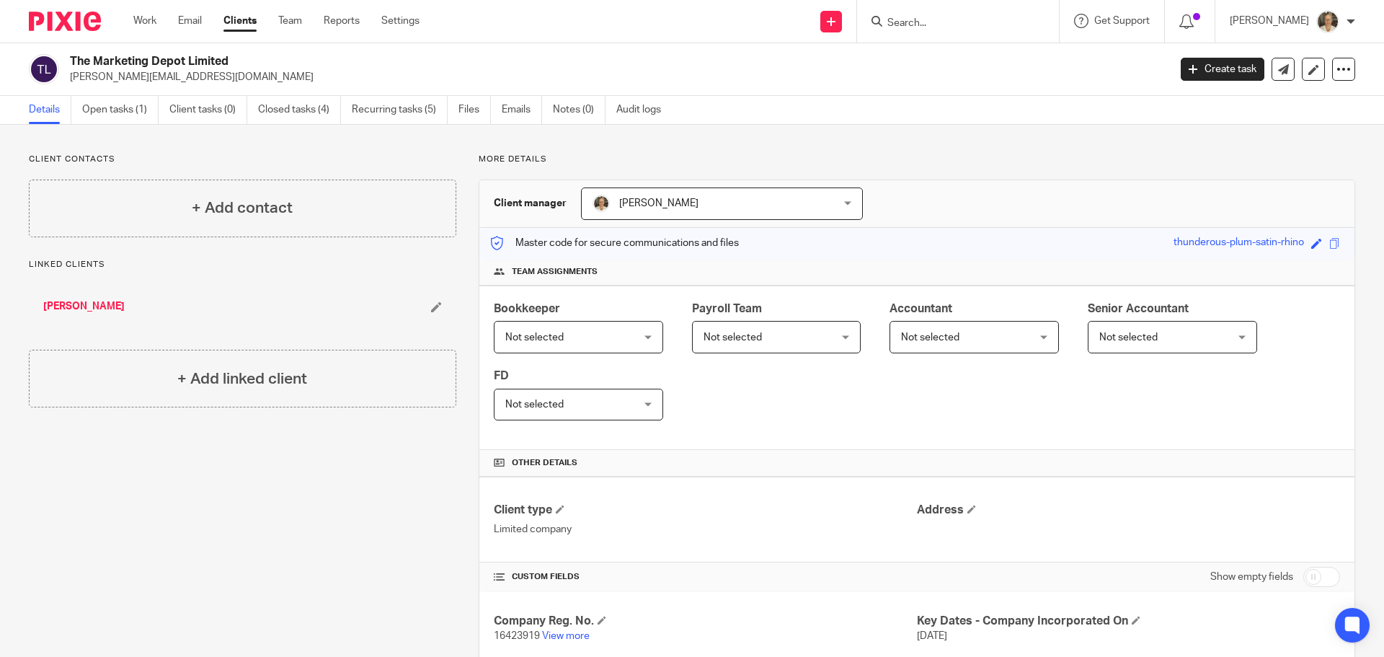
scroll to position [505, 0]
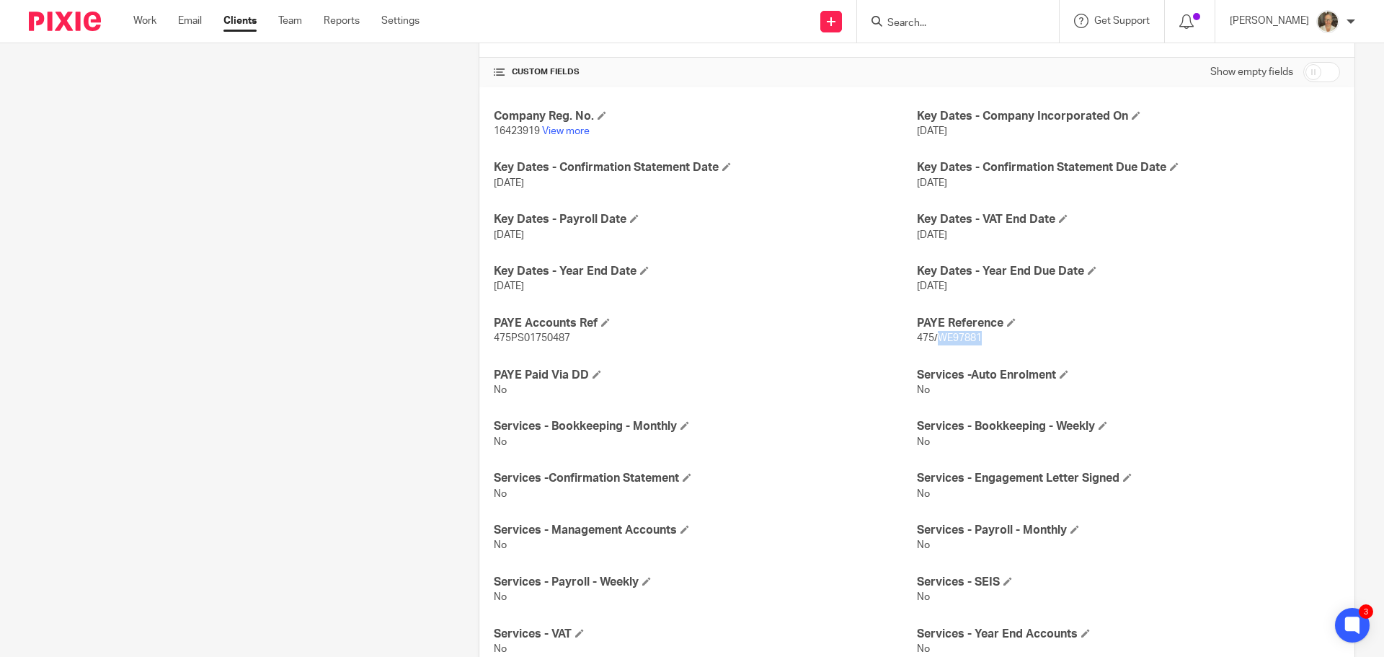
drag, startPoint x: 932, startPoint y: 340, endPoint x: 977, endPoint y: 340, distance: 44.7
click at [977, 340] on p "475/WE97881" at bounding box center [1128, 338] width 423 height 14
copy span "WE97881"
drag, startPoint x: 563, startPoint y: 341, endPoint x: 584, endPoint y: 342, distance: 20.9
click at [584, 342] on div "Company Reg. No. 16423919 View more Key Dates - Company Incorporated On 1 May 2…" at bounding box center [916, 460] width 875 height 746
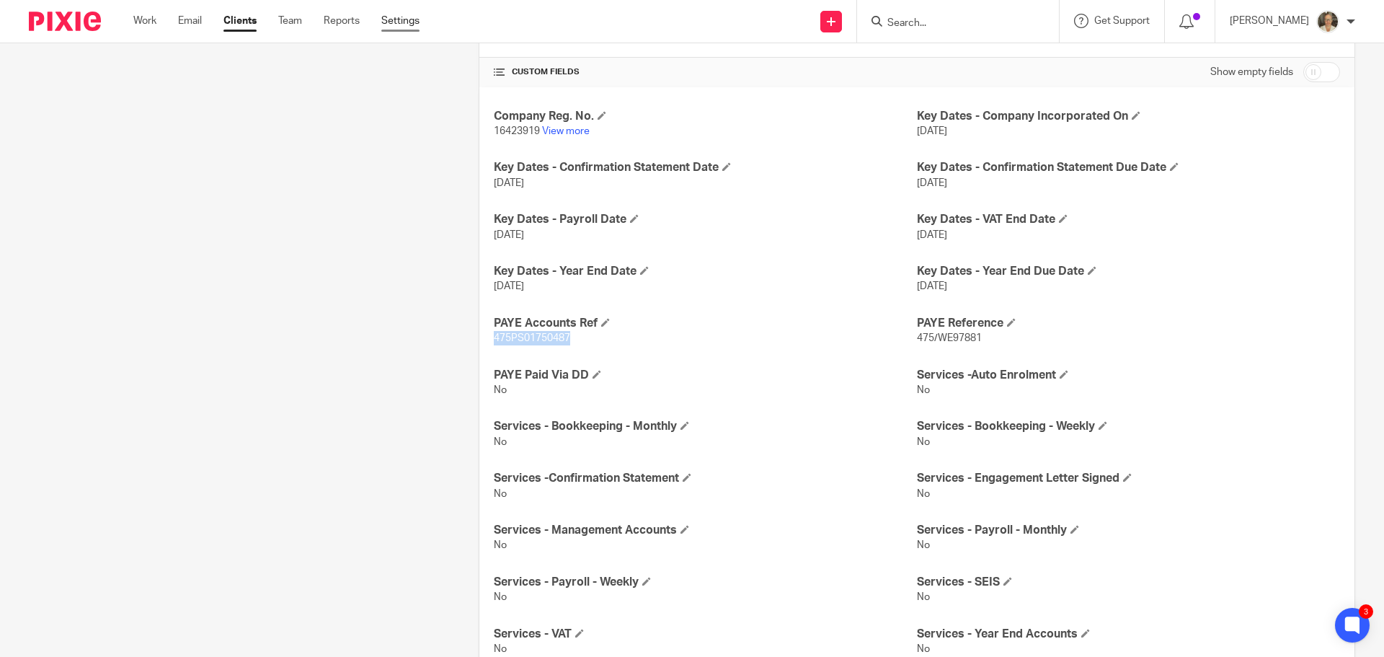
copy span "475PS01750487"
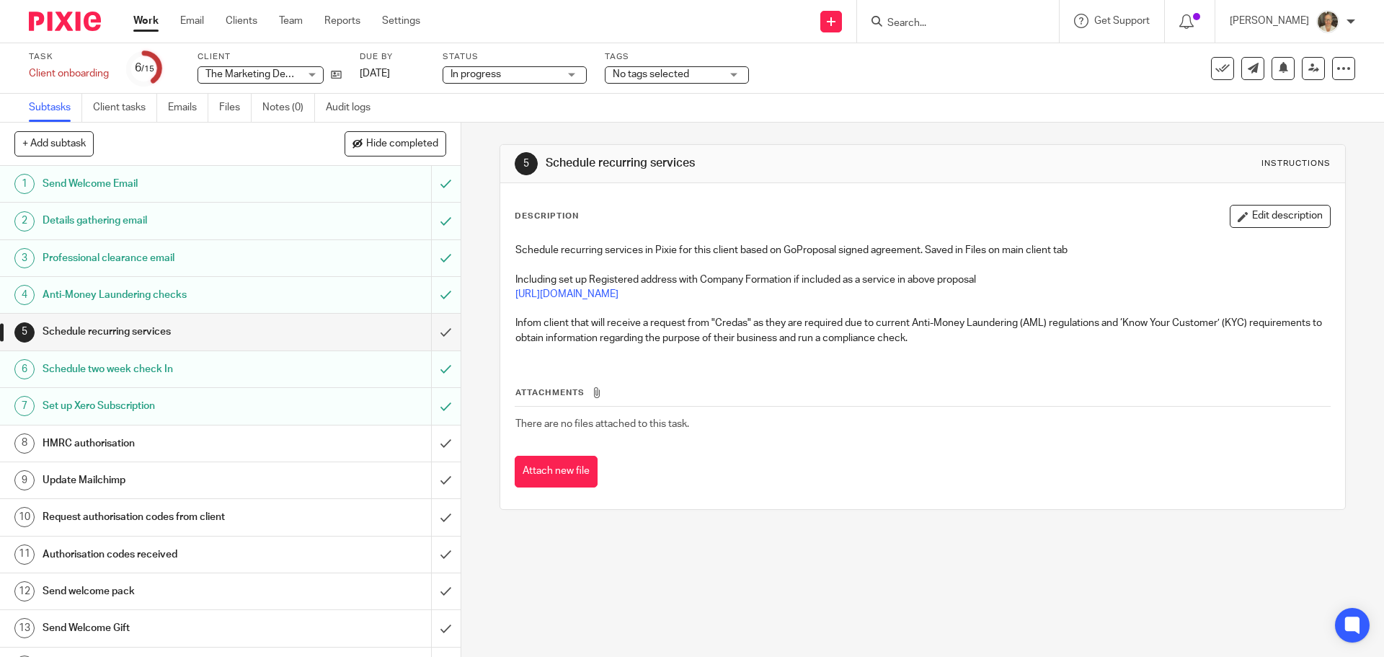
click at [151, 486] on h1 "Update Mailchimp" at bounding box center [167, 480] width 249 height 22
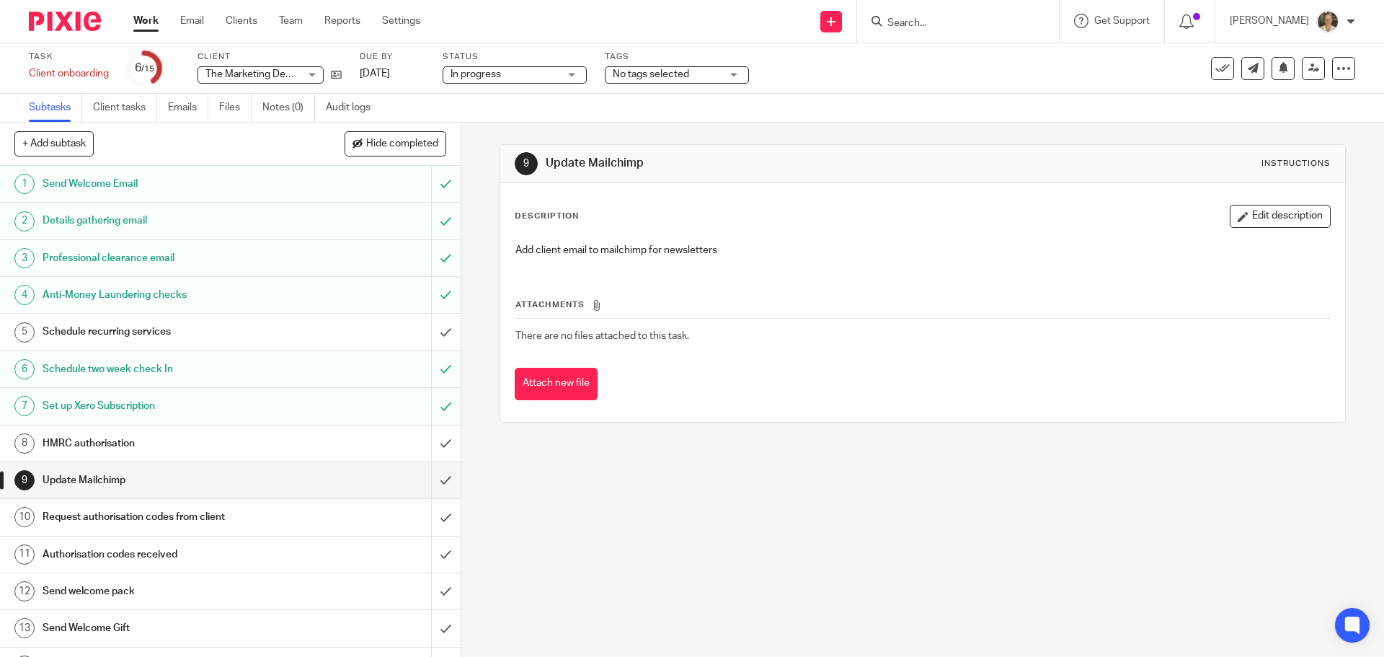
click at [206, 518] on h1 "Request authorisation codes from client" at bounding box center [167, 517] width 249 height 22
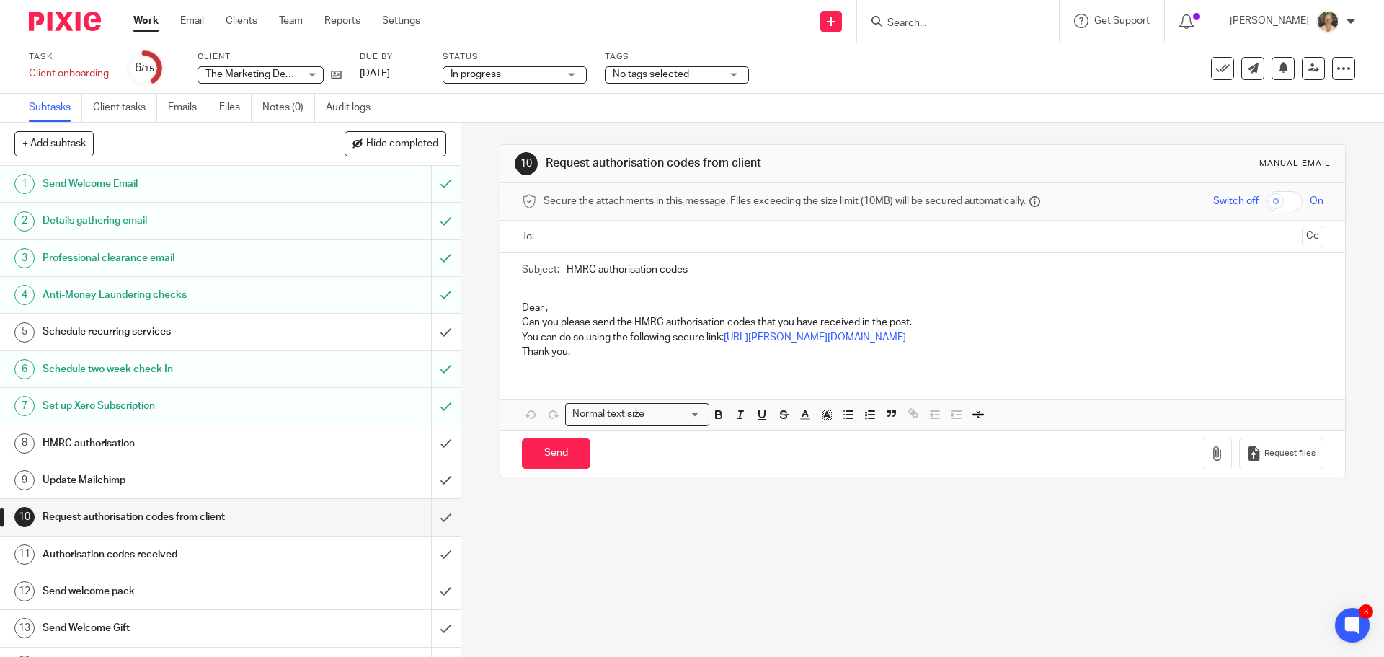
click at [153, 438] on h1 "HMRC authorisation" at bounding box center [167, 443] width 249 height 22
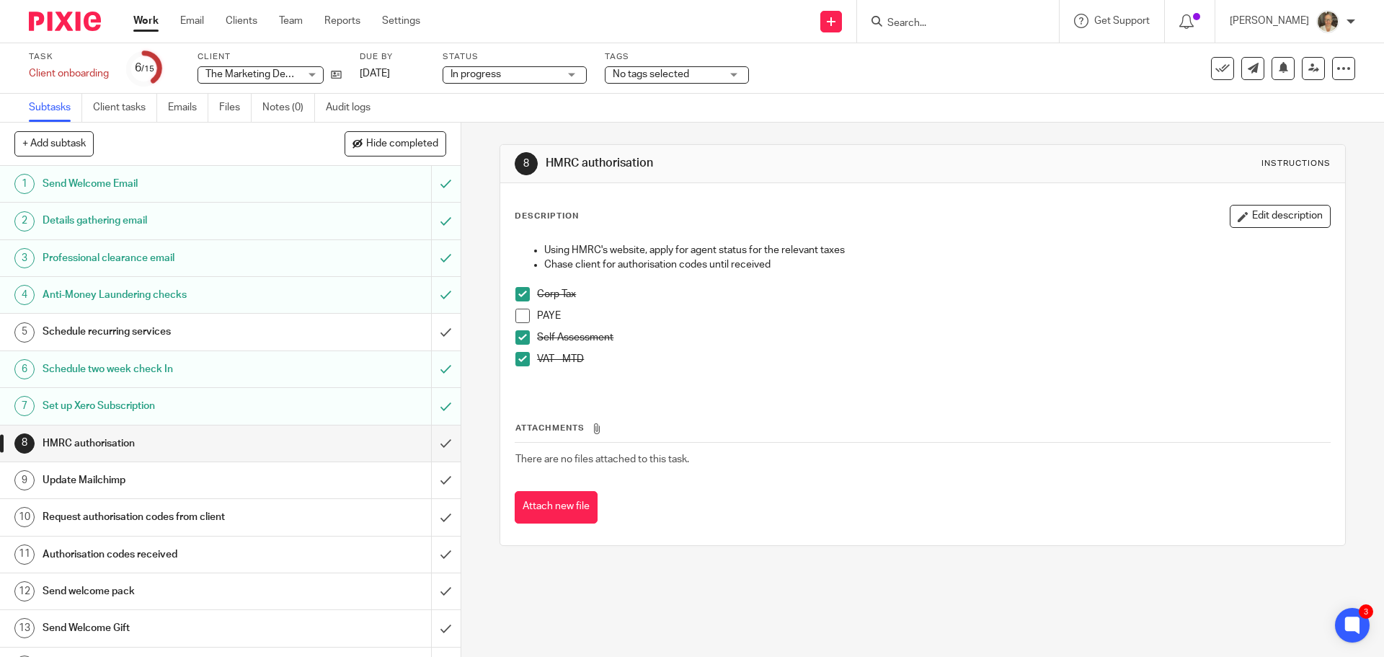
click at [520, 314] on span at bounding box center [522, 316] width 14 height 14
click at [195, 515] on h1 "Request authorisation codes from client" at bounding box center [167, 517] width 249 height 22
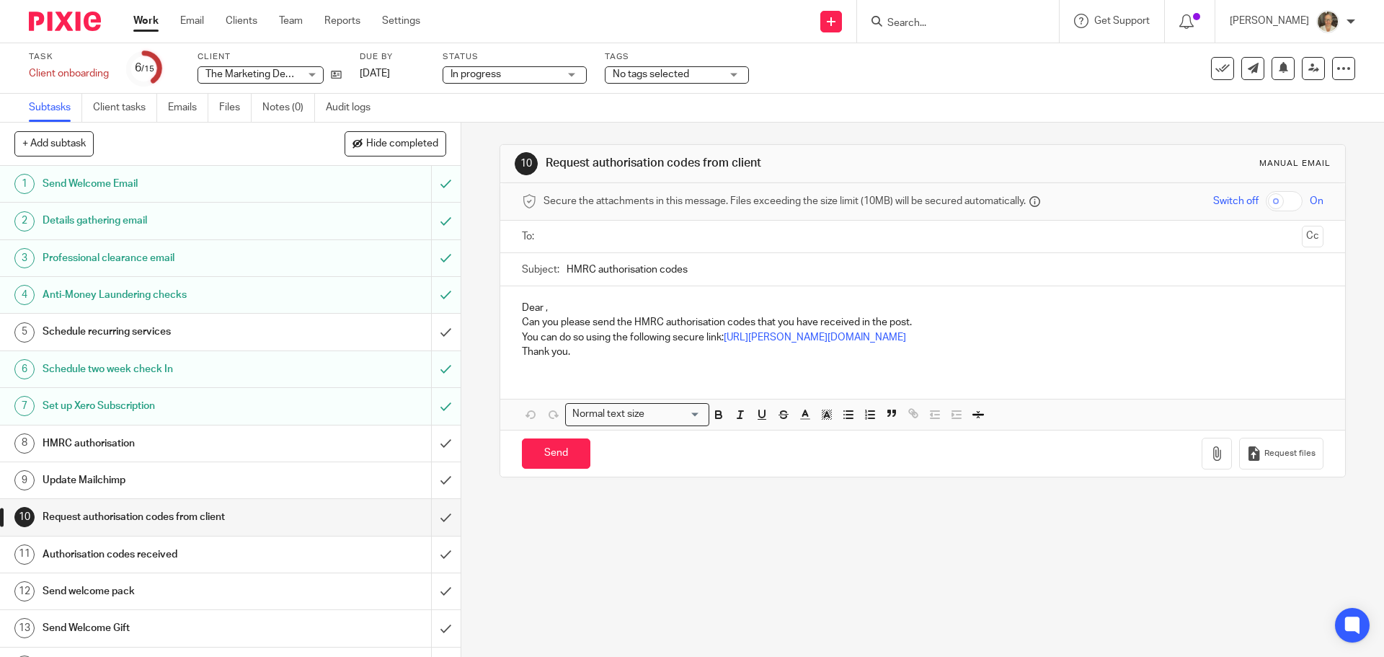
click at [277, 546] on h1 "Authorisation codes received" at bounding box center [167, 555] width 249 height 22
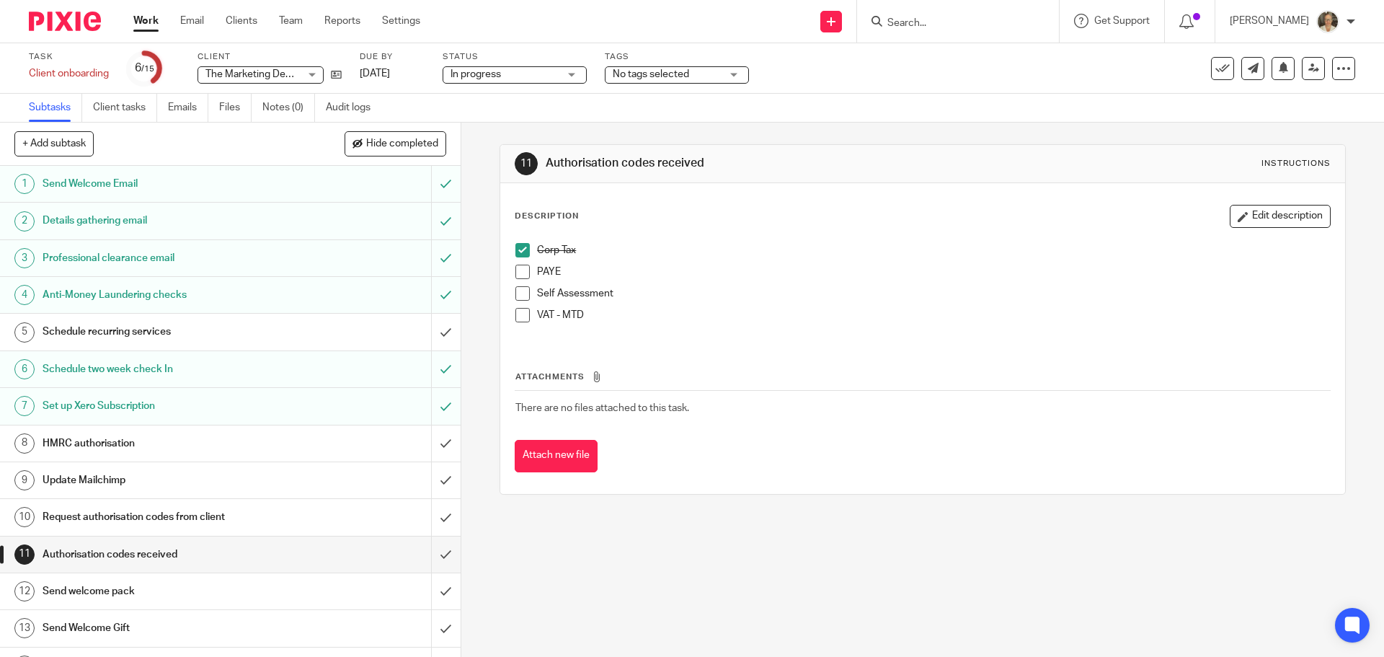
click at [523, 314] on span at bounding box center [522, 315] width 14 height 14
click at [959, 18] on input "Search" at bounding box center [951, 23] width 130 height 13
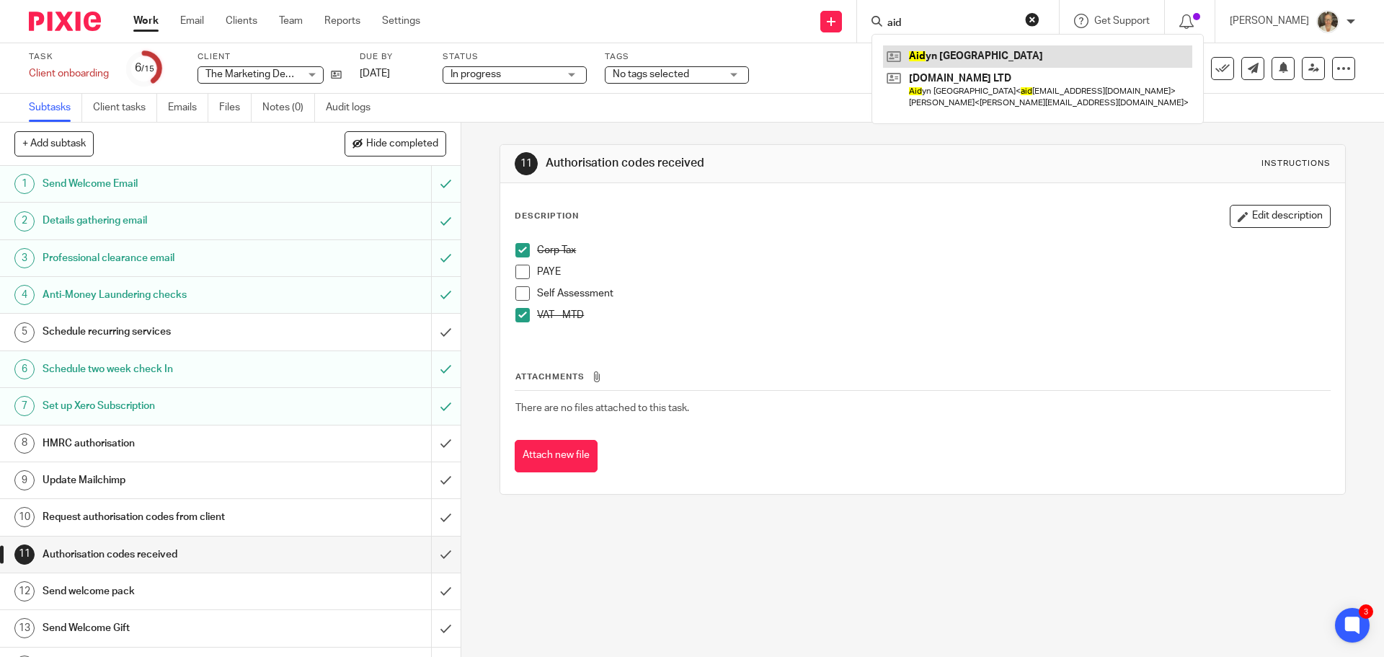
type input "aid"
click at [944, 46] on link at bounding box center [1037, 56] width 309 height 22
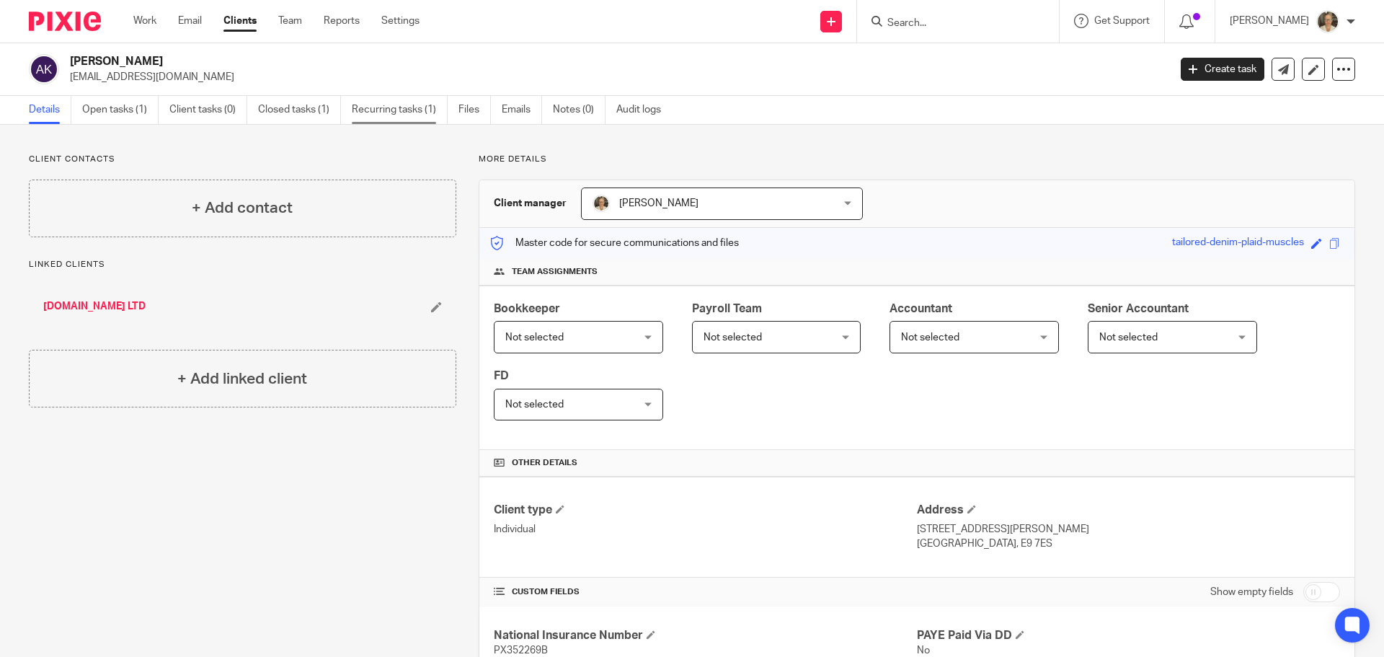
click at [387, 104] on link "Recurring tasks (1)" at bounding box center [400, 110] width 96 height 28
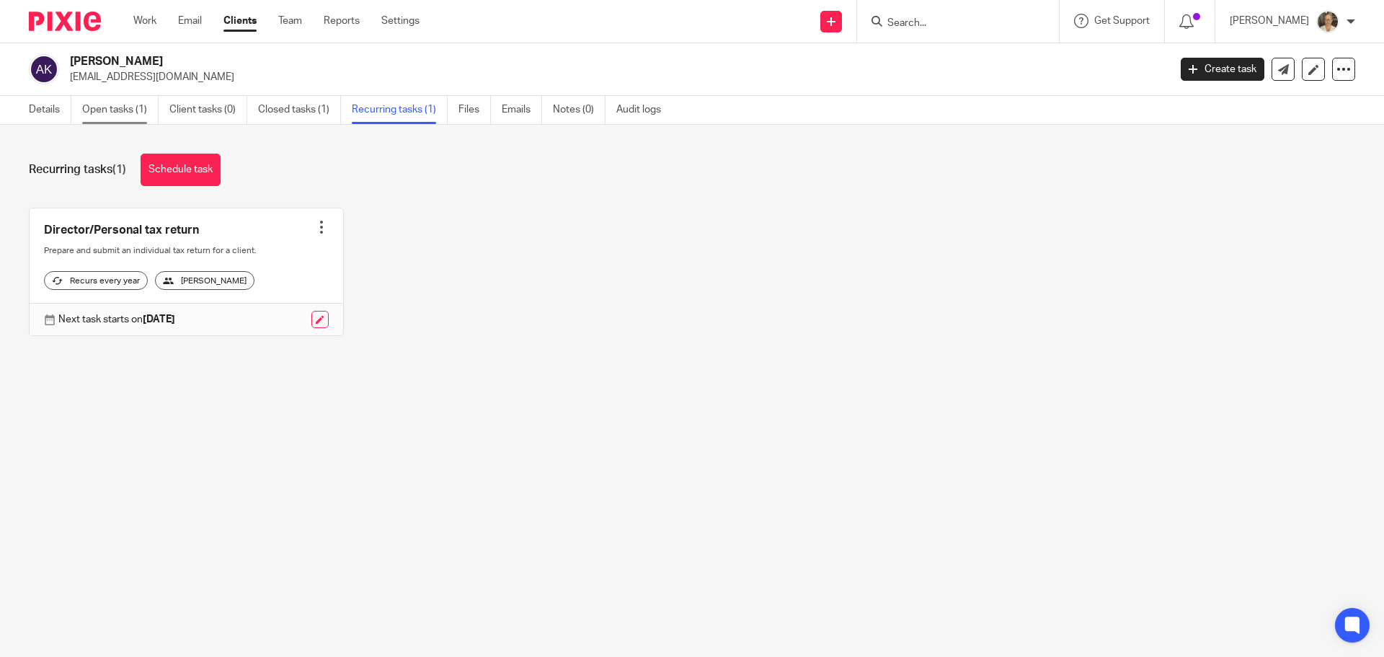
click at [124, 107] on link "Open tasks (1)" at bounding box center [120, 110] width 76 height 28
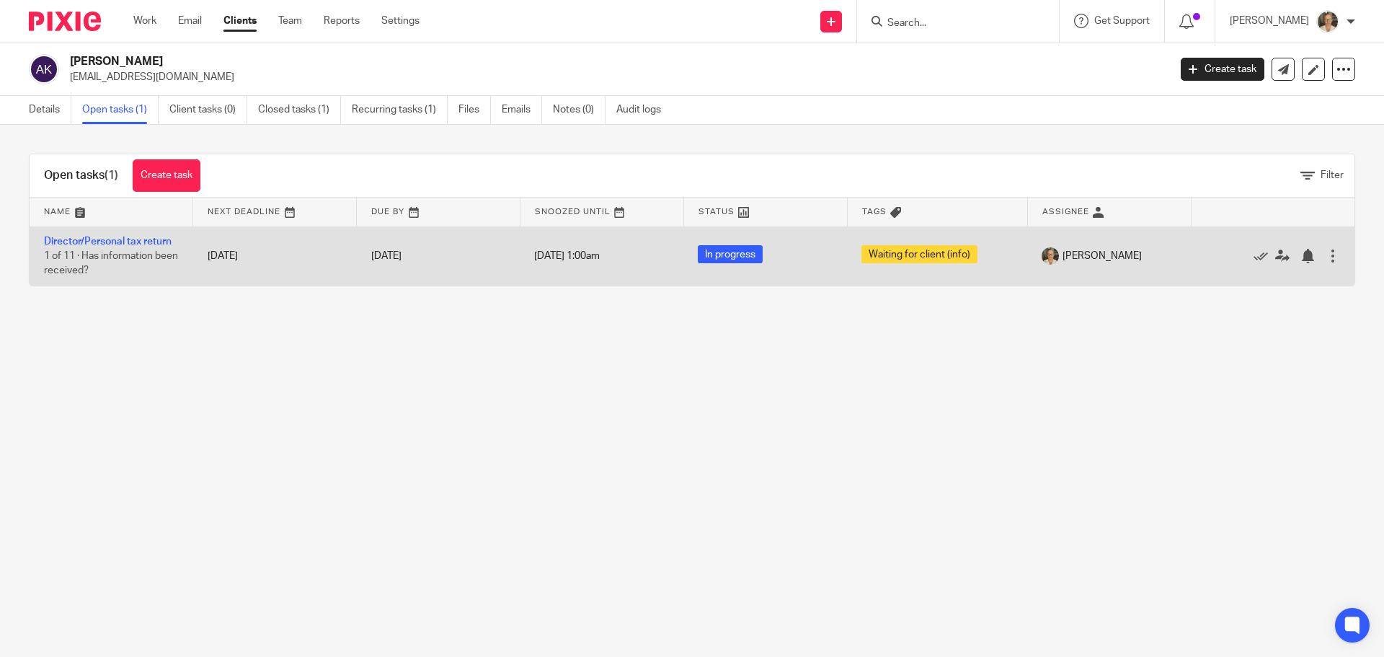
click at [117, 247] on td "Director/Personal tax return 1 of 11 · Has information been received?" at bounding box center [112, 255] width 164 height 59
click at [117, 239] on link "Director/Personal tax return" at bounding box center [108, 241] width 128 height 10
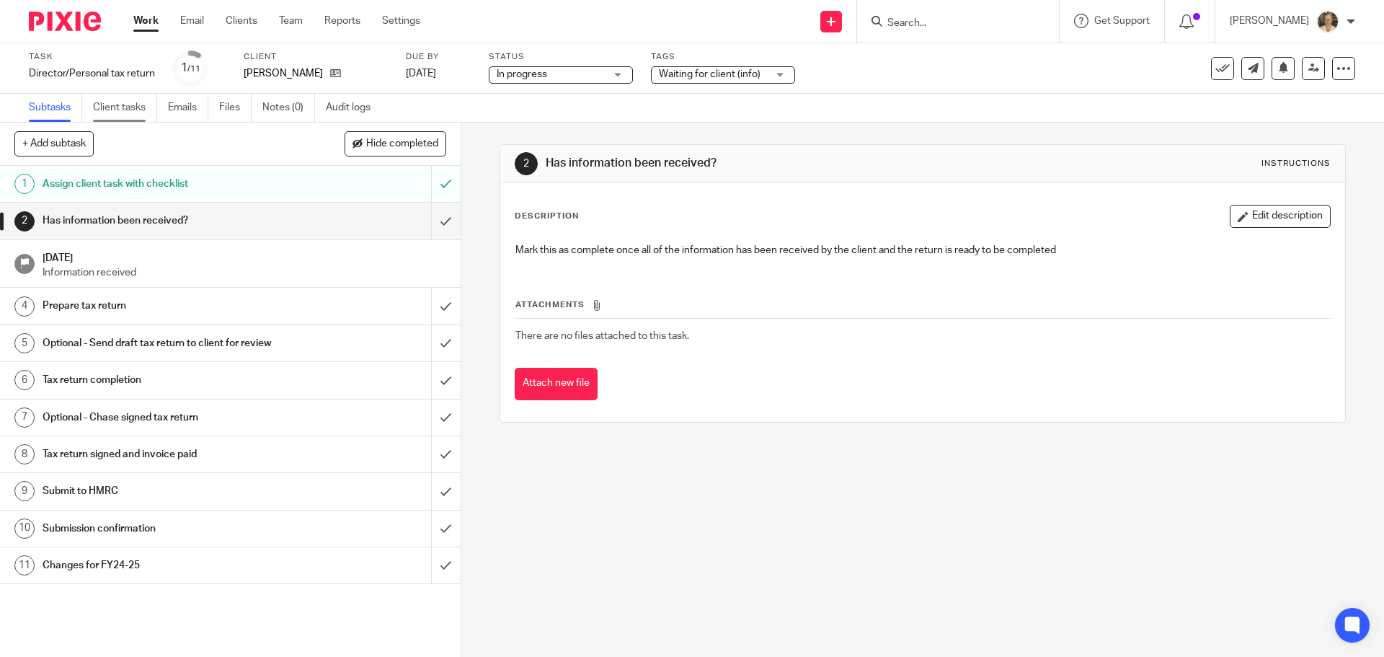
click at [111, 97] on link "Client tasks" at bounding box center [125, 108] width 64 height 28
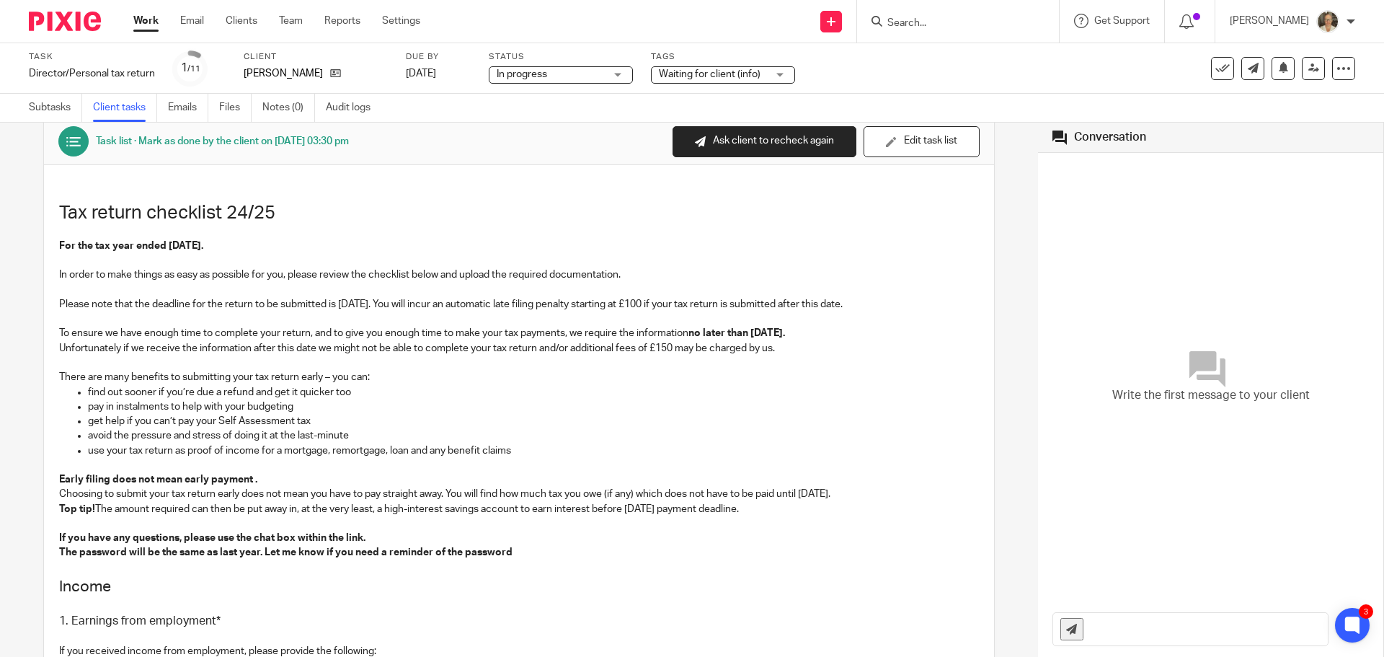
scroll to position [4, 0]
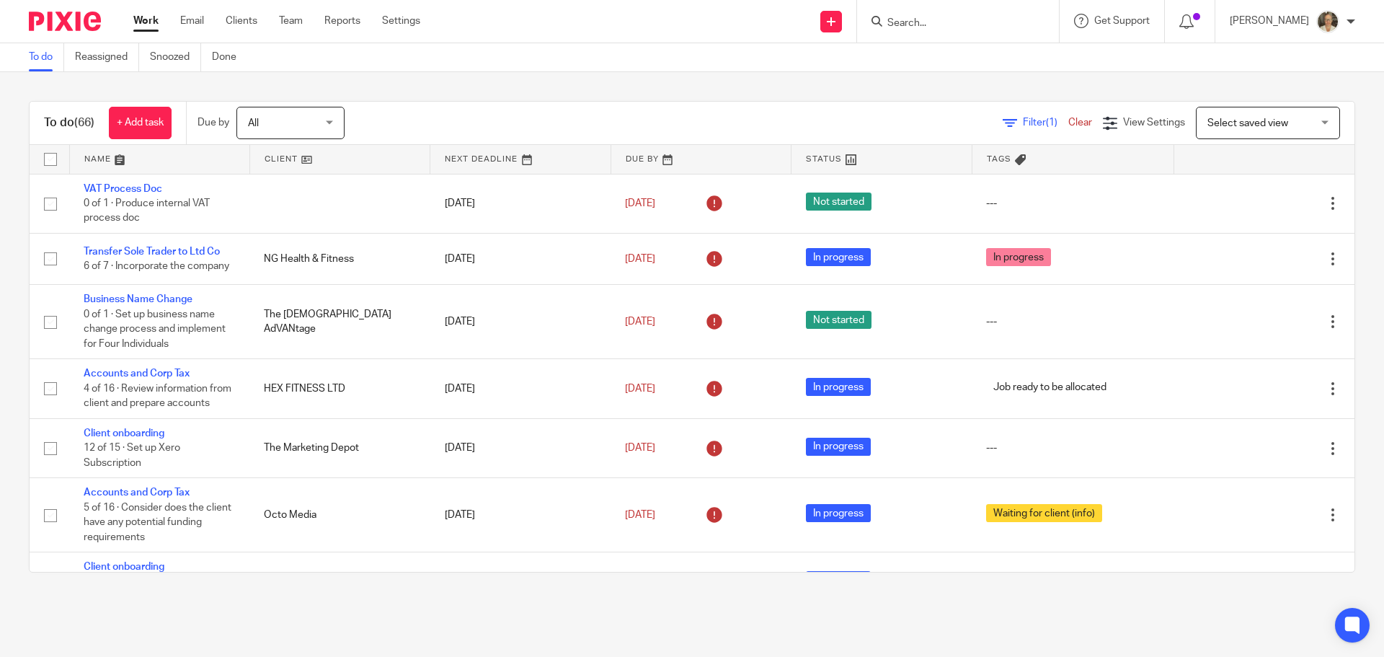
click at [938, 28] on input "Search" at bounding box center [951, 23] width 130 height 13
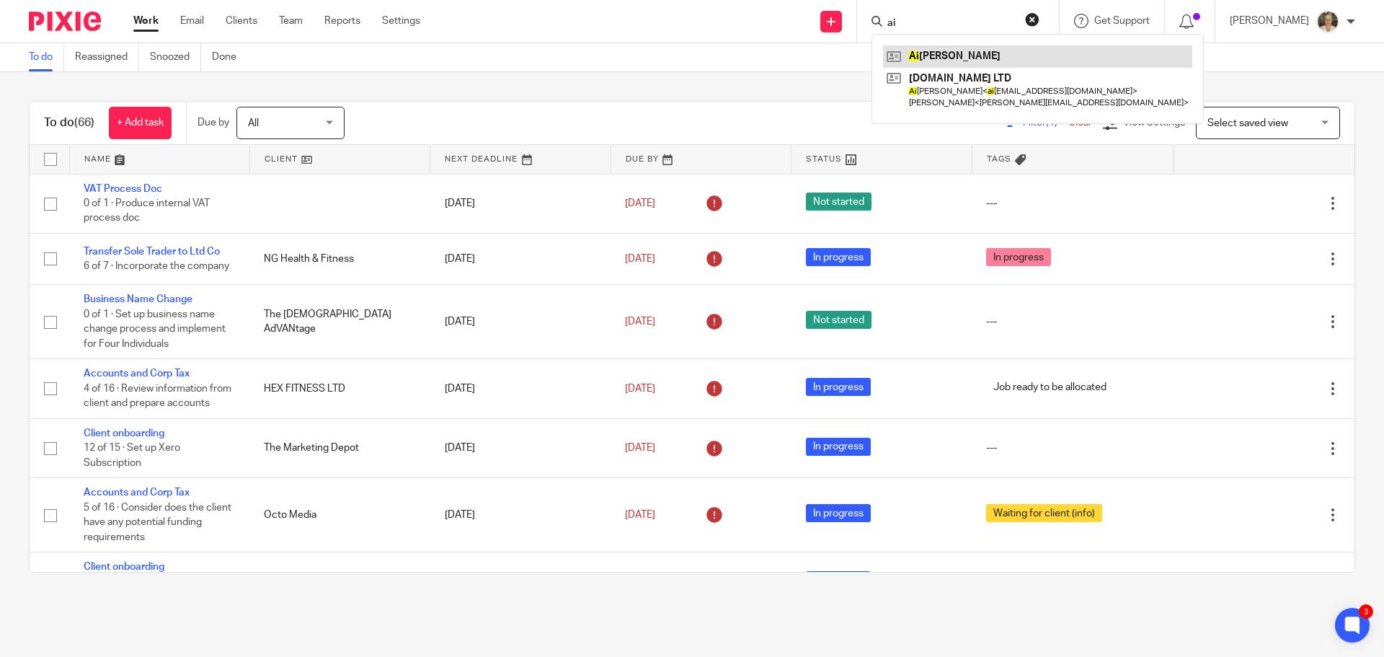
type input "ai"
click at [992, 54] on link at bounding box center [1037, 56] width 309 height 22
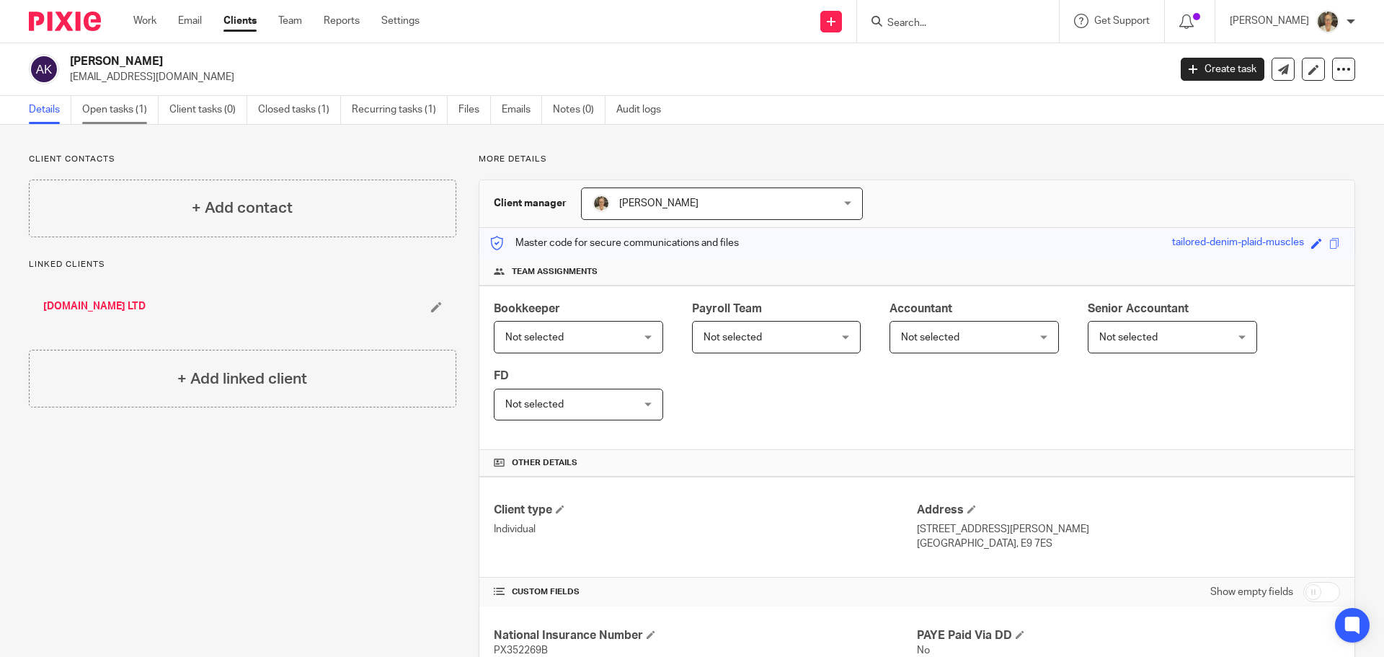
click at [85, 107] on link "Open tasks (1)" at bounding box center [120, 110] width 76 height 28
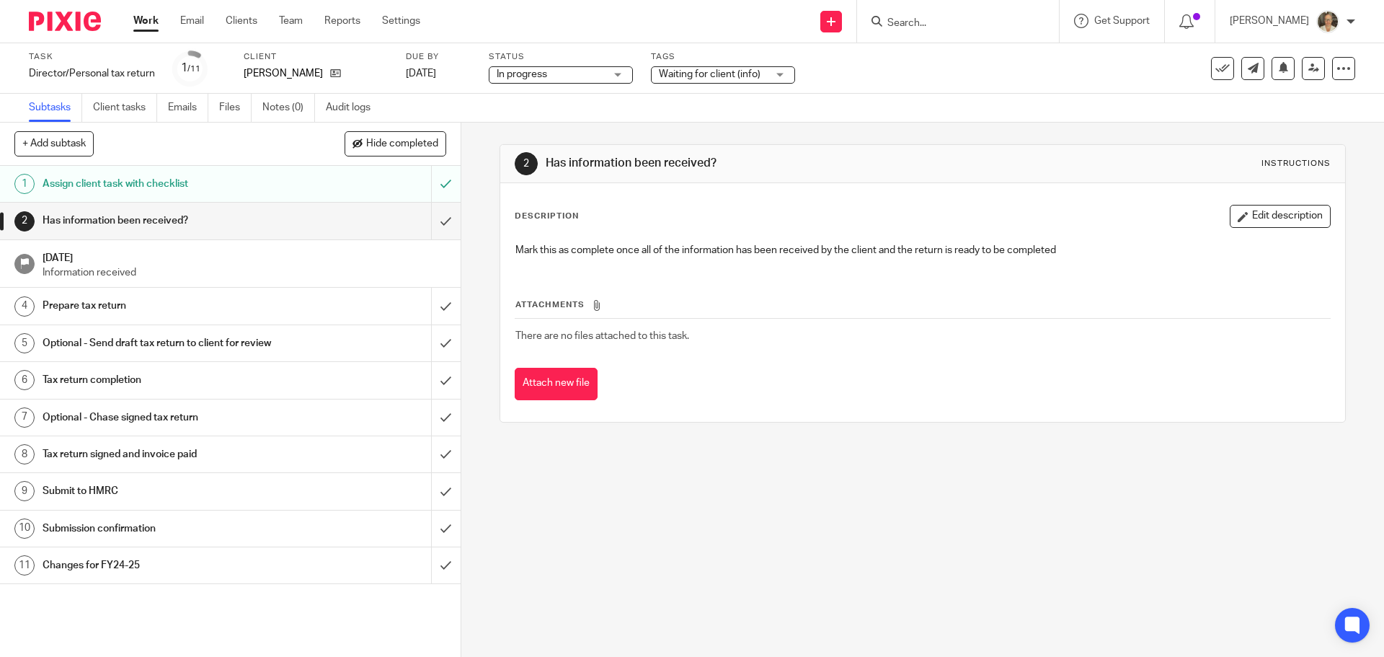
click at [549, 78] on span "In progress" at bounding box center [551, 74] width 108 height 15
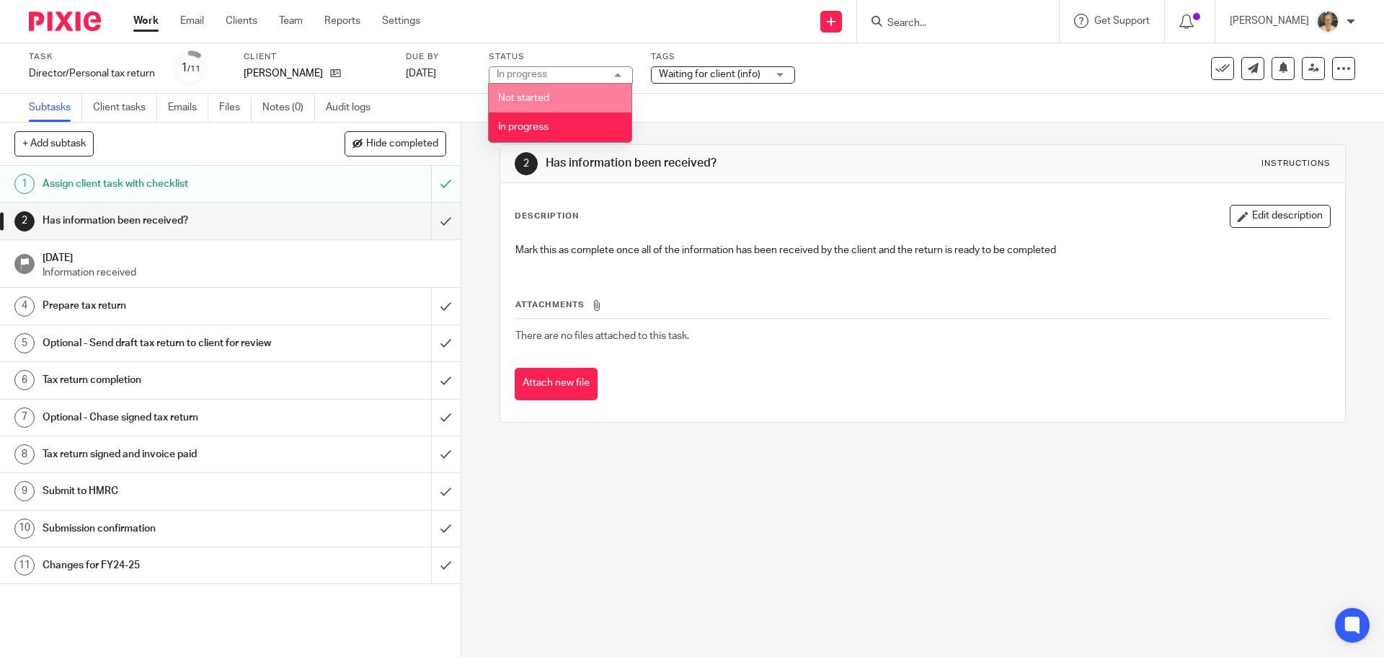
click at [715, 112] on div "Subtasks Client tasks Emails Files Notes (0) Audit logs" at bounding box center [692, 108] width 1384 height 29
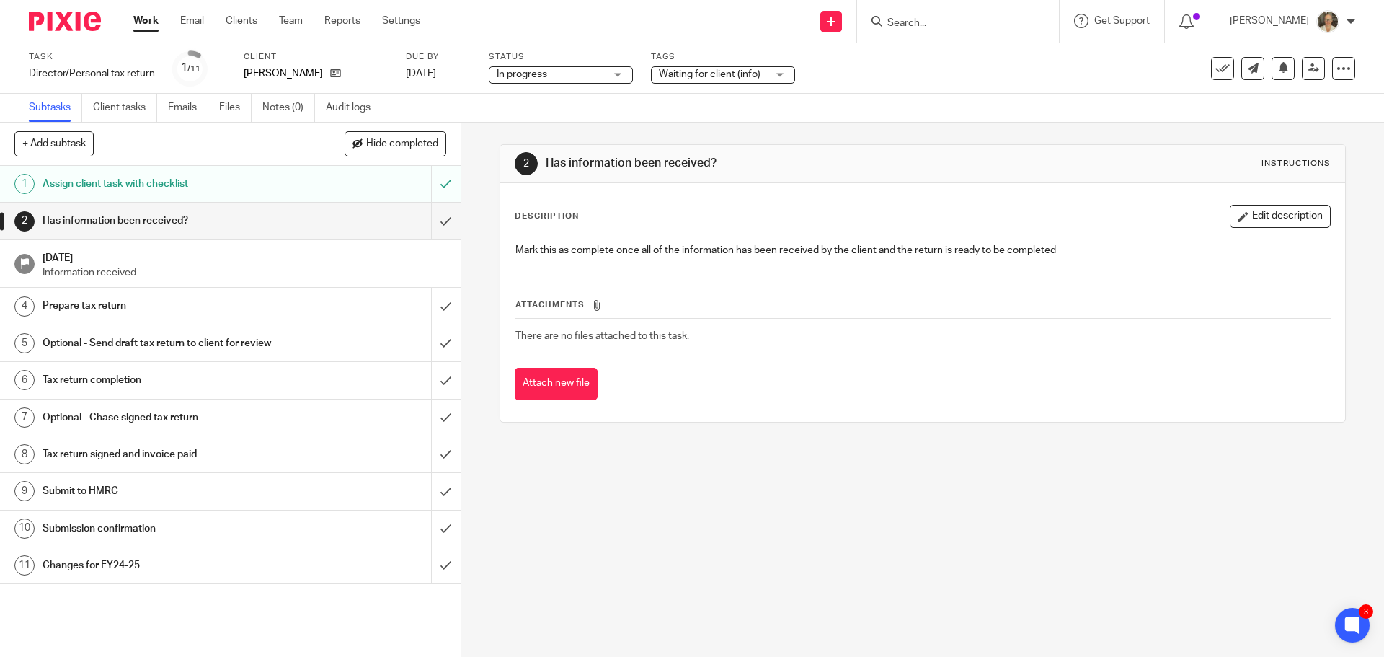
click at [598, 79] on span "In progress" at bounding box center [551, 74] width 108 height 15
click at [711, 81] on span "Waiting for client (info)" at bounding box center [713, 74] width 108 height 15
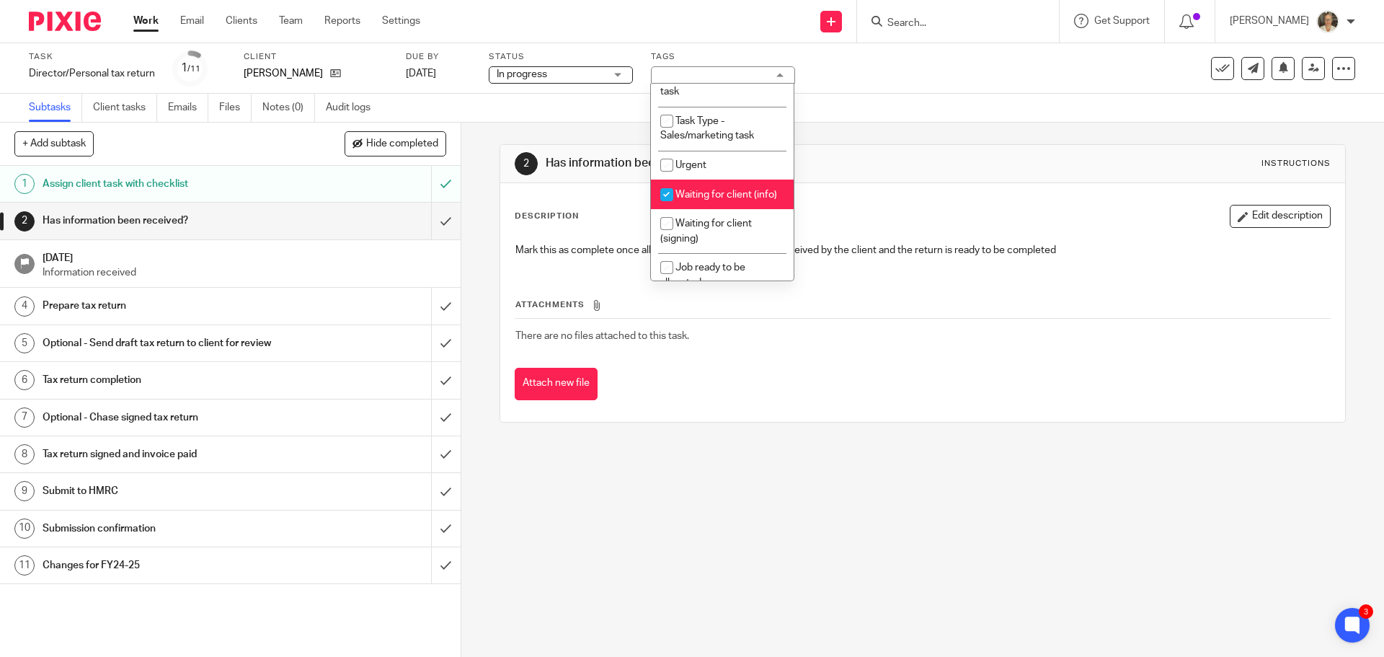
scroll to position [443, 0]
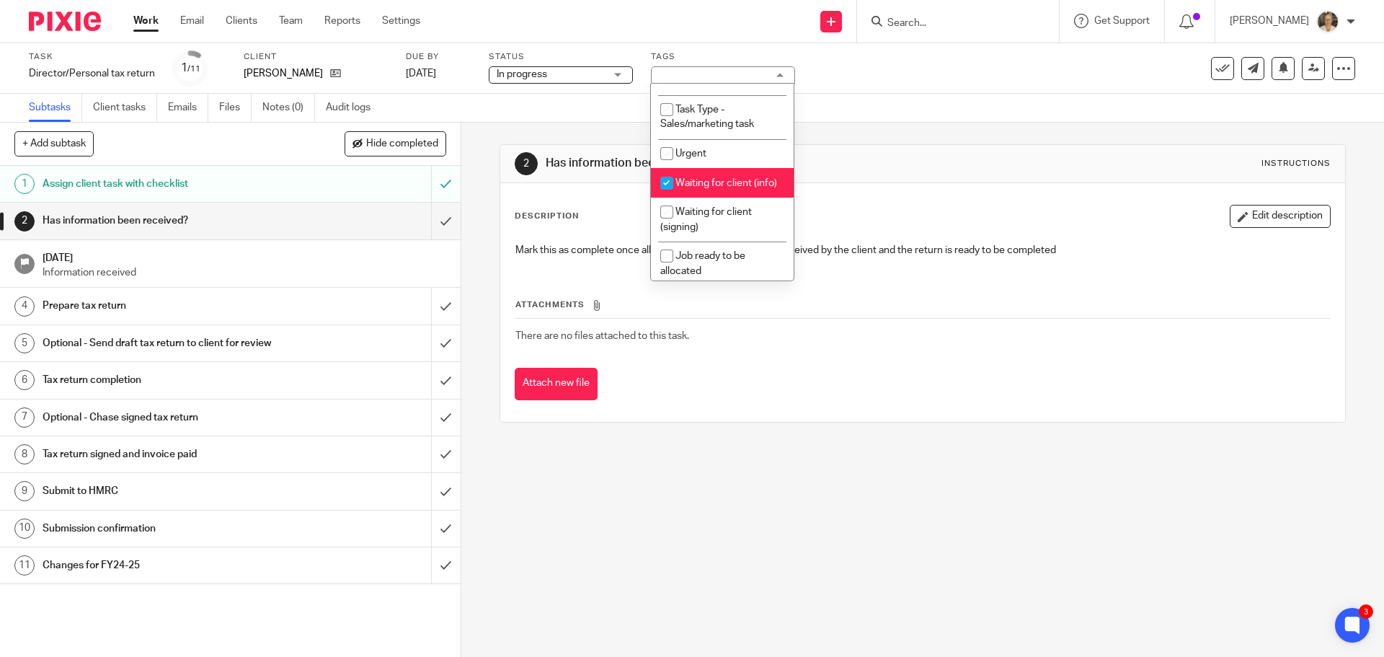
click at [688, 198] on li "Waiting for client (info)" at bounding box center [722, 183] width 143 height 30
checkbox input "false"
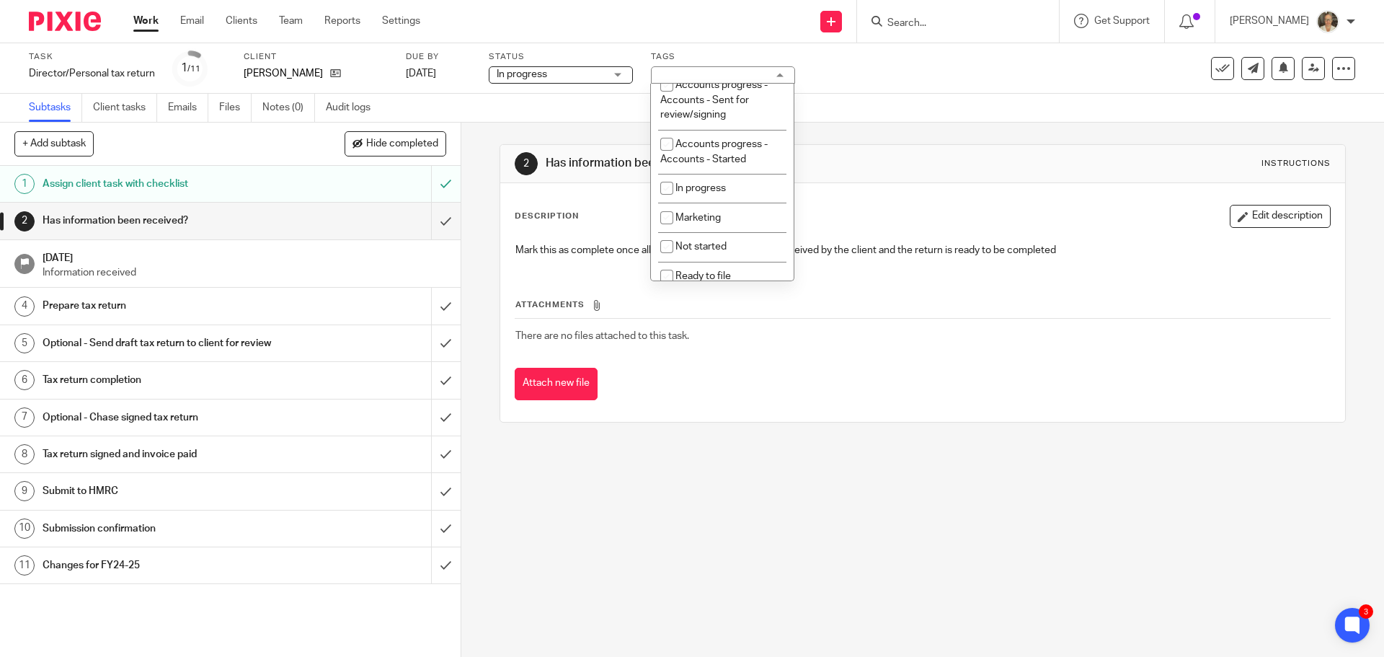
scroll to position [133, 0]
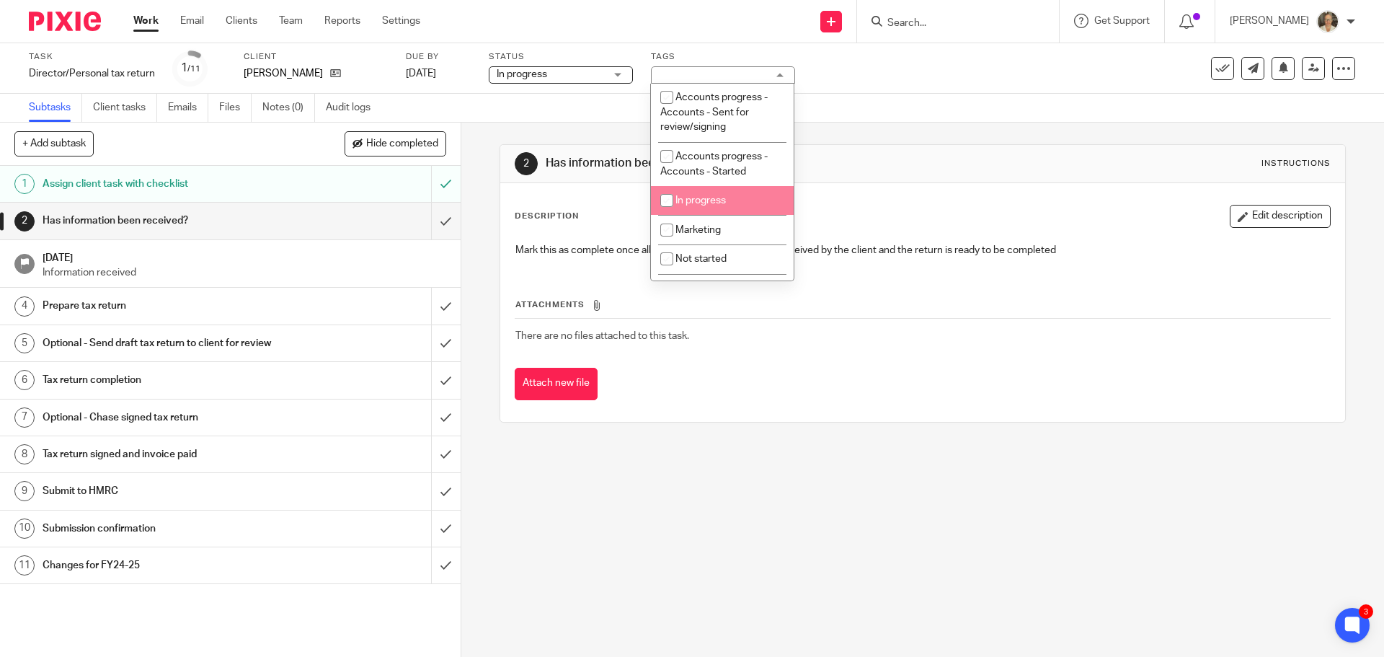
click at [701, 203] on span "In progress" at bounding box center [700, 200] width 50 height 10
checkbox input "true"
click at [893, 195] on div "Description Edit description Mark this as complete once all of the information …" at bounding box center [922, 302] width 844 height 239
